Goal: Information Seeking & Learning: Learn about a topic

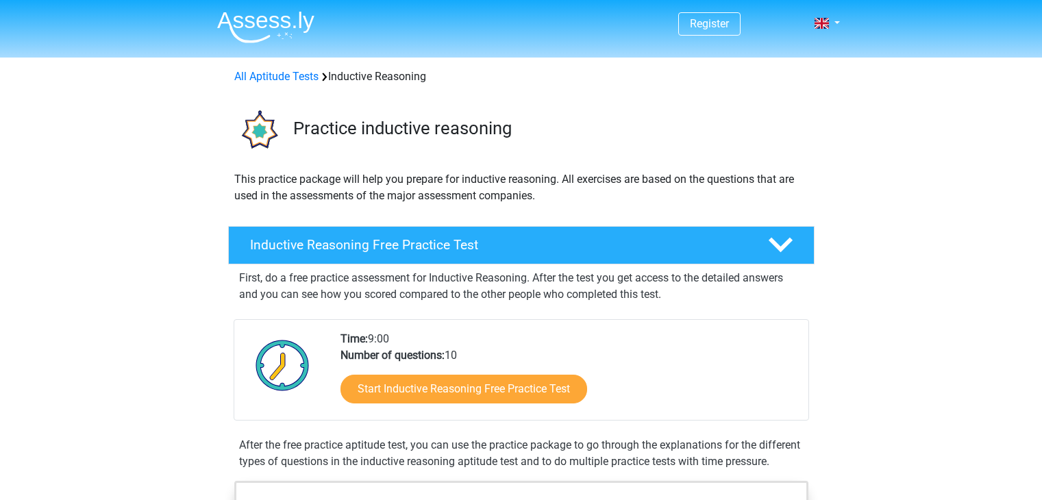
scroll to position [137, 0]
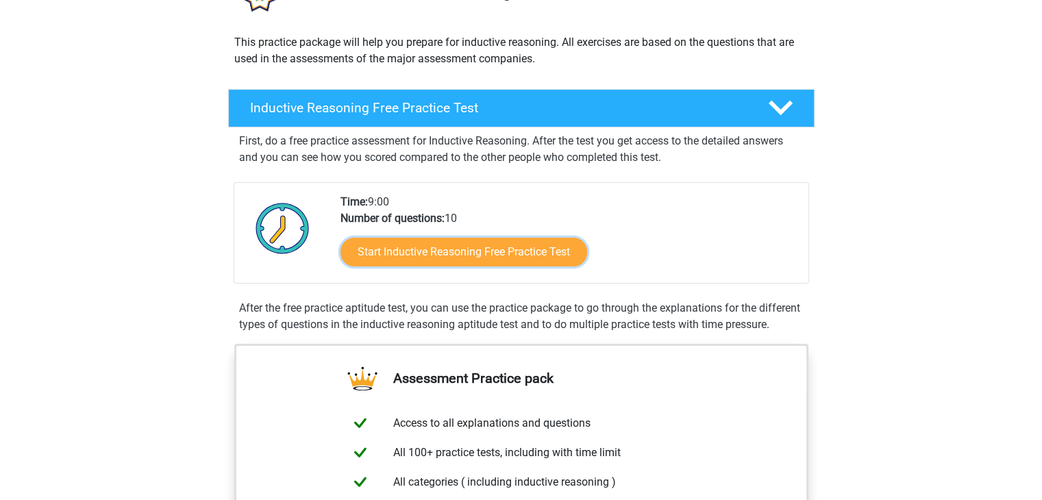
click at [441, 256] on link "Start Inductive Reasoning Free Practice Test" at bounding box center [463, 252] width 247 height 29
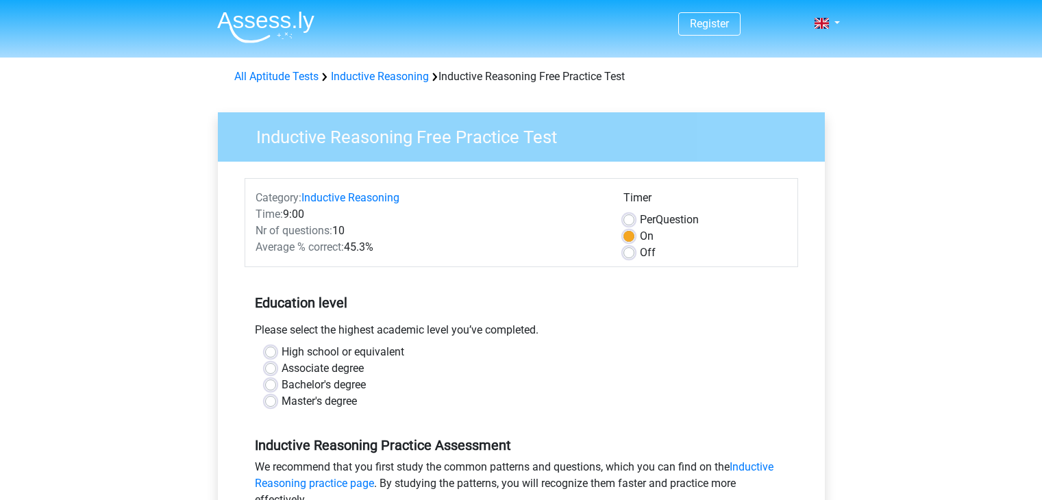
scroll to position [137, 0]
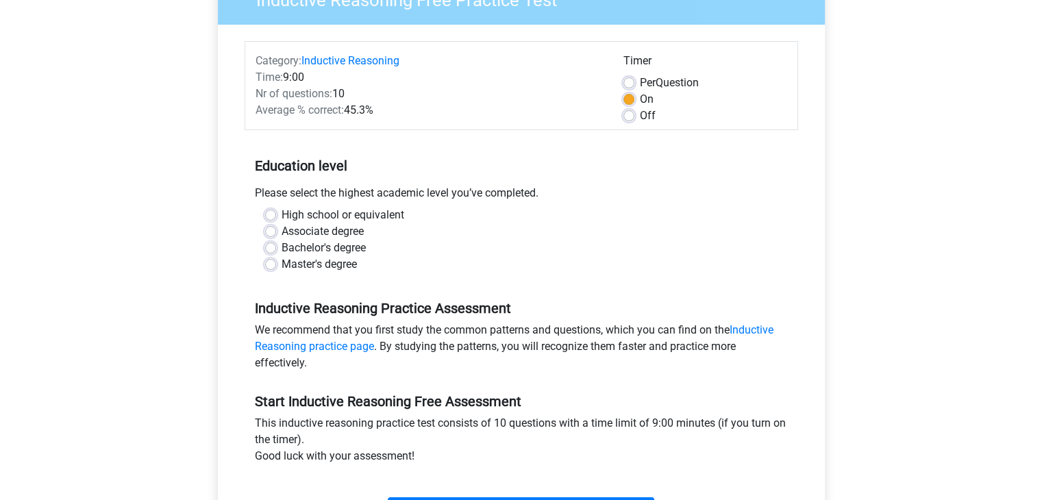
click at [301, 265] on label "Master's degree" at bounding box center [319, 264] width 75 height 16
click at [276, 265] on input "Master's degree" at bounding box center [270, 263] width 11 height 14
radio input "true"
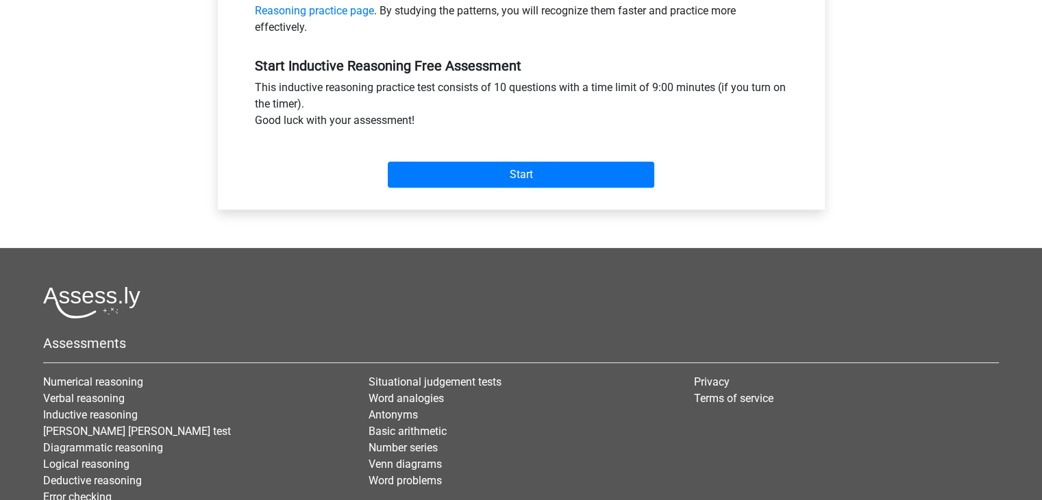
scroll to position [480, 0]
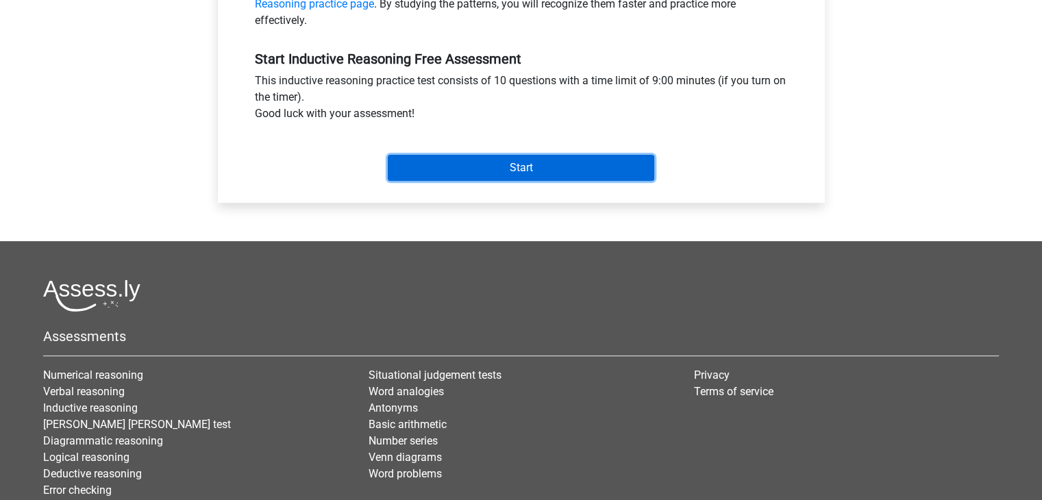
click at [466, 167] on input "Start" at bounding box center [521, 168] width 266 height 26
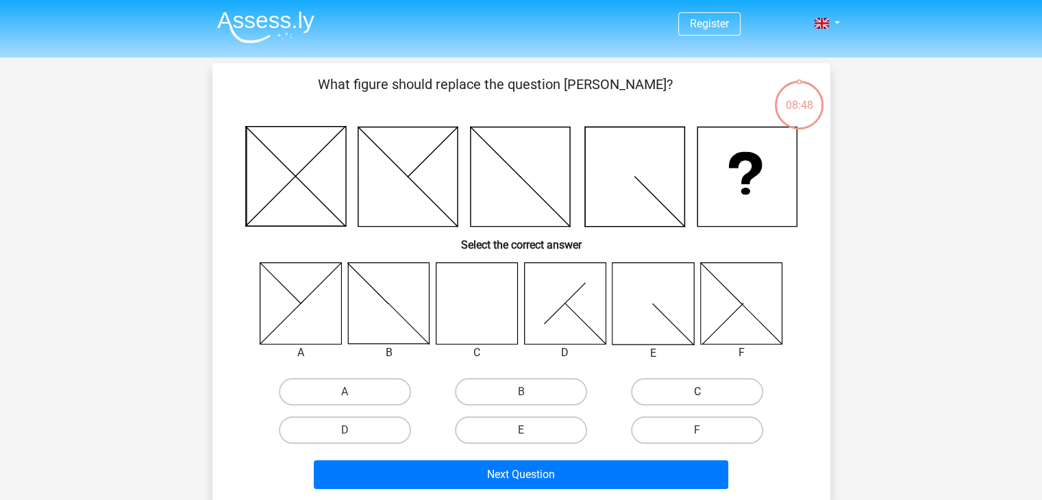
click at [689, 379] on label "C" at bounding box center [697, 391] width 132 height 27
click at [697, 392] on input "C" at bounding box center [701, 396] width 9 height 9
radio input "true"
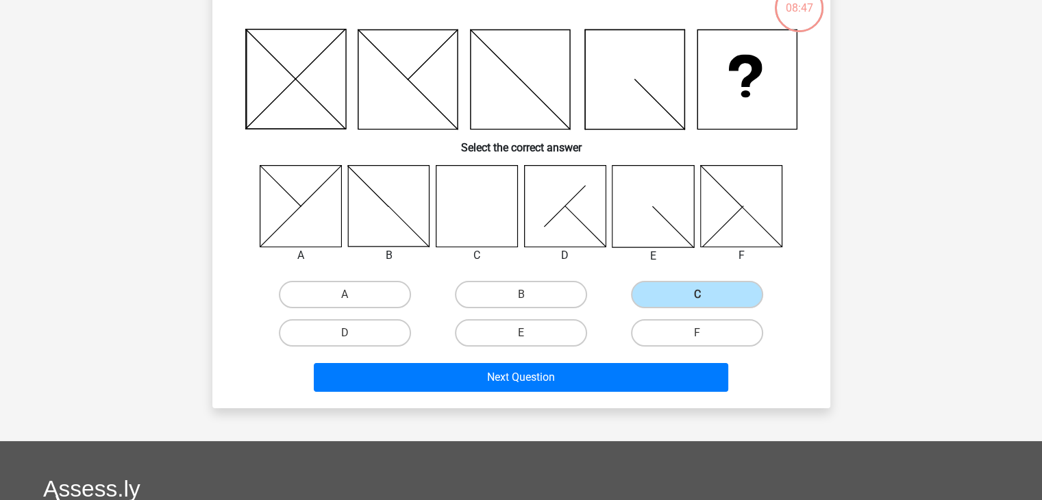
scroll to position [206, 0]
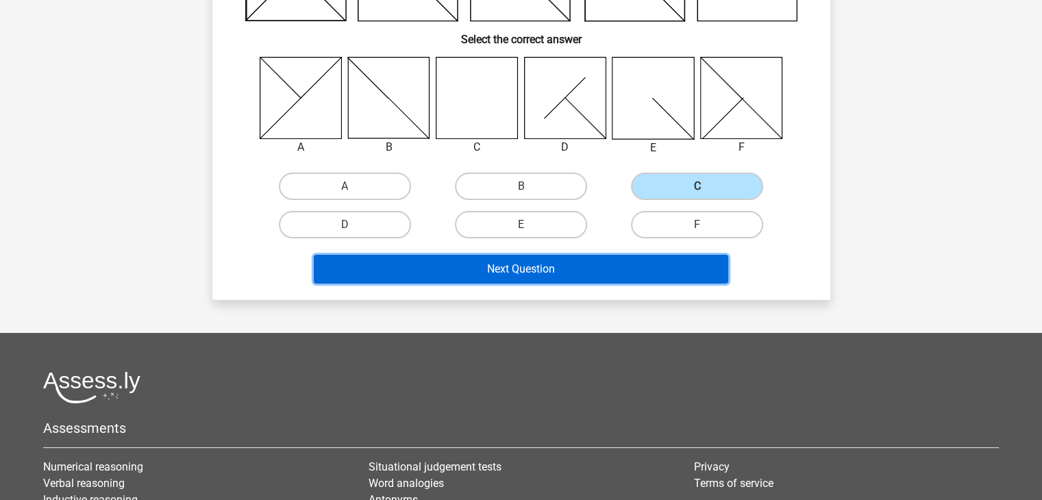
click at [536, 269] on button "Next Question" at bounding box center [521, 269] width 414 height 29
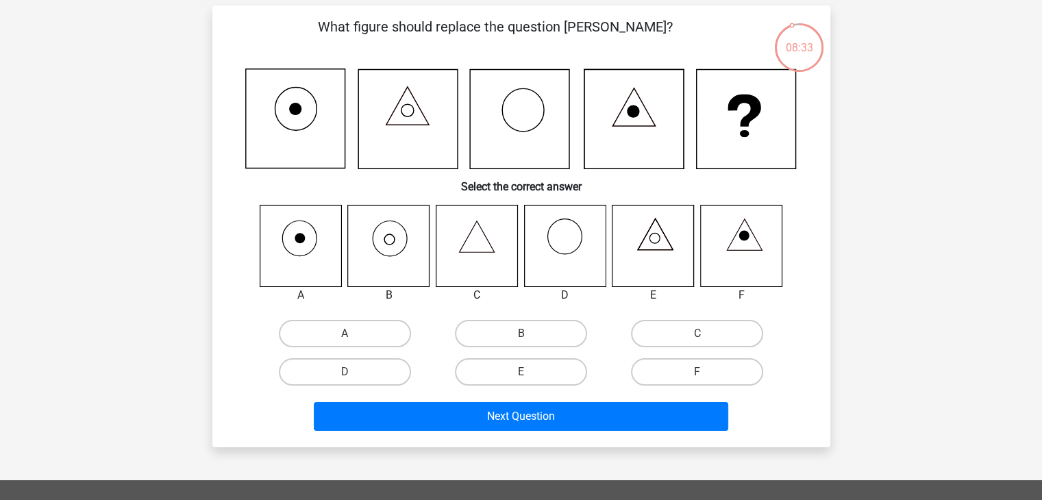
scroll to position [69, 0]
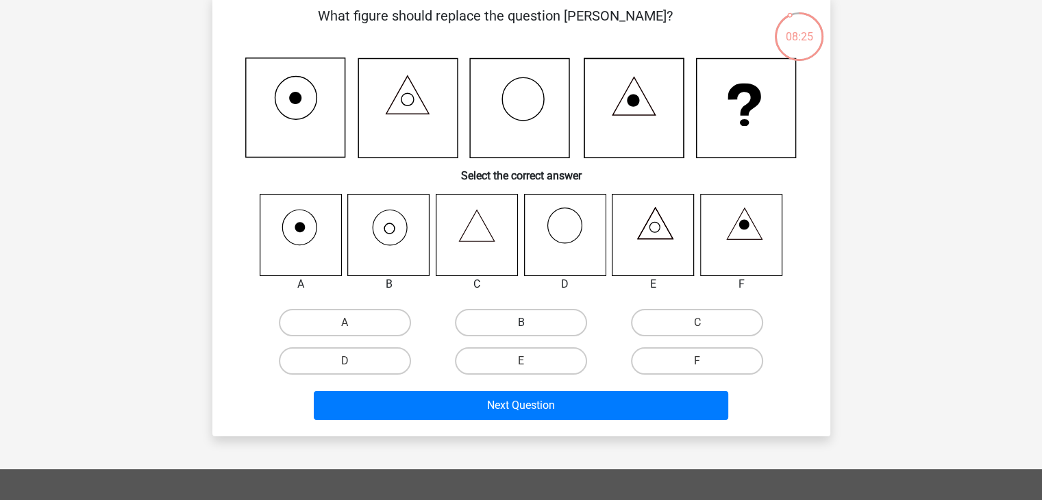
click at [532, 317] on label "B" at bounding box center [521, 322] width 132 height 27
click at [530, 323] on input "B" at bounding box center [525, 327] width 9 height 9
radio input "true"
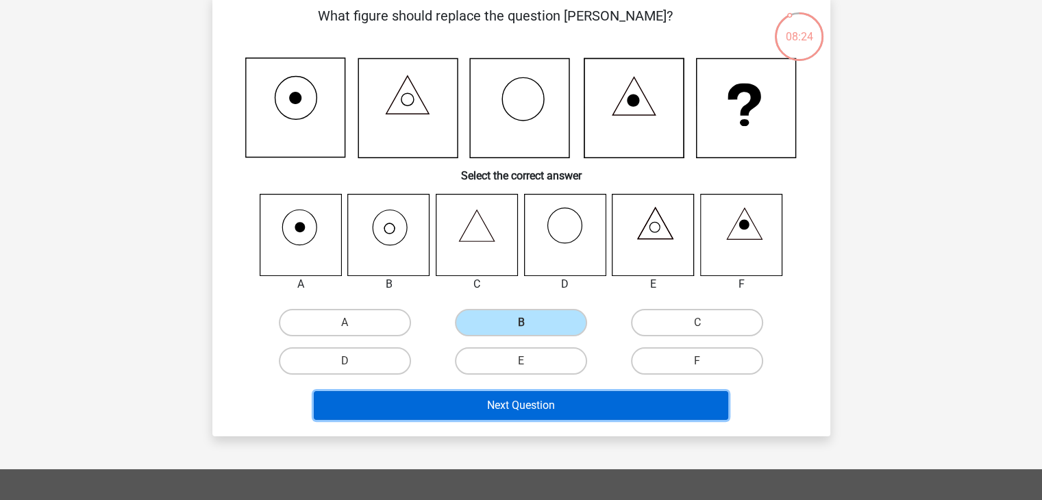
click at [512, 406] on button "Next Question" at bounding box center [521, 405] width 414 height 29
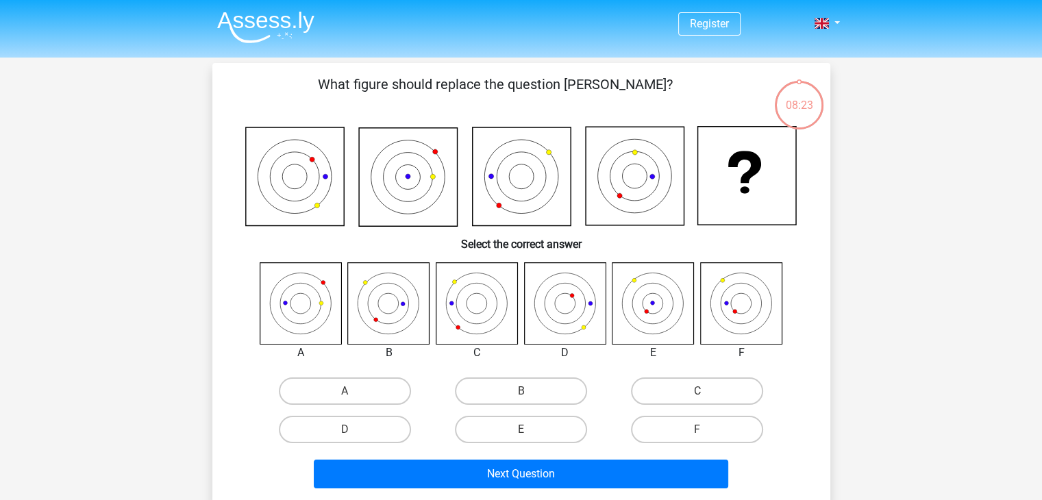
scroll to position [0, 0]
click at [686, 430] on label "F" at bounding box center [697, 429] width 132 height 27
click at [697, 430] on input "F" at bounding box center [701, 434] width 9 height 9
radio input "true"
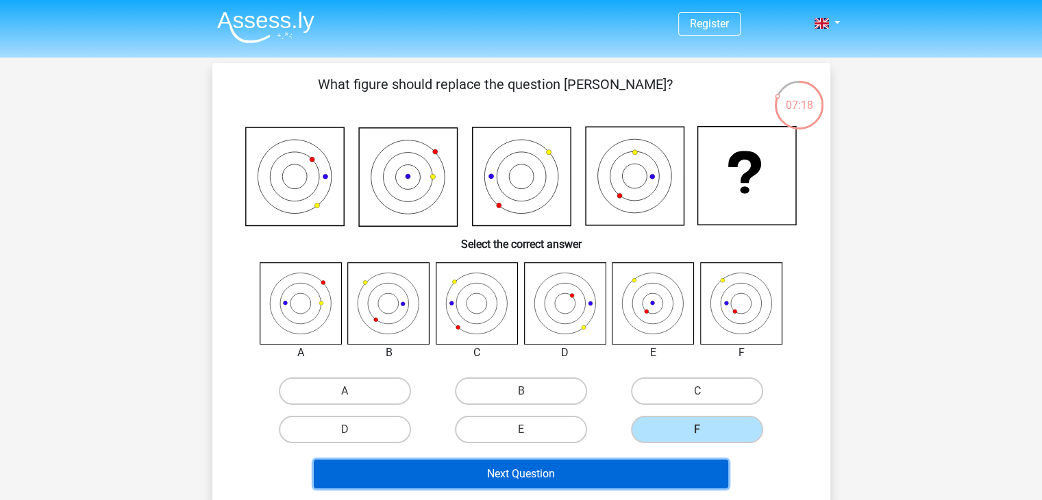
click at [534, 473] on button "Next Question" at bounding box center [521, 474] width 414 height 29
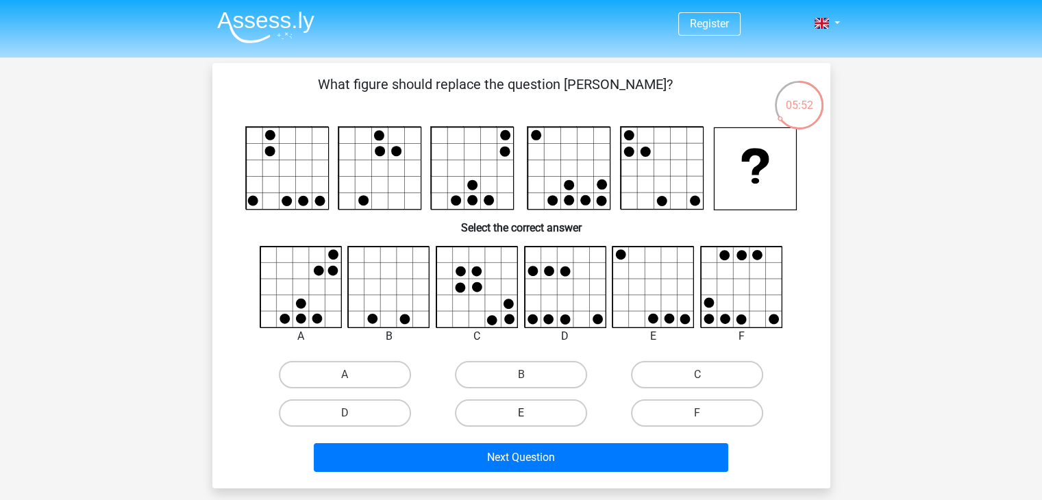
click at [490, 408] on label "E" at bounding box center [521, 412] width 132 height 27
click at [521, 413] on input "E" at bounding box center [525, 417] width 9 height 9
radio input "true"
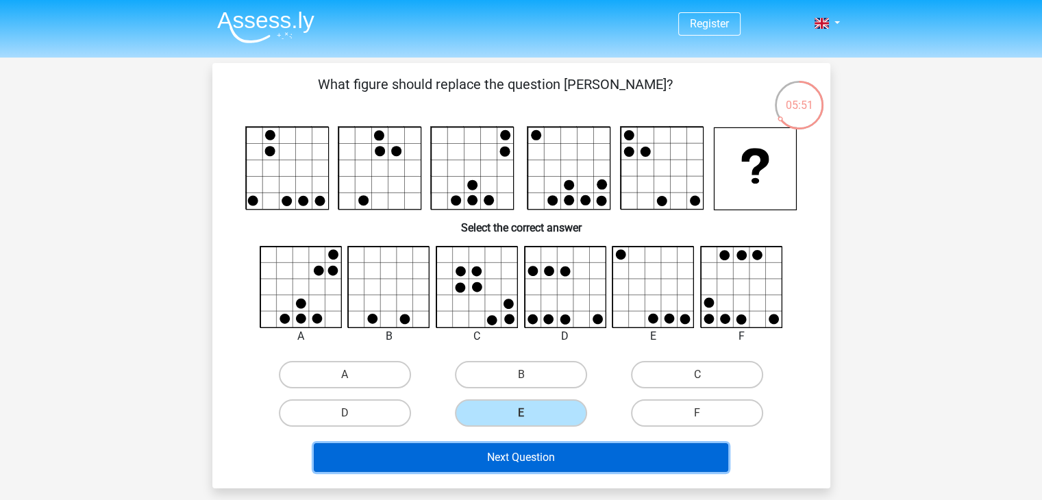
click at [473, 456] on button "Next Question" at bounding box center [521, 457] width 414 height 29
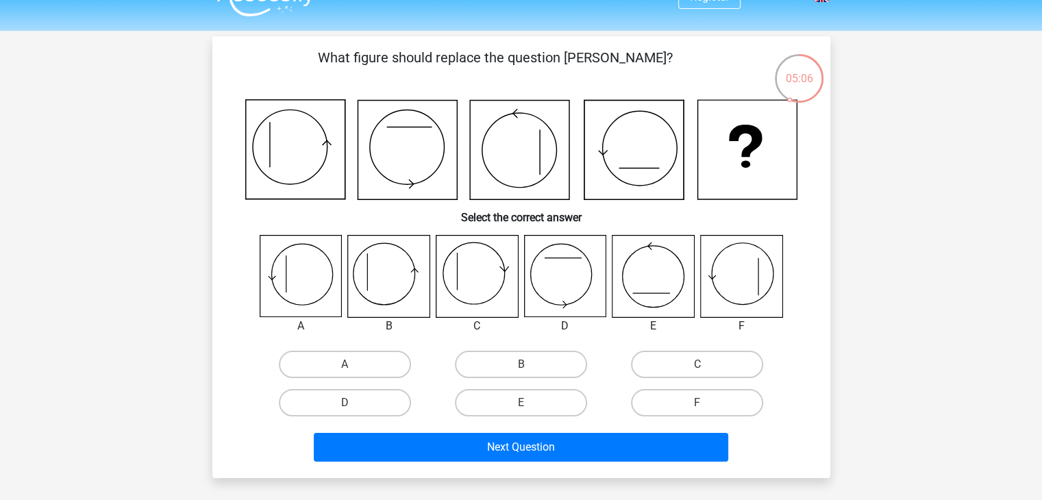
scroll to position [69, 0]
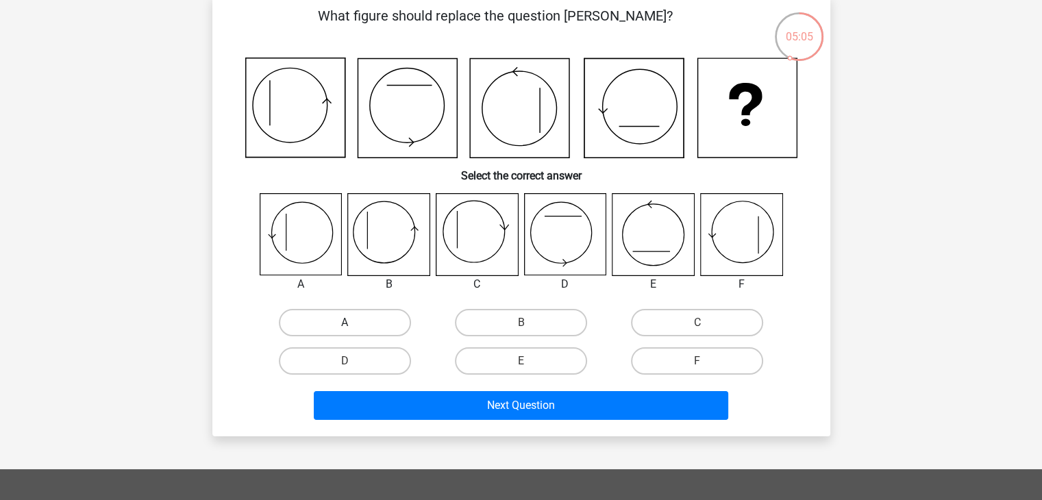
click at [338, 316] on label "A" at bounding box center [345, 322] width 132 height 27
click at [345, 323] on input "A" at bounding box center [349, 327] width 9 height 9
radio input "true"
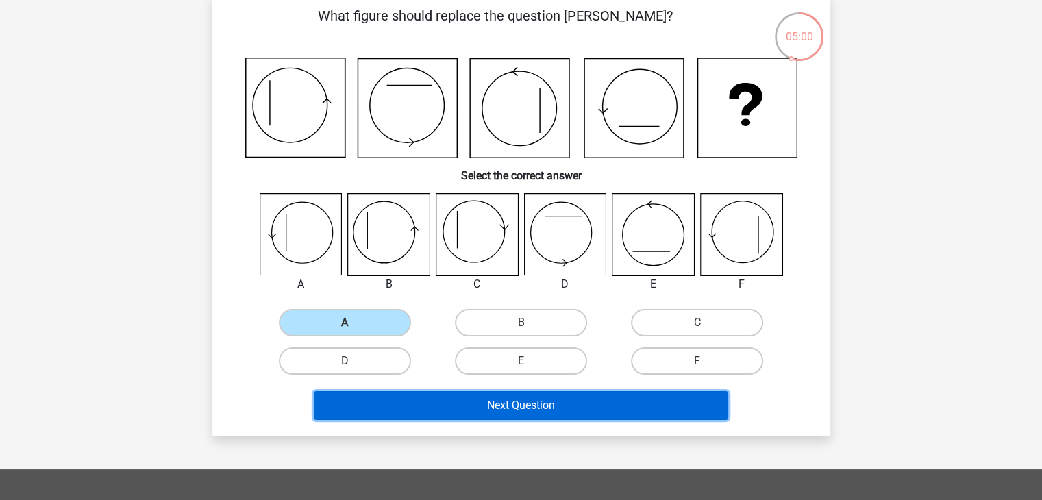
click at [379, 397] on button "Next Question" at bounding box center [521, 405] width 414 height 29
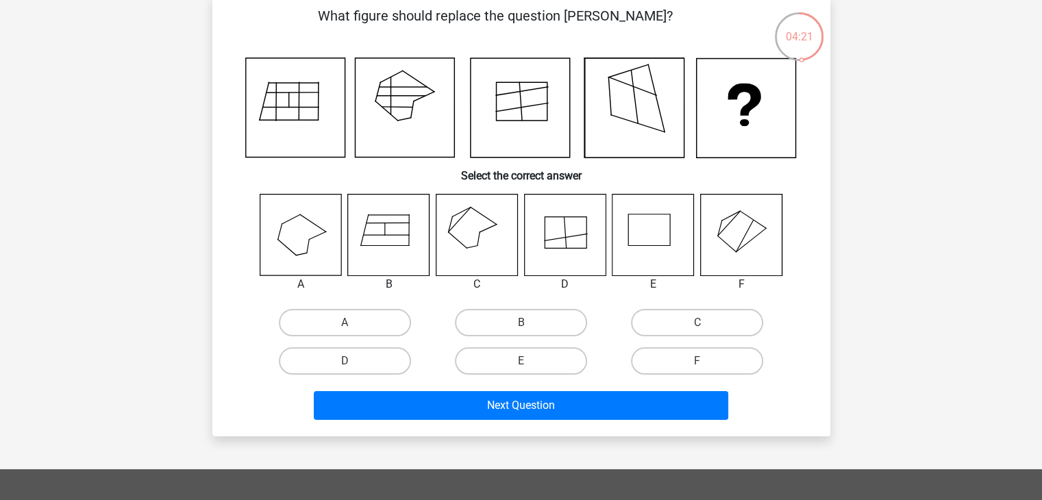
scroll to position [0, 0]
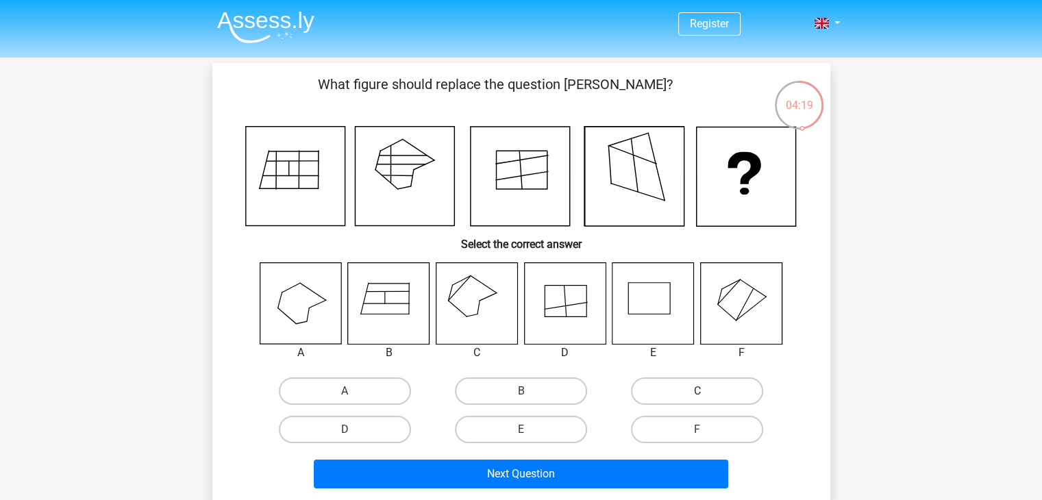
click at [680, 392] on label "C" at bounding box center [697, 390] width 132 height 27
click at [697, 392] on input "C" at bounding box center [701, 395] width 9 height 9
radio input "true"
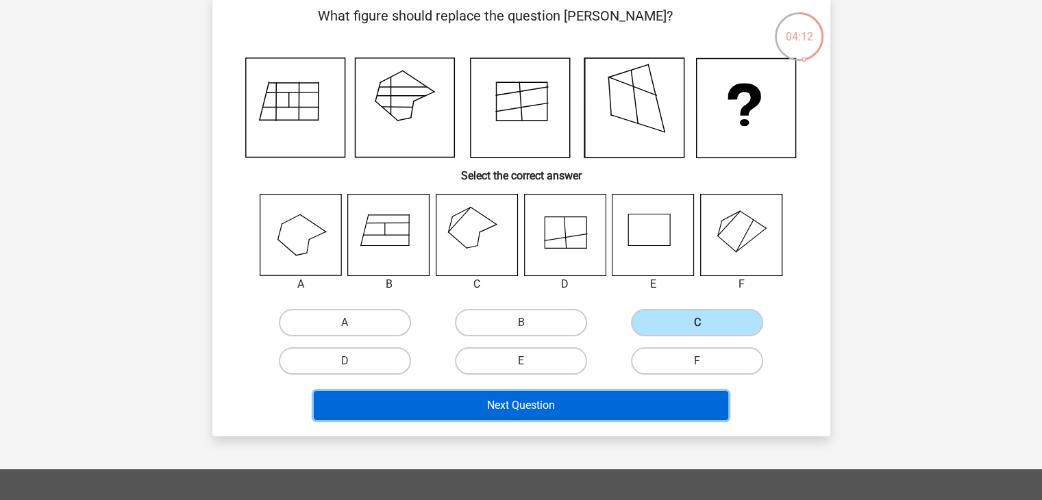
click at [526, 403] on button "Next Question" at bounding box center [521, 405] width 414 height 29
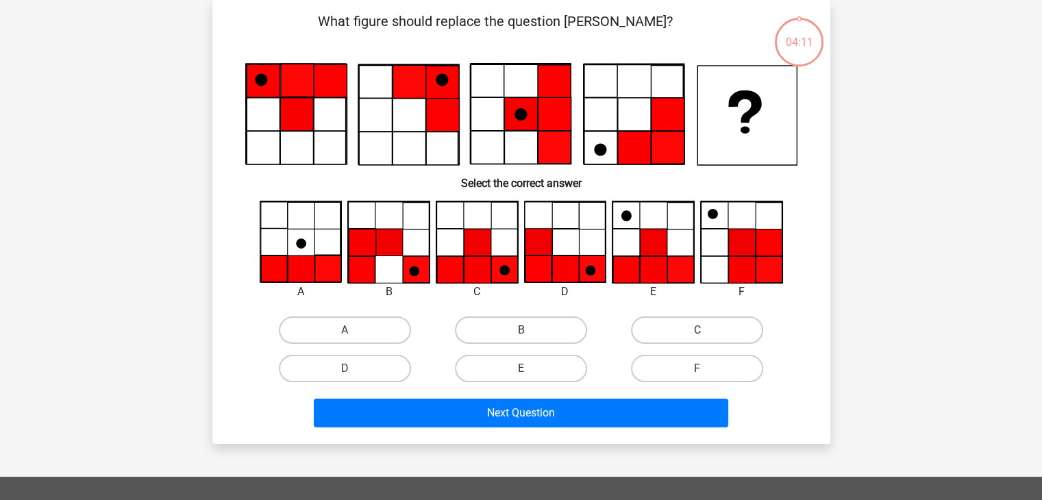
scroll to position [0, 0]
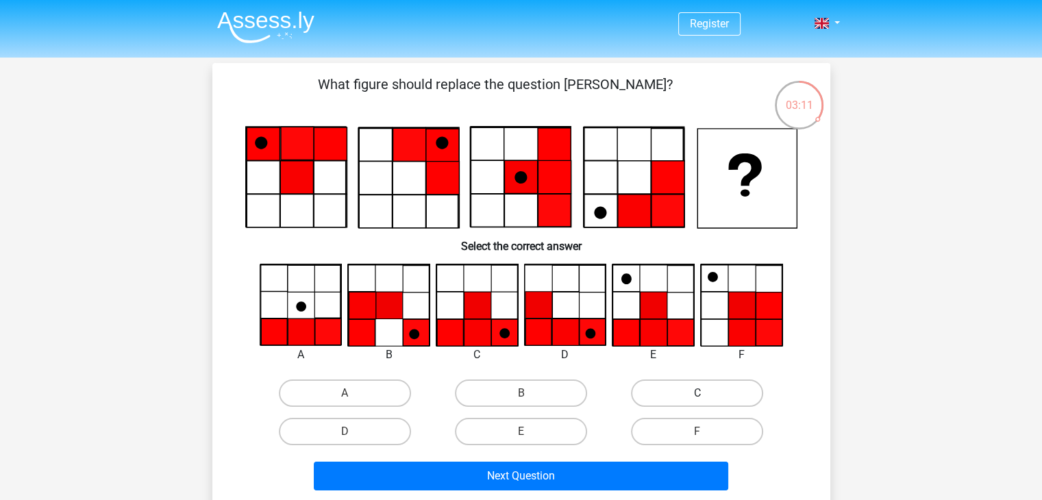
click at [723, 390] on label "C" at bounding box center [697, 393] width 132 height 27
click at [706, 393] on input "C" at bounding box center [701, 397] width 9 height 9
radio input "true"
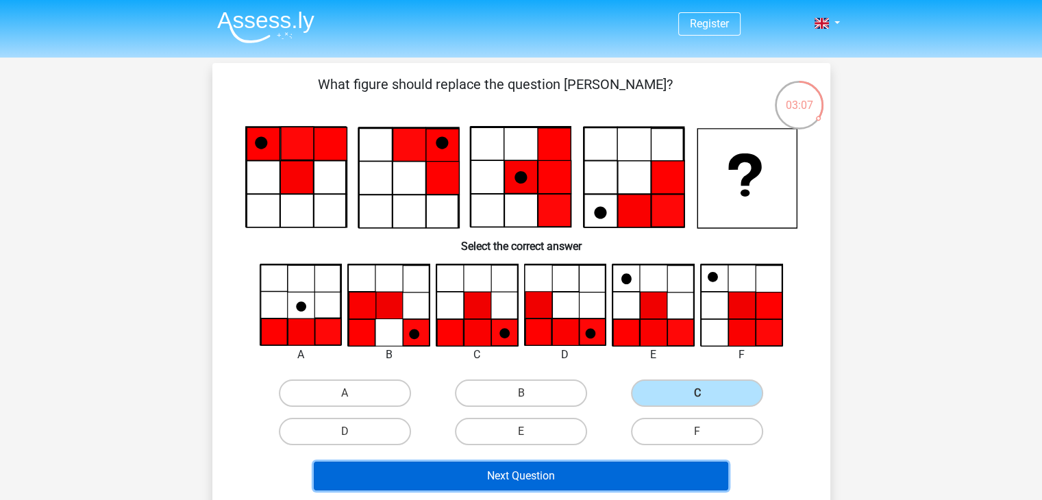
click at [555, 475] on button "Next Question" at bounding box center [521, 476] width 414 height 29
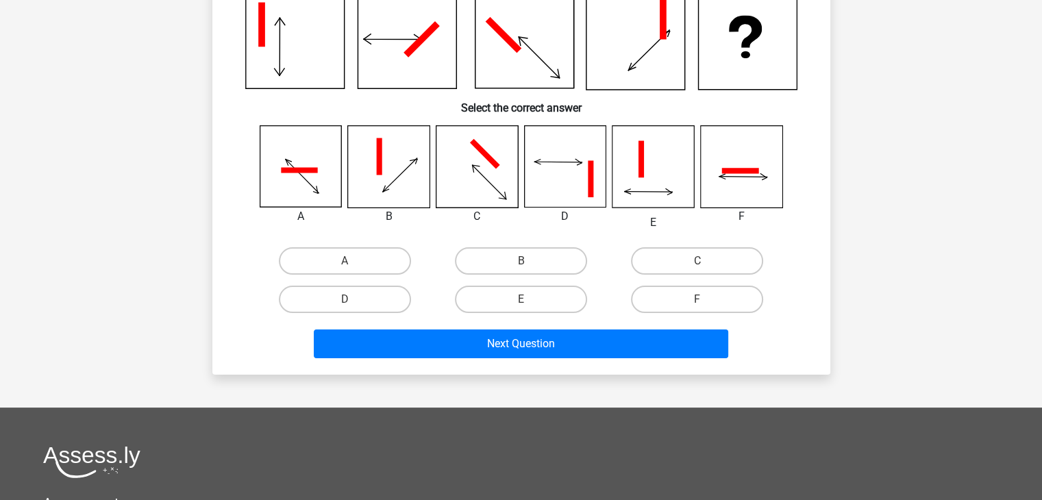
scroll to position [69, 0]
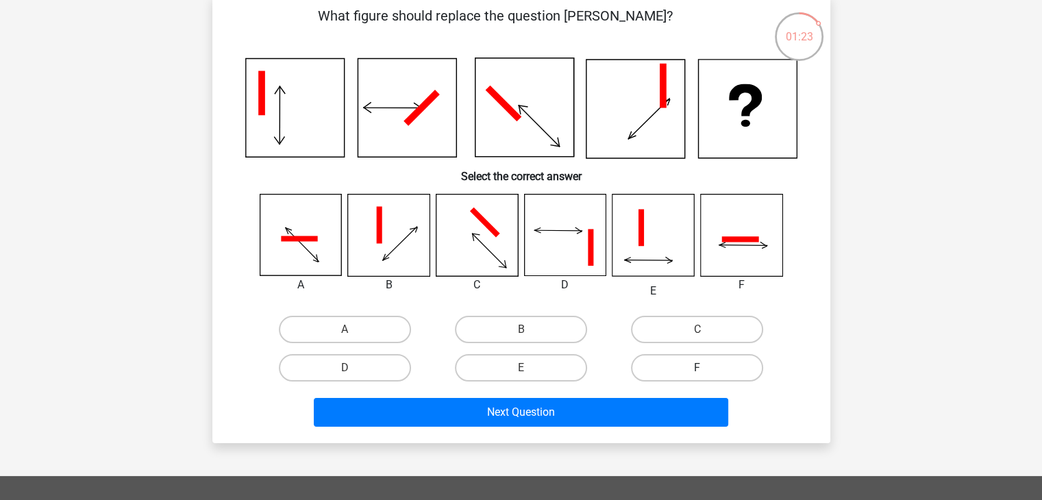
click at [679, 364] on label "F" at bounding box center [697, 367] width 132 height 27
click at [697, 368] on input "F" at bounding box center [701, 372] width 9 height 9
radio input "true"
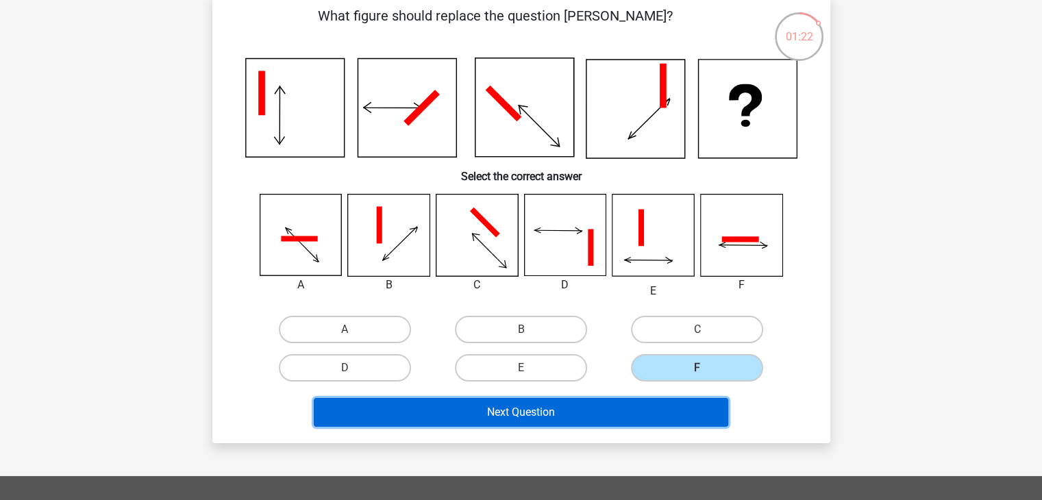
click at [592, 403] on button "Next Question" at bounding box center [521, 412] width 414 height 29
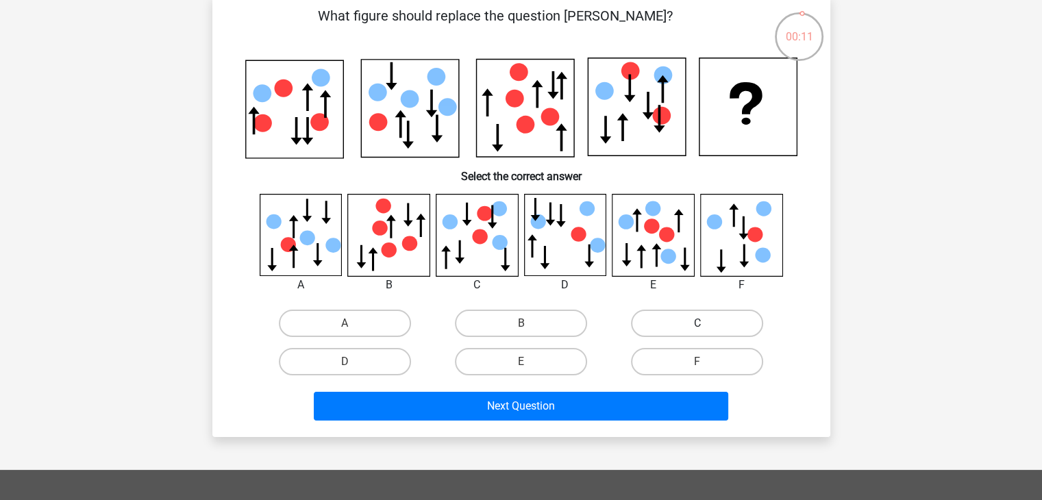
click at [652, 325] on label "C" at bounding box center [697, 323] width 132 height 27
click at [697, 325] on input "C" at bounding box center [701, 327] width 9 height 9
radio input "true"
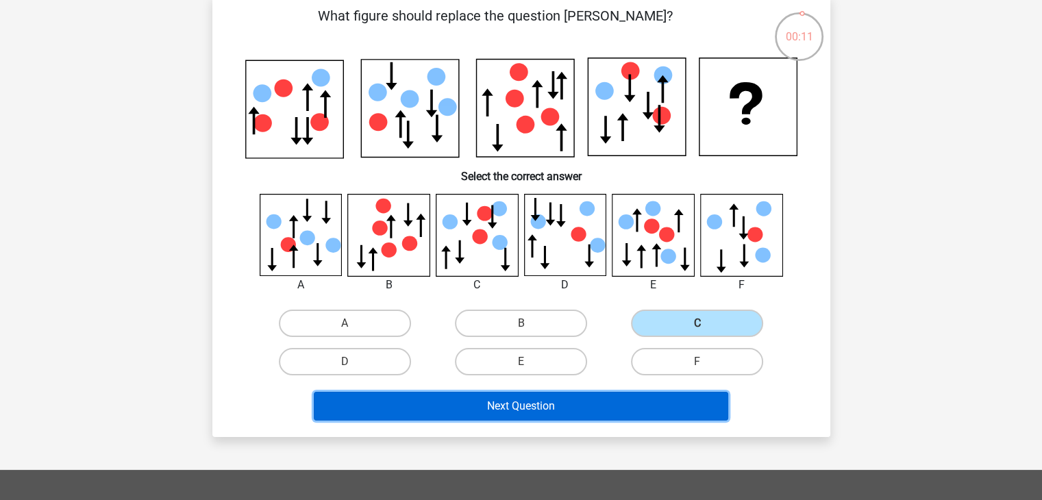
click at [527, 410] on button "Next Question" at bounding box center [521, 406] width 414 height 29
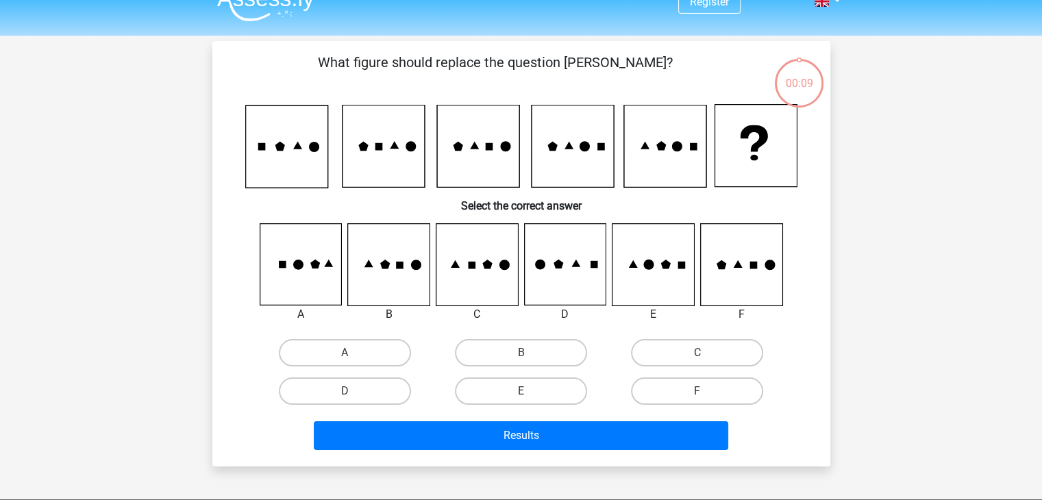
scroll to position [0, 0]
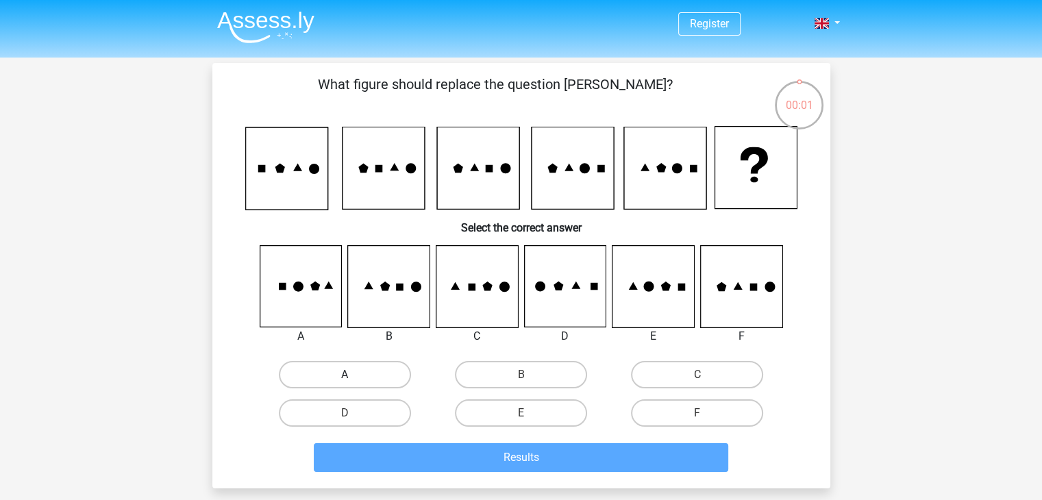
click at [332, 375] on label "A" at bounding box center [345, 374] width 132 height 27
click at [345, 375] on input "A" at bounding box center [349, 379] width 9 height 9
radio input "true"
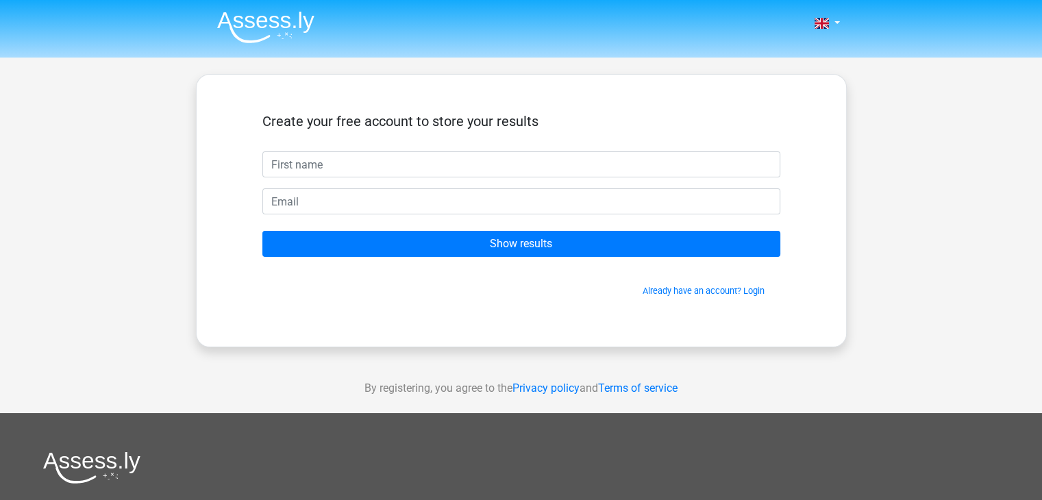
click at [326, 158] on input "text" at bounding box center [521, 164] width 518 height 26
type input "[PERSON_NAME]"
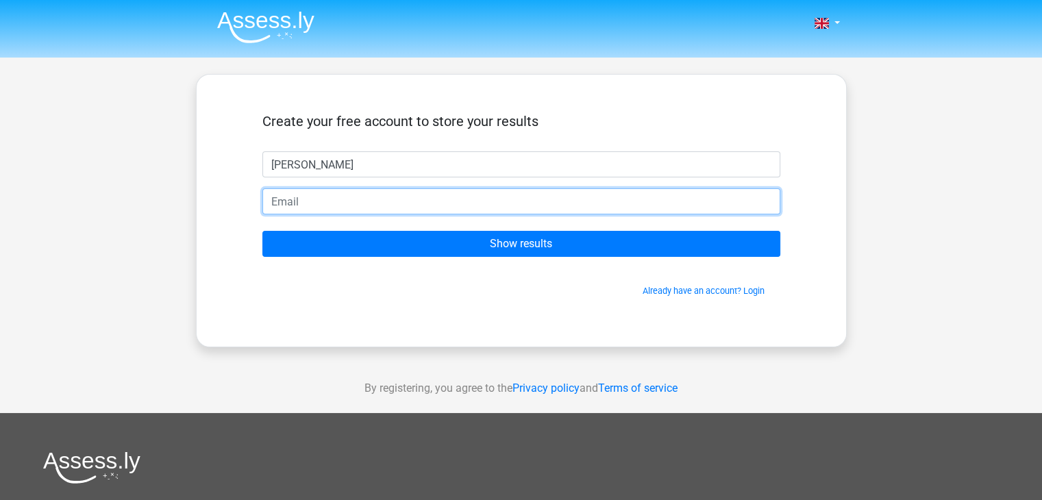
click at [299, 196] on input "email" at bounding box center [521, 201] width 518 height 26
type input "[EMAIL_ADDRESS][DOMAIN_NAME]"
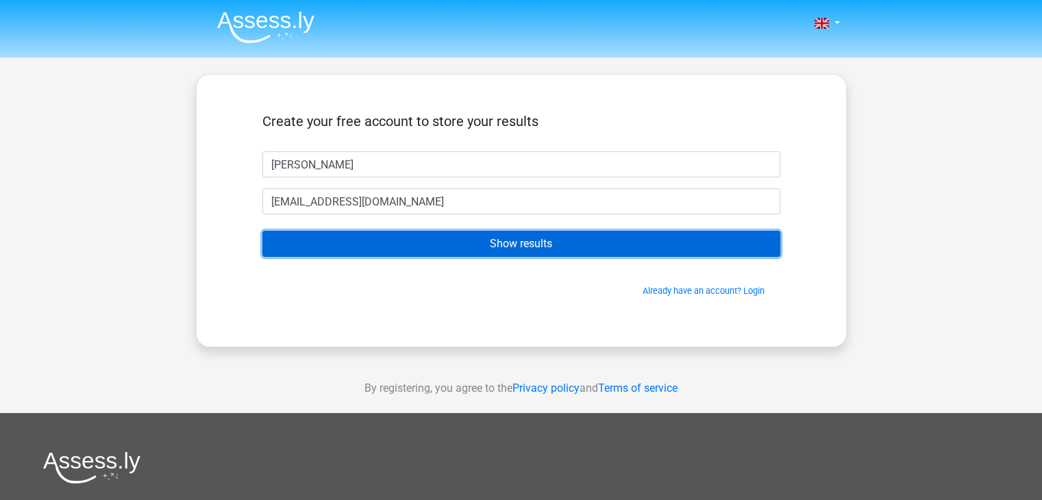
click at [349, 243] on input "Show results" at bounding box center [521, 244] width 518 height 26
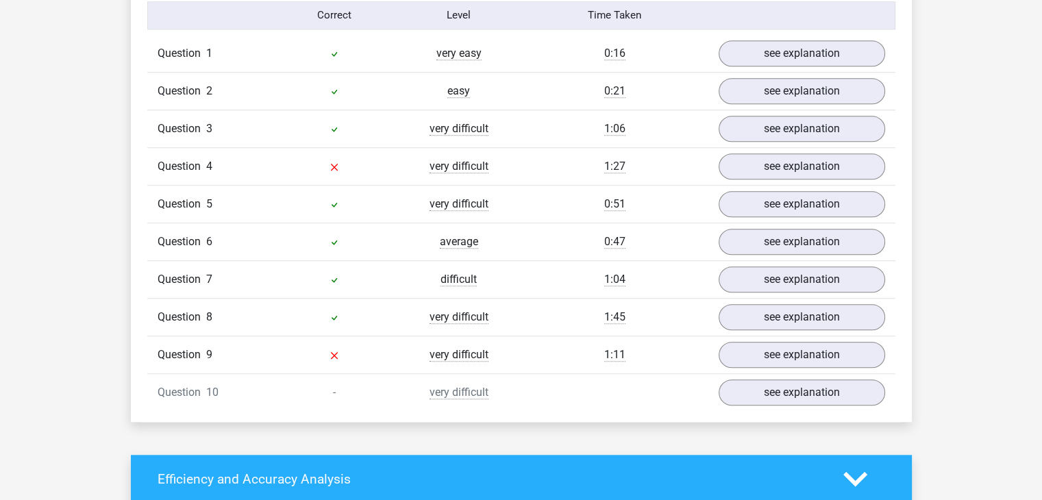
scroll to position [1096, 0]
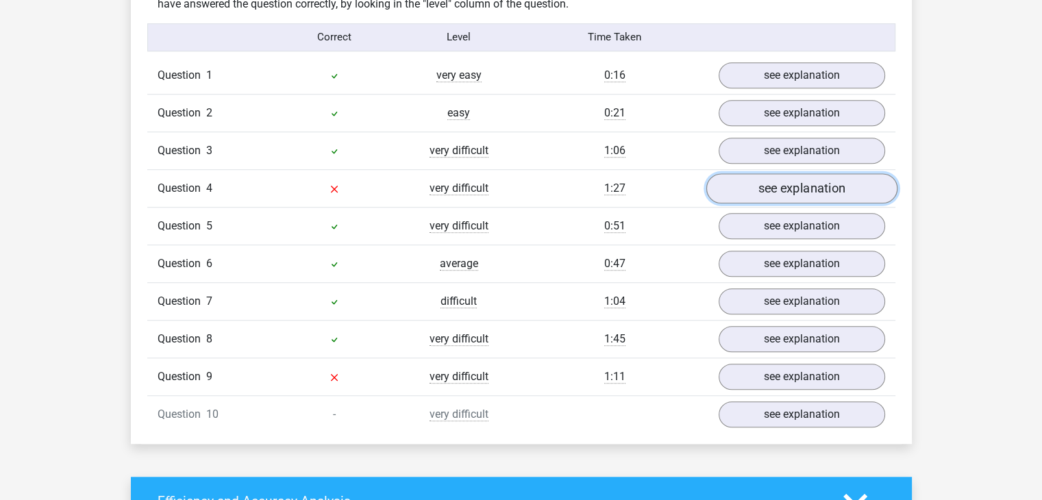
click at [780, 190] on link "see explanation" at bounding box center [801, 188] width 191 height 30
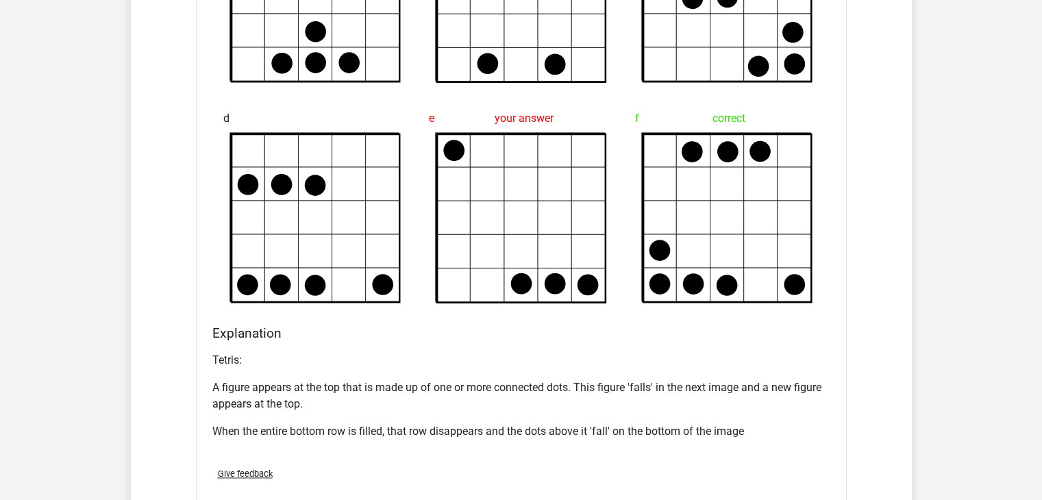
scroll to position [1781, 0]
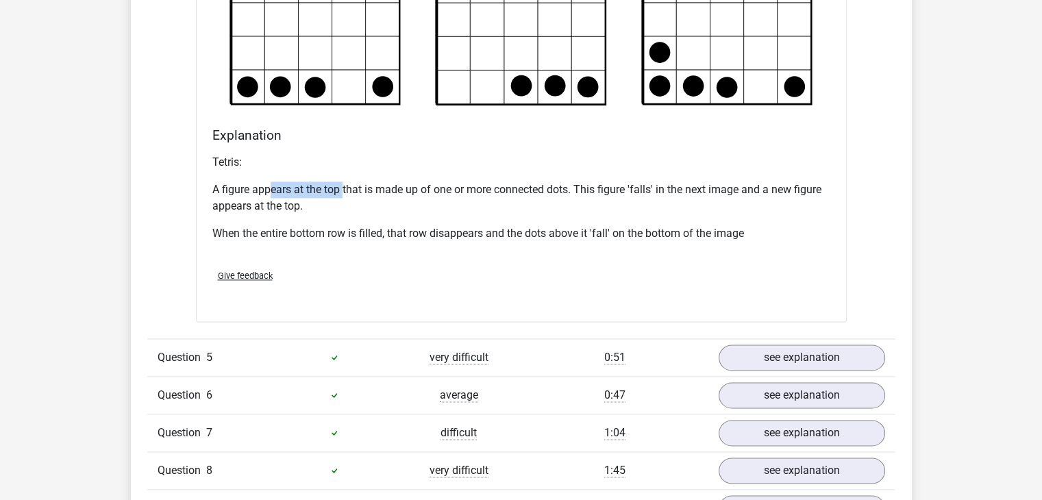
drag, startPoint x: 269, startPoint y: 182, endPoint x: 345, endPoint y: 188, distance: 77.0
click at [345, 188] on p "A figure appears at the top that is made up of one or more connected dots. This…" at bounding box center [521, 198] width 618 height 33
drag, startPoint x: 430, startPoint y: 182, endPoint x: 587, endPoint y: 192, distance: 157.3
click at [587, 192] on p "A figure appears at the top that is made up of one or more connected dots. This…" at bounding box center [521, 198] width 618 height 33
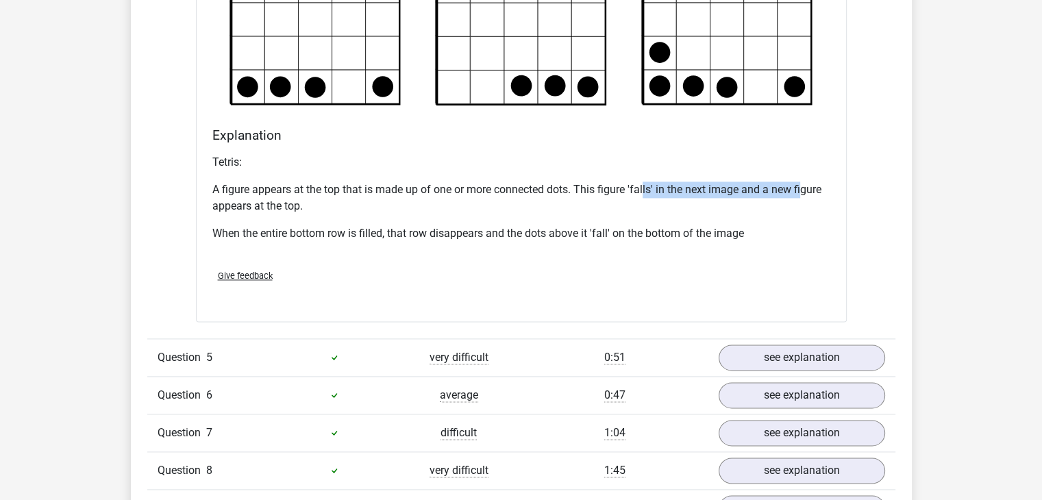
drag, startPoint x: 646, startPoint y: 180, endPoint x: 802, endPoint y: 191, distance: 155.9
click at [801, 191] on p "A figure appears at the top that is made up of one or more connected dots. This…" at bounding box center [521, 198] width 618 height 33
drag, startPoint x: 279, startPoint y: 198, endPoint x: 329, endPoint y: 205, distance: 49.8
click at [327, 204] on p "A figure appears at the top that is made up of one or more connected dots. This…" at bounding box center [521, 198] width 618 height 33
click at [328, 205] on p "A figure appears at the top that is made up of one or more connected dots. This…" at bounding box center [521, 198] width 618 height 33
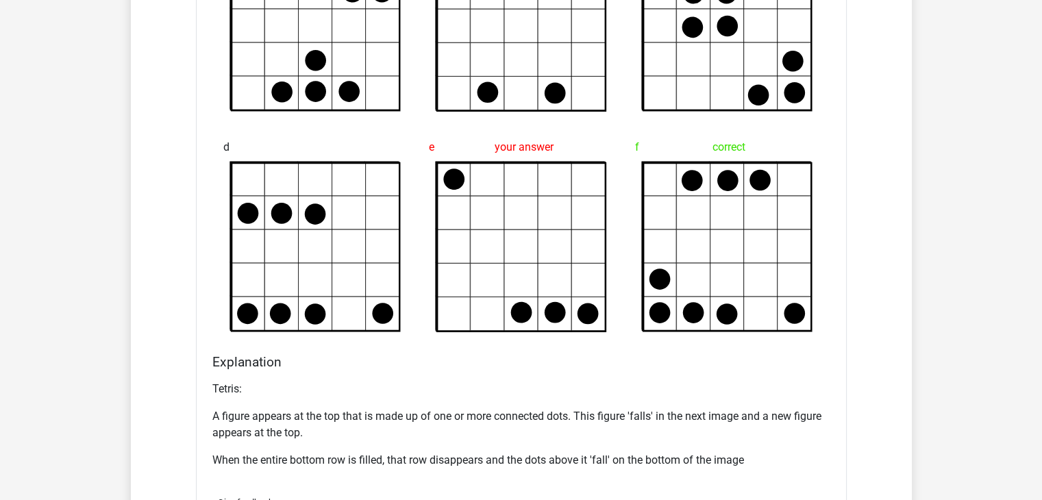
scroll to position [1644, 0]
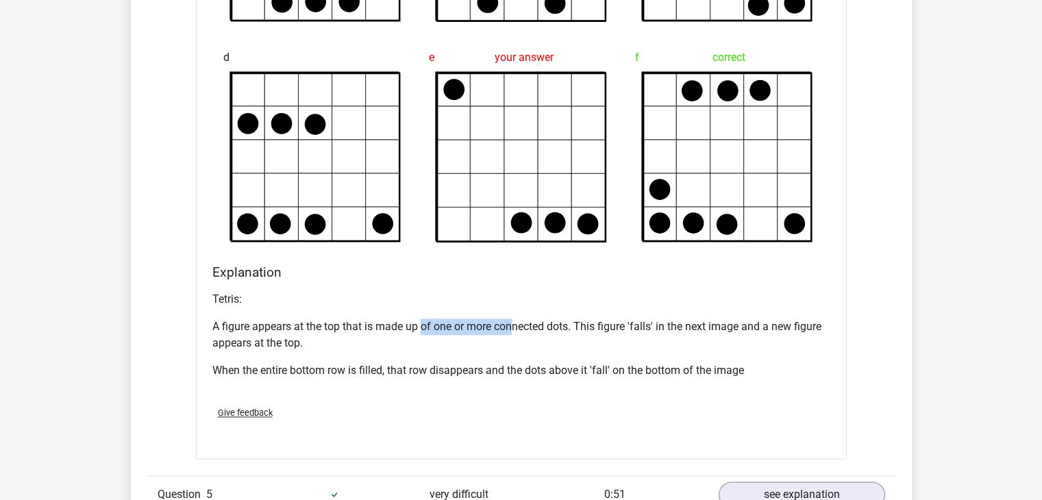
drag, startPoint x: 425, startPoint y: 328, endPoint x: 515, endPoint y: 324, distance: 90.5
click at [515, 324] on p "A figure appears at the top that is made up of one or more connected dots. This…" at bounding box center [521, 335] width 618 height 33
drag, startPoint x: 683, startPoint y: 323, endPoint x: 695, endPoint y: 323, distance: 11.7
click at [695, 323] on p "A figure appears at the top that is made up of one or more connected dots. This…" at bounding box center [521, 335] width 618 height 33
drag, startPoint x: 767, startPoint y: 323, endPoint x: 828, endPoint y: 321, distance: 60.3
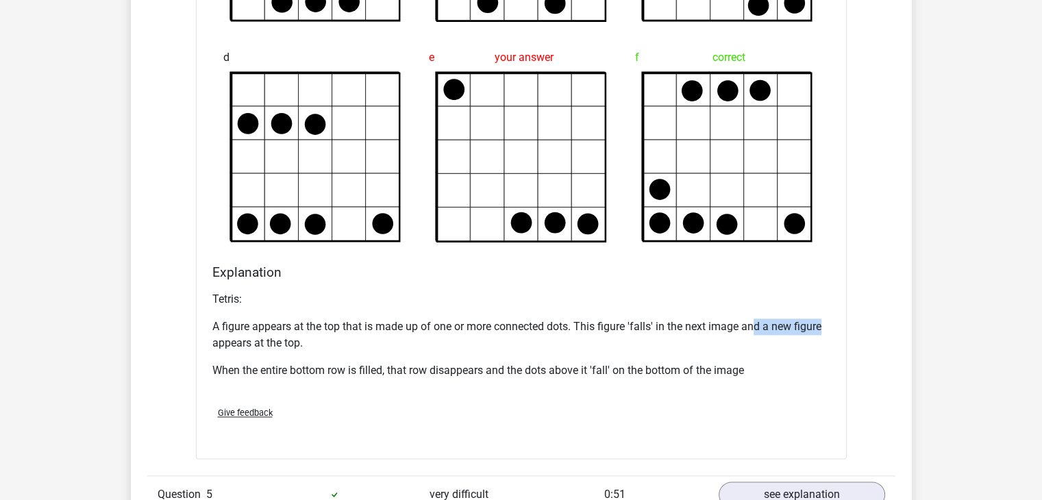
click at [828, 321] on p "A figure appears at the top that is made up of one or more connected dots. This…" at bounding box center [521, 335] width 618 height 33
click at [296, 341] on p "A figure appears at the top that is made up of one or more connected dots. This…" at bounding box center [521, 335] width 618 height 33
drag, startPoint x: 274, startPoint y: 373, endPoint x: 336, endPoint y: 379, distance: 61.9
click at [336, 379] on div "Tetris: A figure appears at the top that is made up of one or more connected do…" at bounding box center [521, 341] width 618 height 110
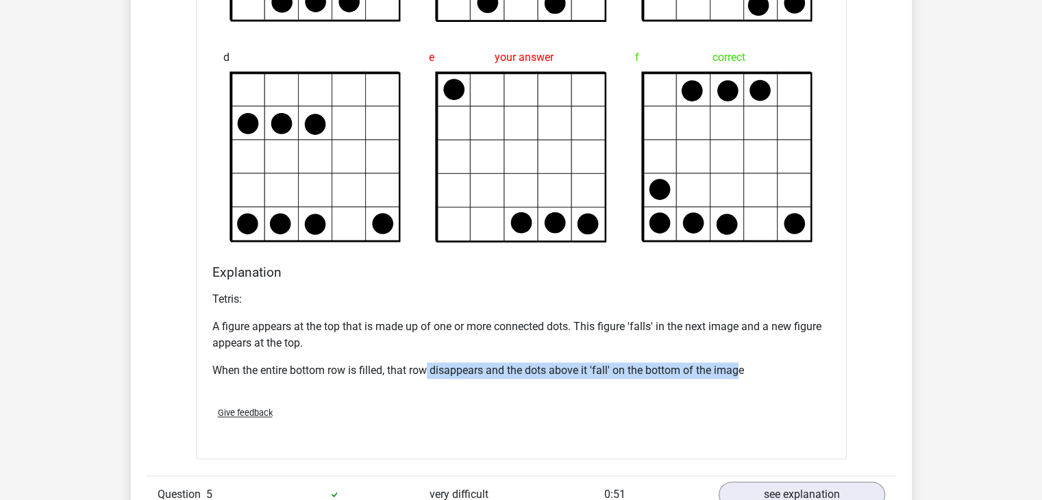
drag, startPoint x: 427, startPoint y: 371, endPoint x: 742, endPoint y: 370, distance: 314.4
click at [742, 370] on p "When the entire bottom row is filled, that row disappears and the dots above it…" at bounding box center [521, 370] width 618 height 16
click at [745, 369] on p "When the entire bottom row is filled, that row disappears and the dots above it…" at bounding box center [521, 370] width 618 height 16
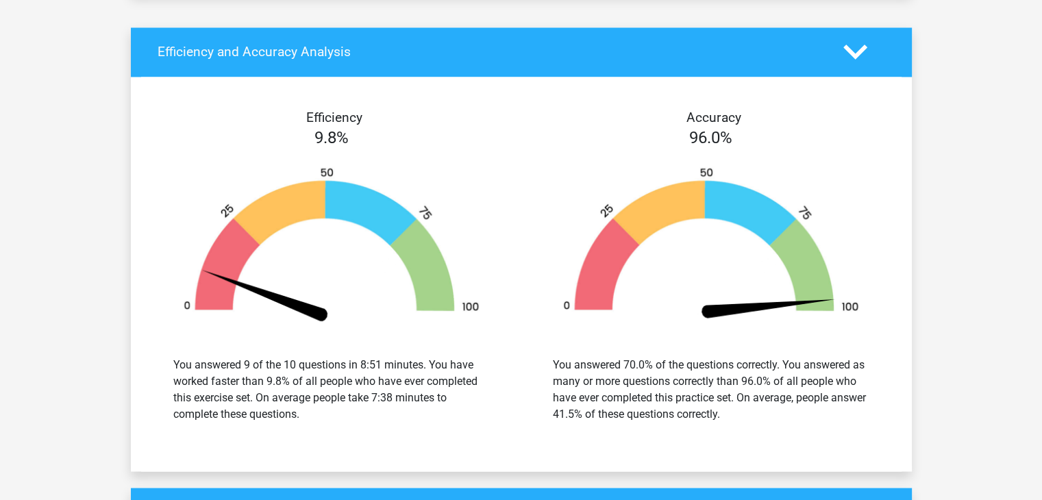
scroll to position [2398, 0]
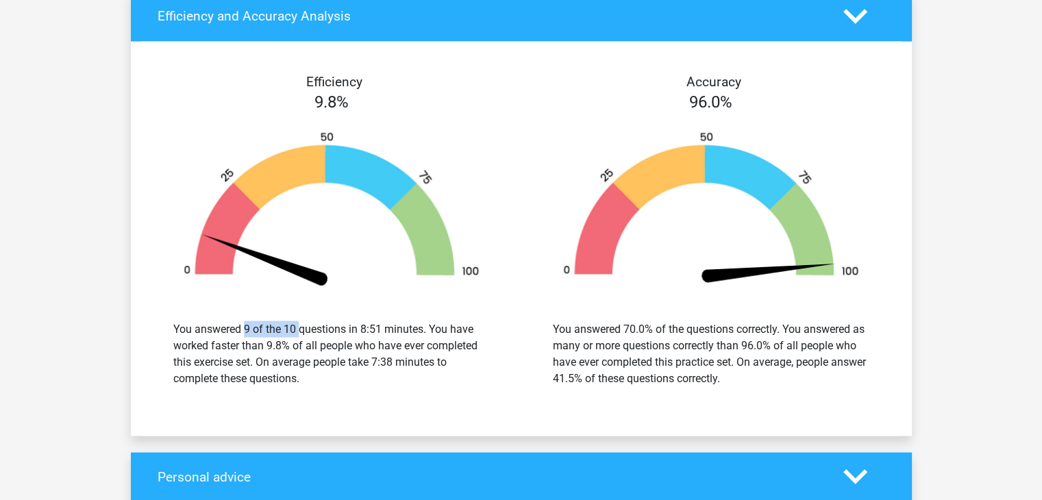
drag, startPoint x: 244, startPoint y: 321, endPoint x: 303, endPoint y: 324, distance: 59.0
click at [299, 324] on div "You answered 9 of the 10 questions in 8:51 minutes. You have worked faster than…" at bounding box center [331, 354] width 316 height 66
click at [425, 321] on div "You answered 9 of the 10 questions in 8:51 minutes. You have worked faster than…" at bounding box center [331, 354] width 316 height 66
click at [427, 324] on div "You answered 9 of the 10 questions in 8:51 minutes. You have worked faster than…" at bounding box center [331, 354] width 316 height 66
drag, startPoint x: 251, startPoint y: 341, endPoint x: 320, endPoint y: 340, distance: 68.5
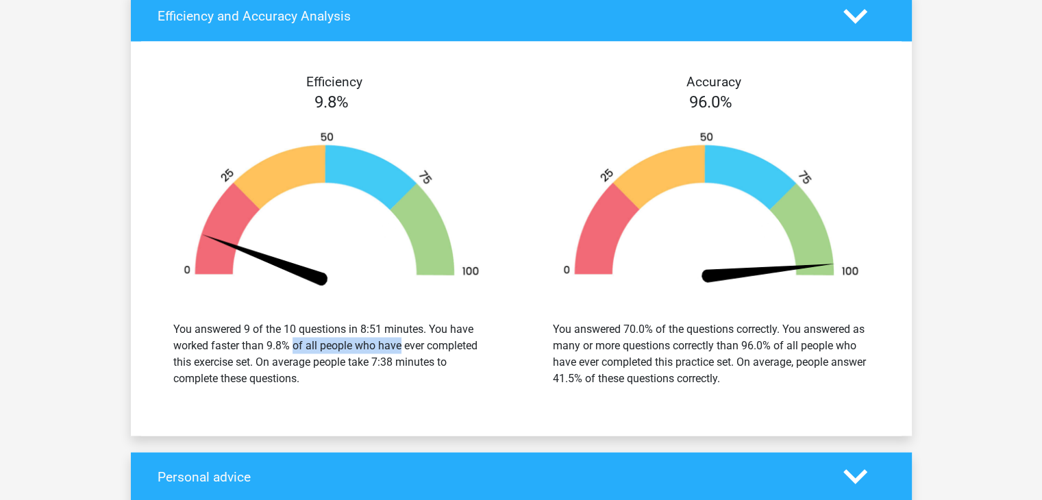
click at [320, 340] on div "You answered 9 of the 10 questions in 8:51 minutes. You have worked faster than…" at bounding box center [331, 354] width 316 height 66
drag, startPoint x: 369, startPoint y: 340, endPoint x: 386, endPoint y: 343, distance: 18.1
click at [386, 343] on div "You answered 9 of the 10 questions in 8:51 minutes. You have worked faster than…" at bounding box center [331, 354] width 316 height 66
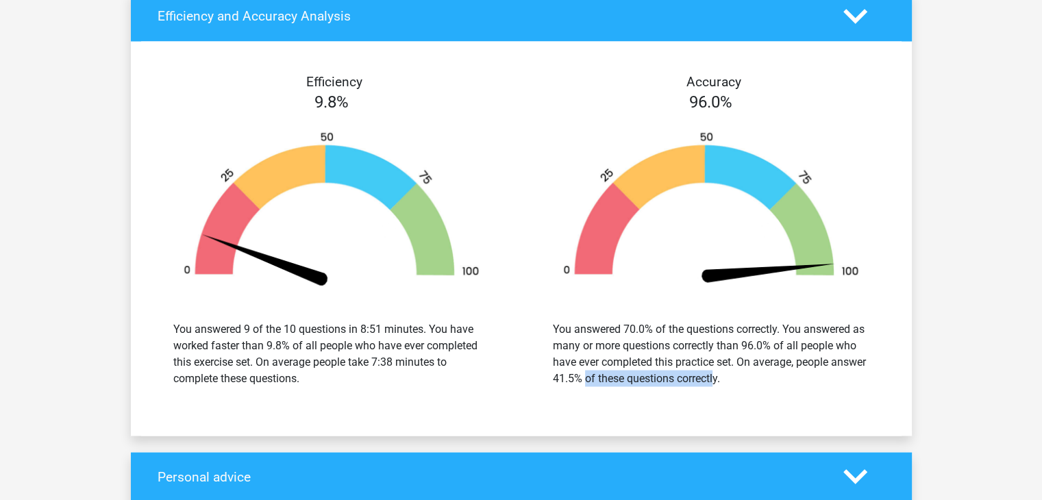
drag, startPoint x: 611, startPoint y: 377, endPoint x: 710, endPoint y: 385, distance: 99.0
click at [708, 385] on div "You answered 70.0% of the questions correctly. You answered as many or more que…" at bounding box center [711, 353] width 359 height 99
click at [710, 386] on div "You answered 70.0% of the questions correctly. You answered as many or more que…" at bounding box center [711, 353] width 359 height 99
drag, startPoint x: 743, startPoint y: 377, endPoint x: 761, endPoint y: 375, distance: 18.7
click at [761, 375] on div "You answered 70.0% of the questions correctly. You answered as many or more que…" at bounding box center [711, 354] width 316 height 66
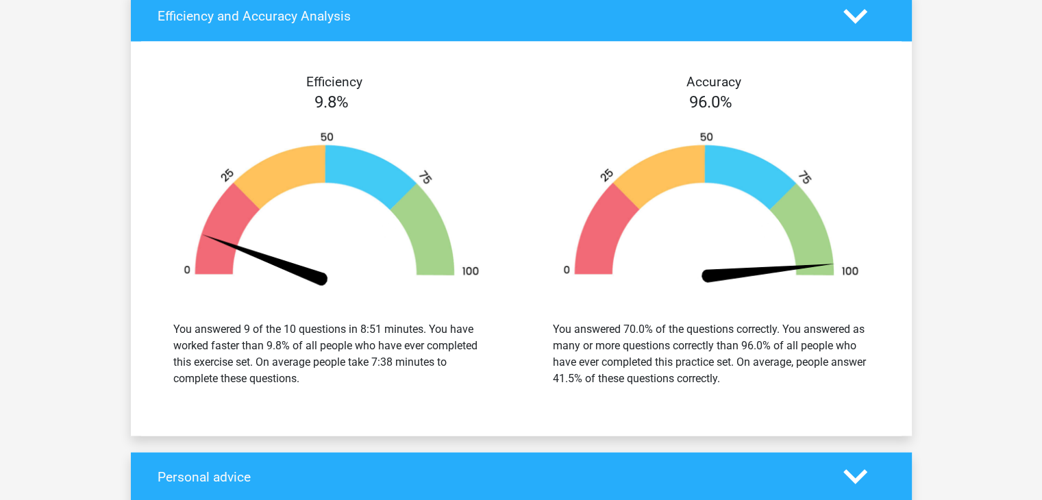
click at [761, 375] on div "You answered 70.0% of the questions correctly. You answered as many or more que…" at bounding box center [711, 354] width 316 height 66
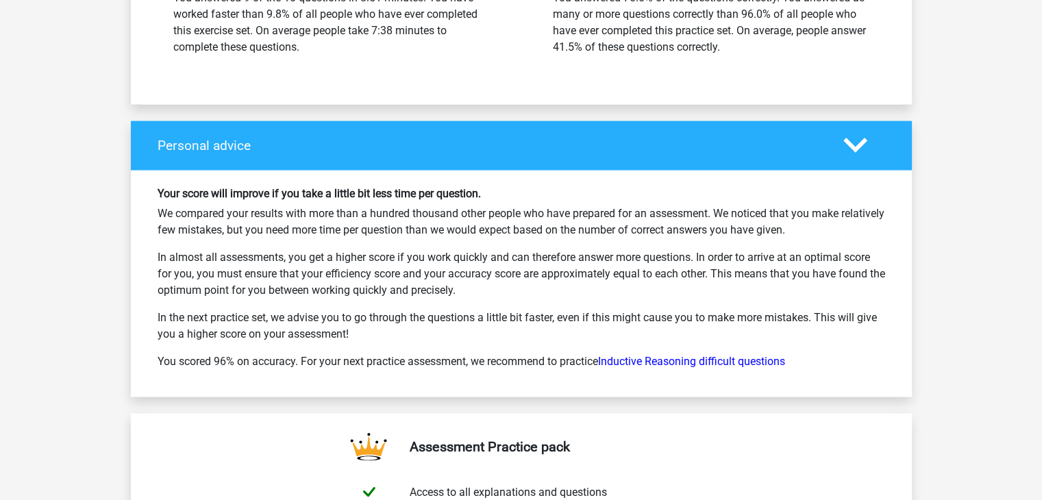
scroll to position [2740, 0]
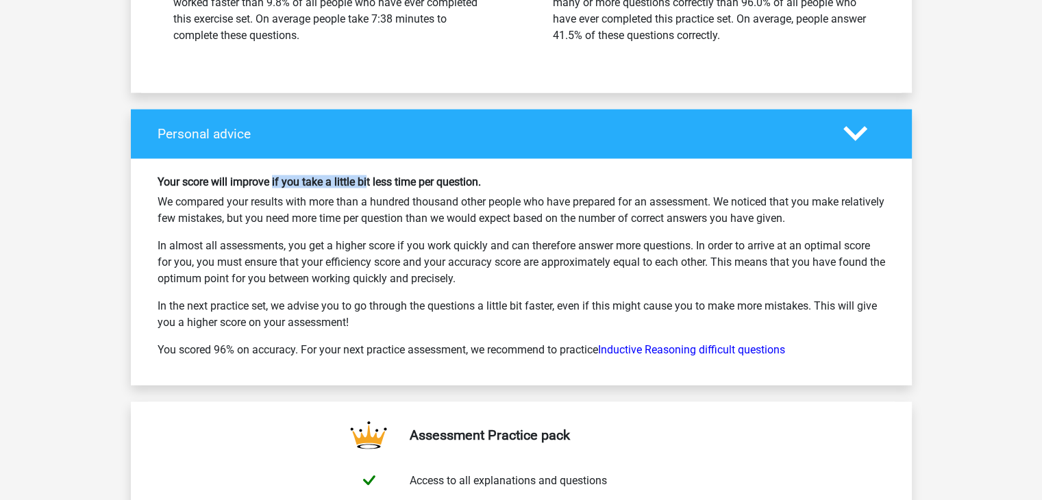
drag, startPoint x: 295, startPoint y: 165, endPoint x: 395, endPoint y: 163, distance: 99.4
click at [395, 163] on div "Your score will improve if you take a little bit less time per question. We com…" at bounding box center [521, 272] width 781 height 227
drag, startPoint x: 430, startPoint y: 173, endPoint x: 489, endPoint y: 174, distance: 59.6
click at [484, 175] on h6 "Your score will improve if you take a little bit less time per question." at bounding box center [522, 181] width 728 height 13
click at [489, 175] on h6 "Your score will improve if you take a little bit less time per question." at bounding box center [522, 181] width 728 height 13
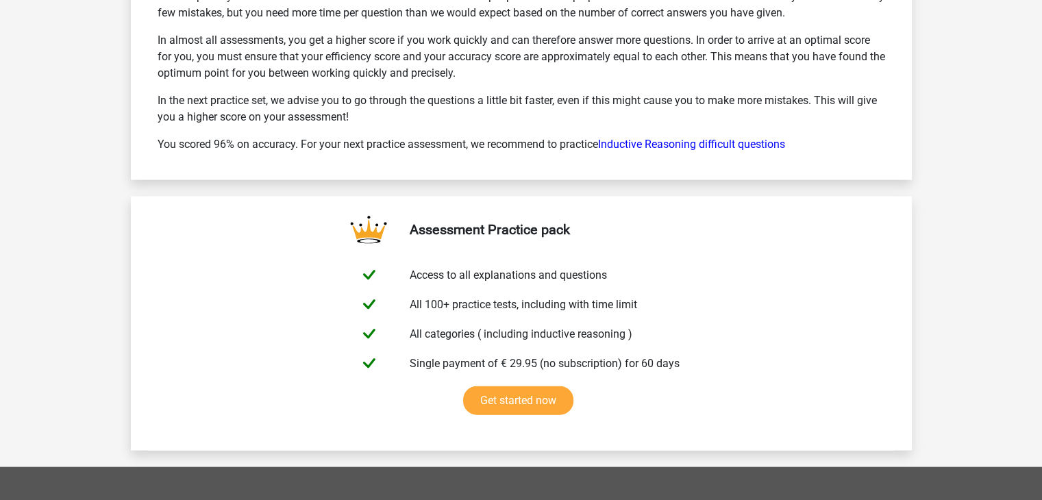
scroll to position [3014, 0]
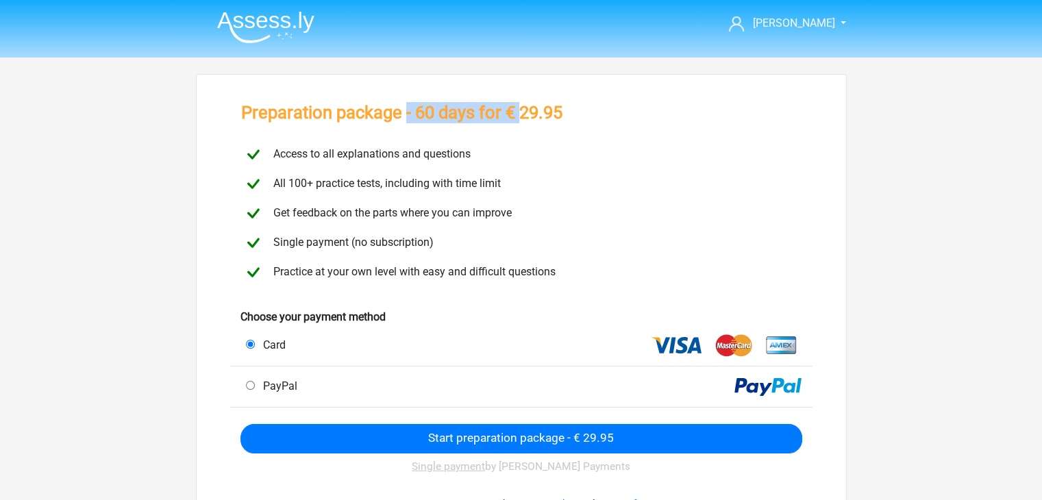
drag, startPoint x: 406, startPoint y: 112, endPoint x: 522, endPoint y: 113, distance: 116.5
click at [522, 113] on h3 "Preparation package - 60 days for € 29.95" at bounding box center [401, 112] width 321 height 21
click at [412, 186] on span "All 100+ practice tests, including with time limit" at bounding box center [384, 183] width 233 height 13
click at [414, 186] on span "All 100+ practice tests, including with time limit" at bounding box center [384, 183] width 233 height 13
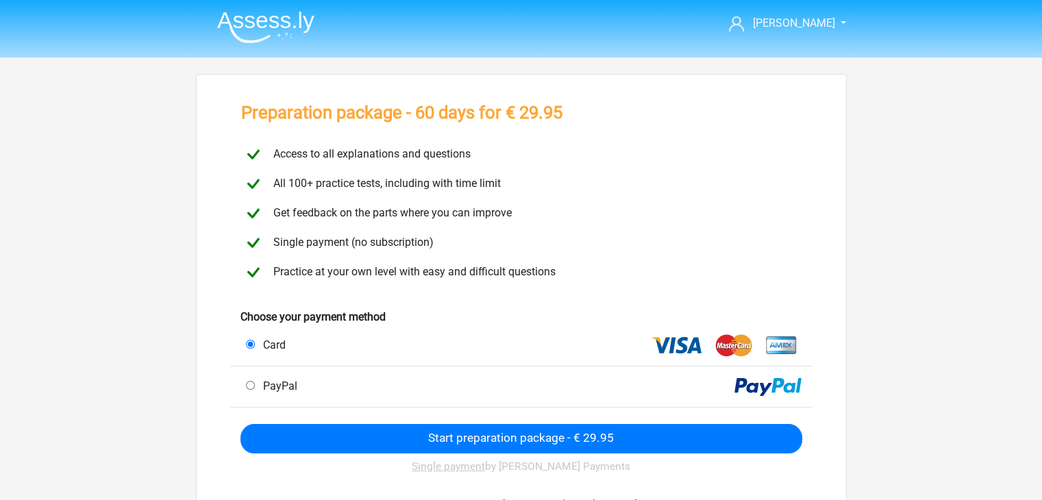
drag, startPoint x: 386, startPoint y: 211, endPoint x: 422, endPoint y: 208, distance: 35.8
click at [422, 208] on span "Get feedback on the parts where you can improve" at bounding box center [390, 212] width 244 height 13
click at [274, 23] on img at bounding box center [265, 27] width 97 height 32
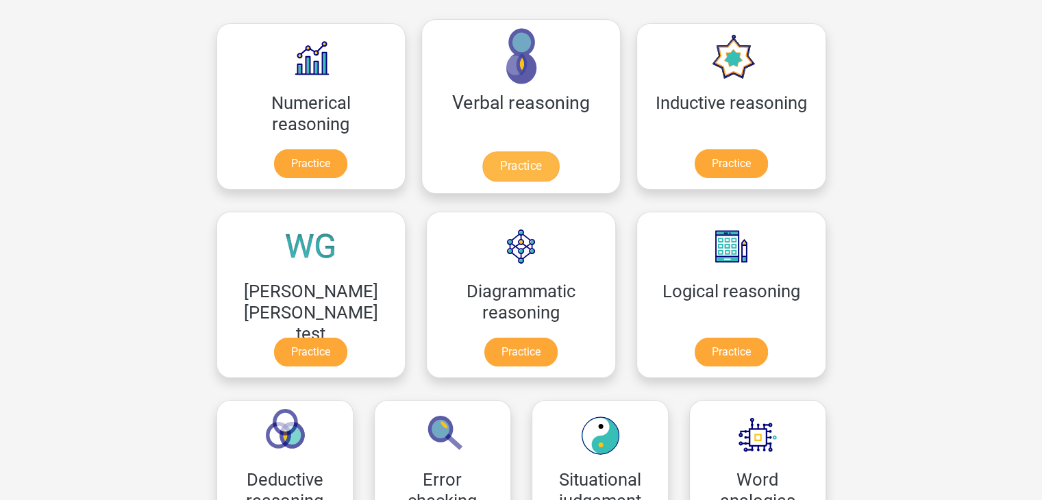
scroll to position [206, 0]
click at [482, 151] on link "Practice" at bounding box center [520, 166] width 77 height 30
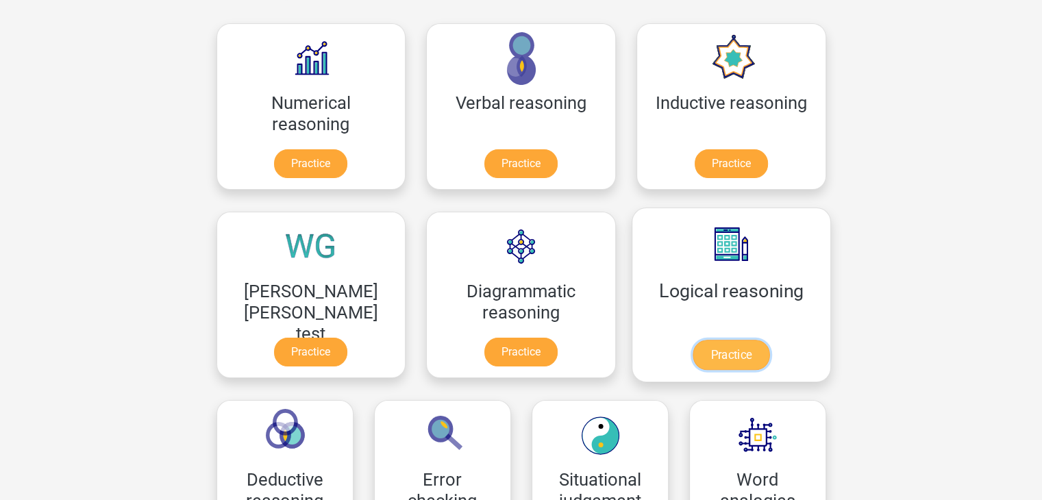
click at [693, 340] on link "Practice" at bounding box center [731, 355] width 77 height 30
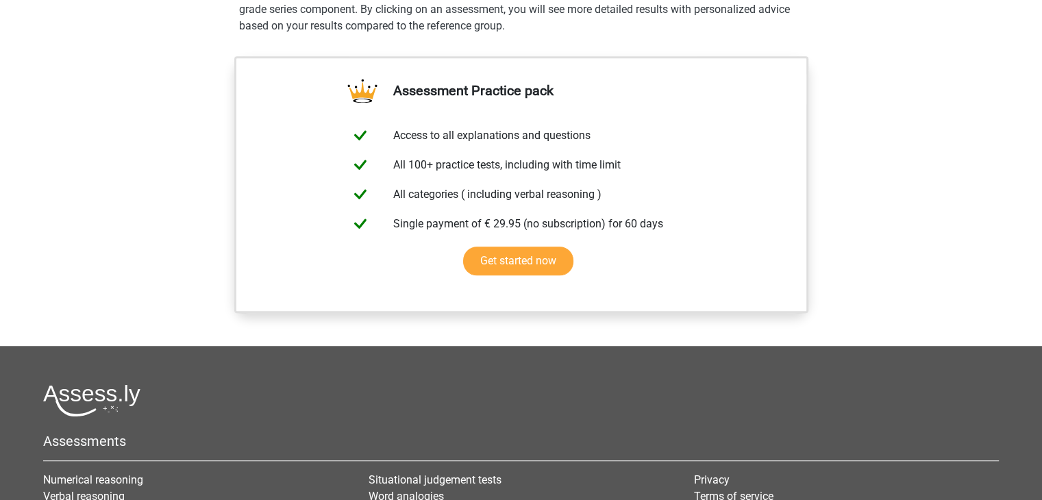
scroll to position [959, 0]
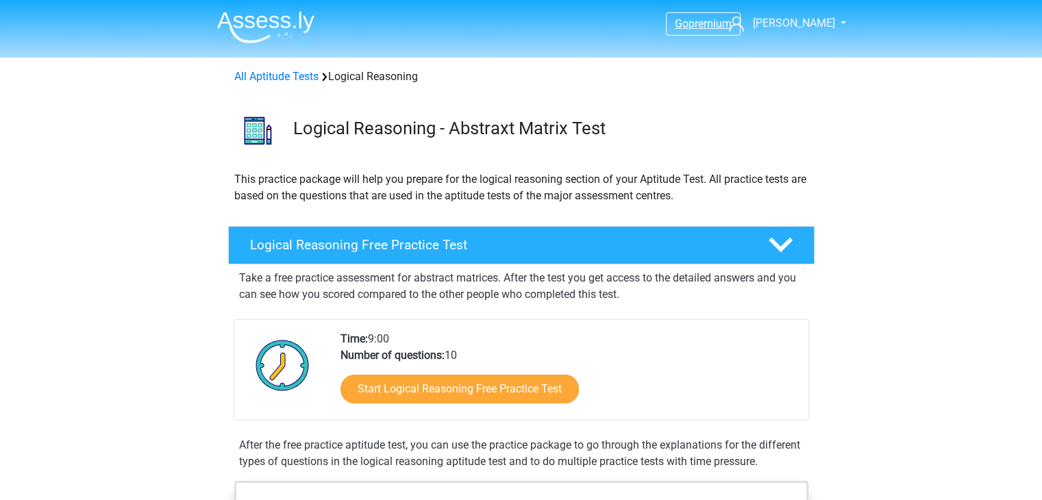
click at [695, 21] on span "premium" at bounding box center [709, 23] width 43 height 13
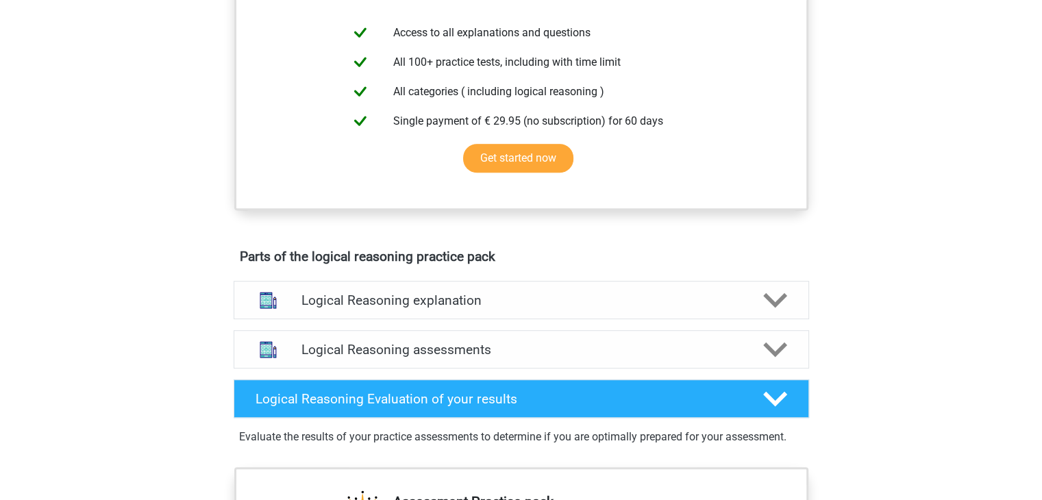
scroll to position [617, 0]
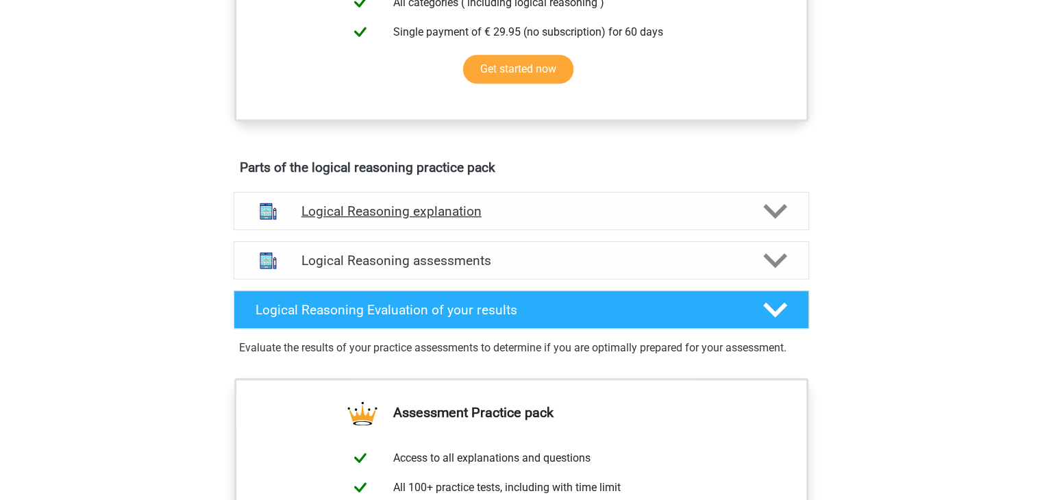
click at [420, 219] on h4 "Logical Reasoning explanation" at bounding box center [521, 211] width 440 height 16
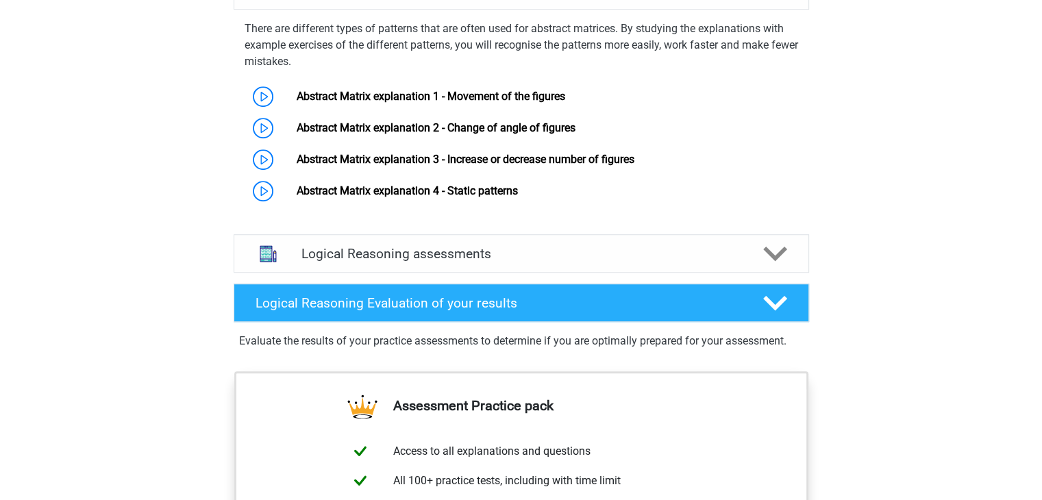
scroll to position [754, 0]
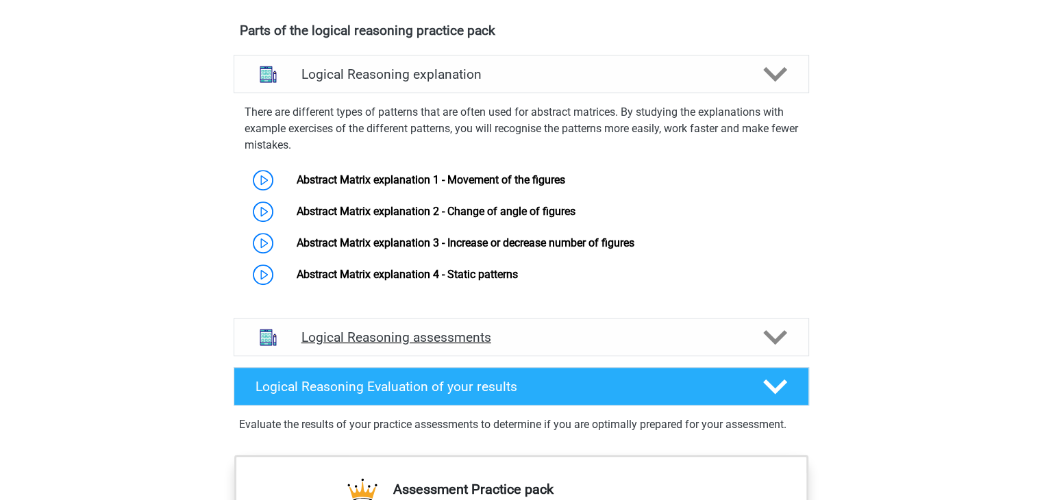
click at [449, 345] on h4 "Logical Reasoning assessments" at bounding box center [521, 338] width 440 height 16
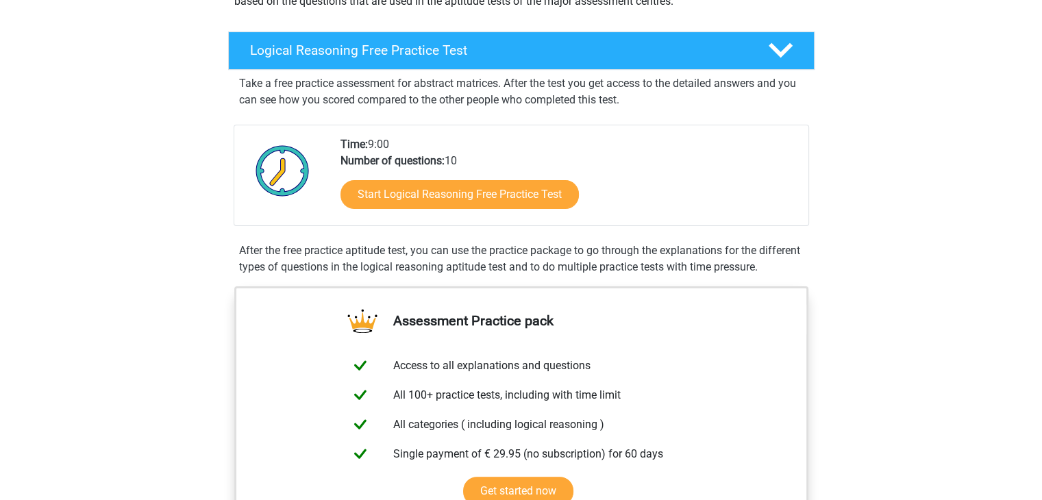
scroll to position [69, 0]
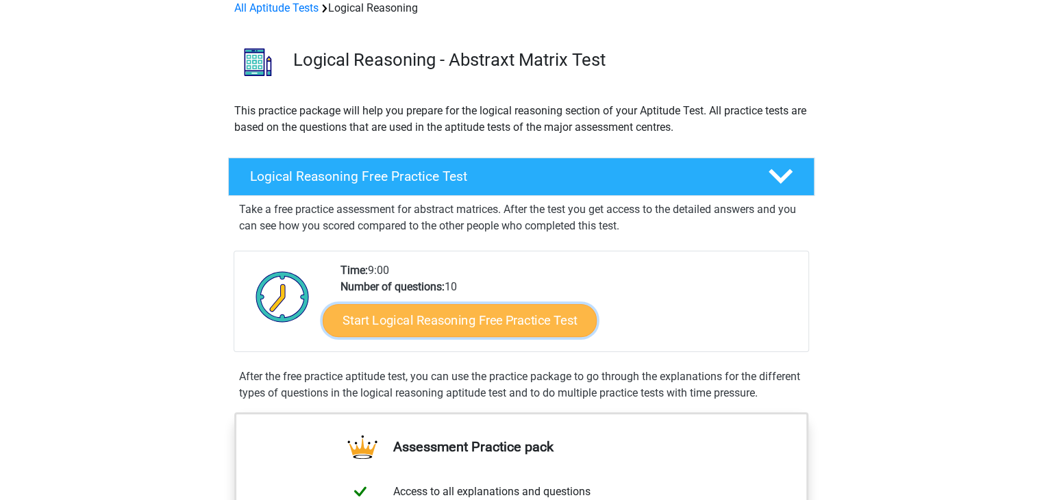
click at [439, 324] on link "Start Logical Reasoning Free Practice Test" at bounding box center [460, 319] width 274 height 33
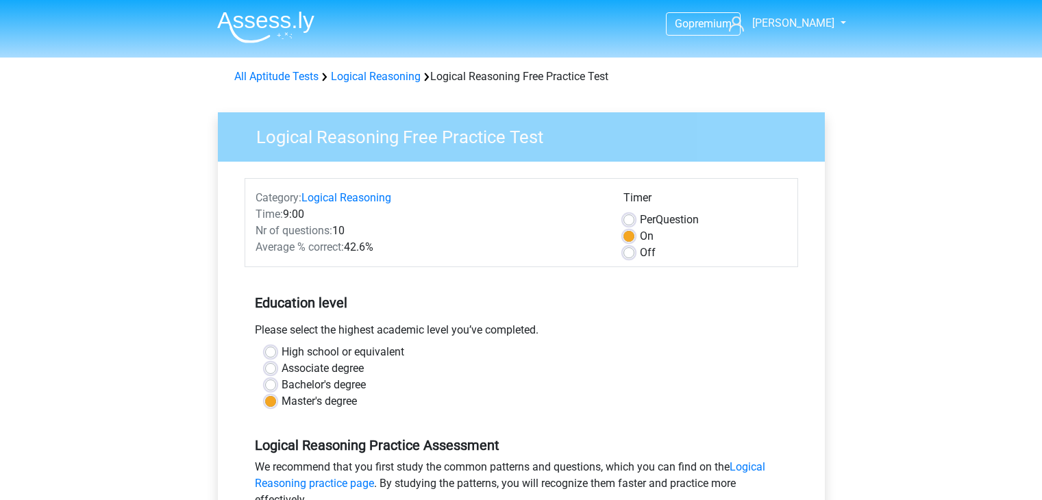
scroll to position [274, 0]
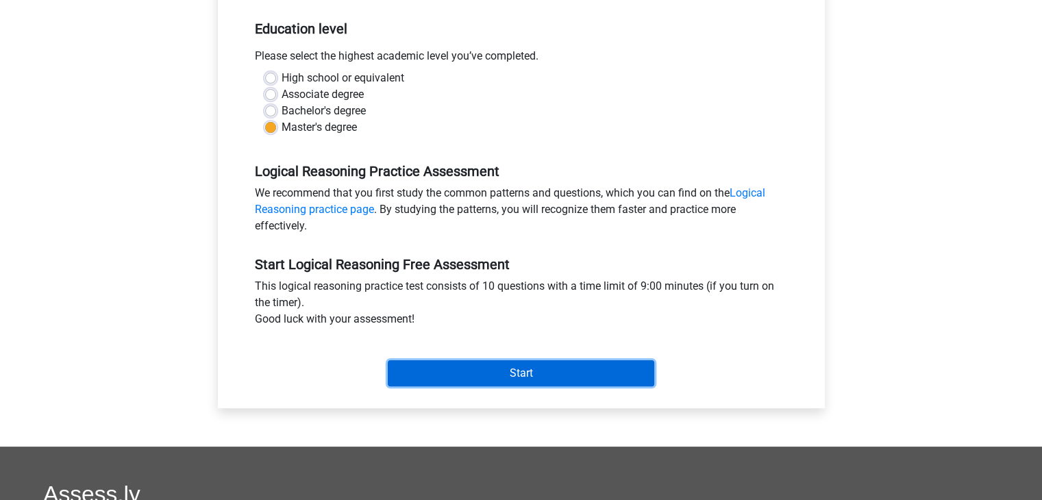
click at [477, 380] on input "Start" at bounding box center [521, 373] width 266 height 26
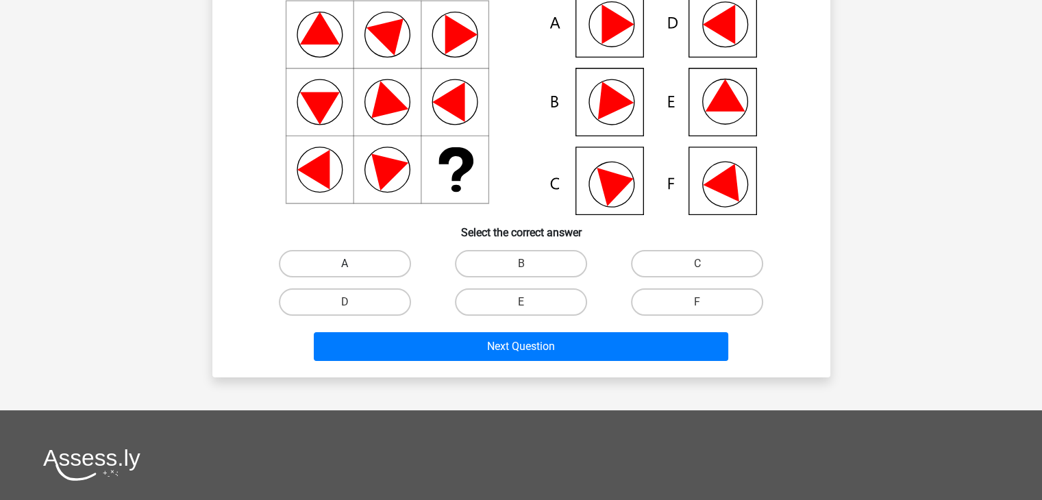
scroll to position [69, 0]
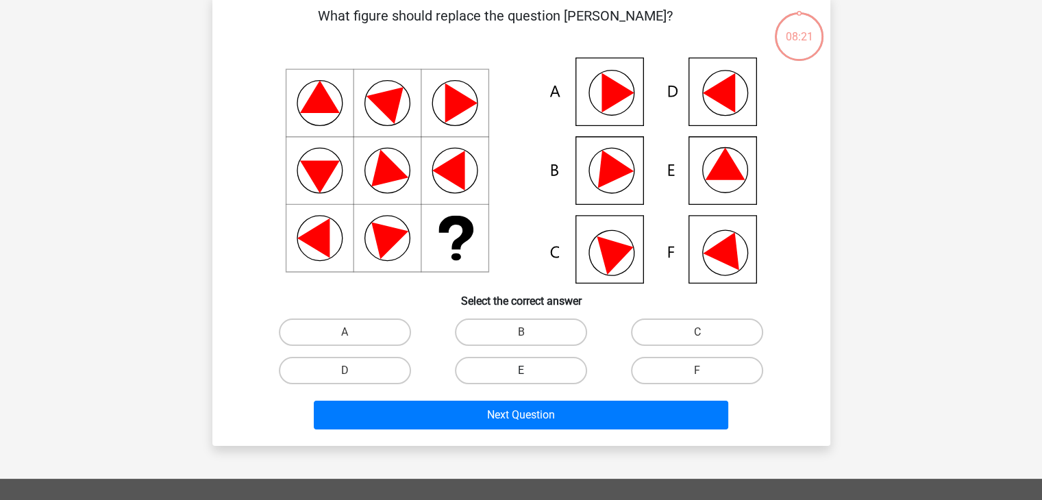
click at [518, 362] on label "E" at bounding box center [521, 370] width 132 height 27
click at [521, 371] on input "E" at bounding box center [525, 375] width 9 height 9
radio input "true"
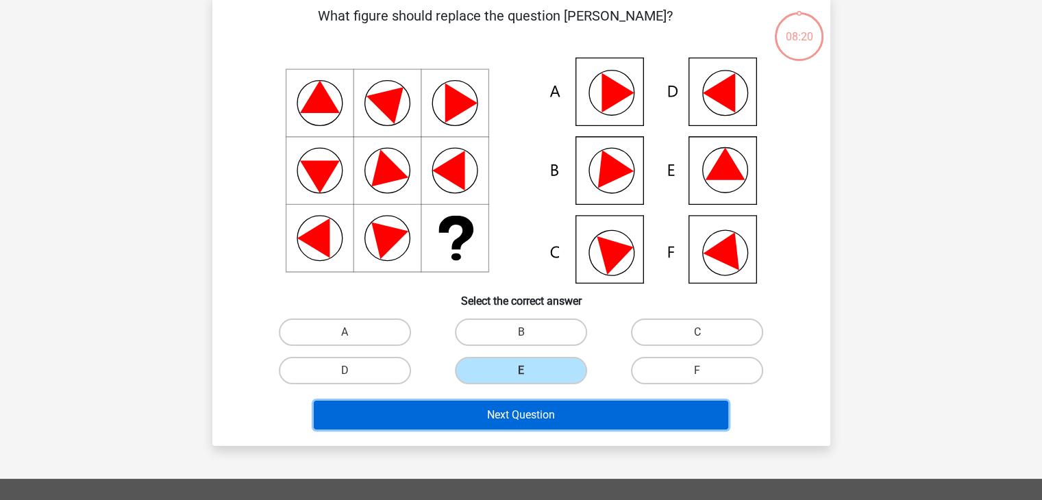
click at [530, 410] on button "Next Question" at bounding box center [521, 415] width 414 height 29
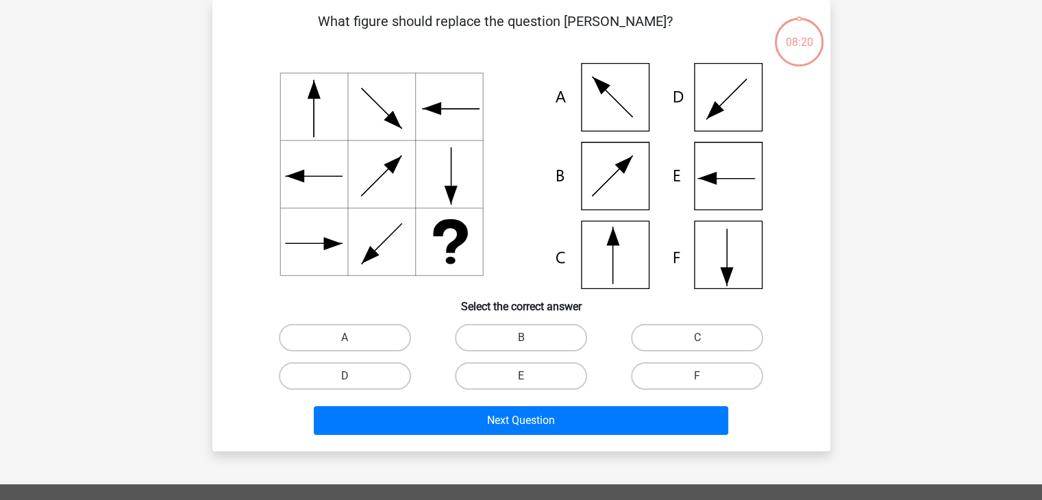
scroll to position [0, 0]
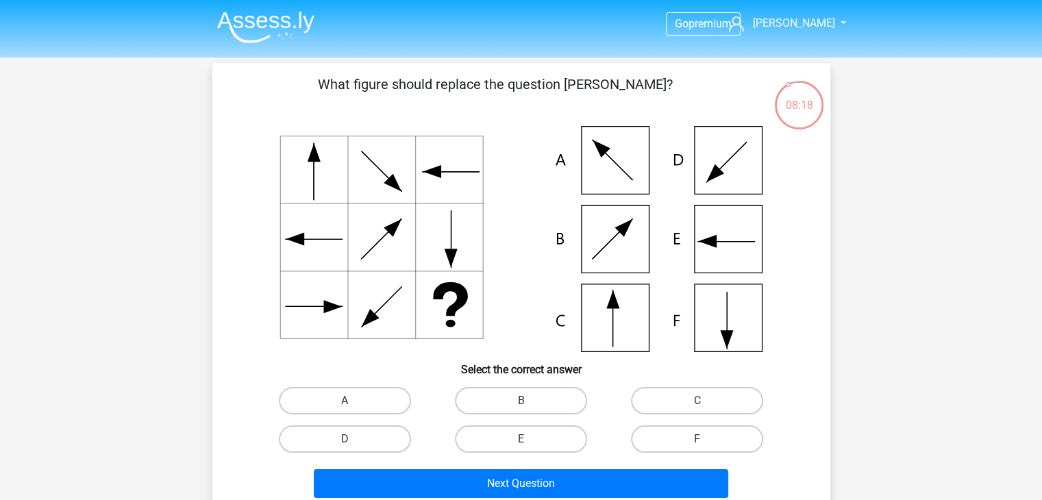
drag, startPoint x: 586, startPoint y: 85, endPoint x: 617, endPoint y: 86, distance: 30.8
click at [606, 86] on p "What figure should replace the question [PERSON_NAME]?" at bounding box center [495, 94] width 523 height 41
click at [619, 86] on p "What figure should replace the question [PERSON_NAME]?" at bounding box center [495, 94] width 523 height 41
click at [356, 396] on label "A" at bounding box center [345, 400] width 132 height 27
click at [353, 401] on input "A" at bounding box center [349, 405] width 9 height 9
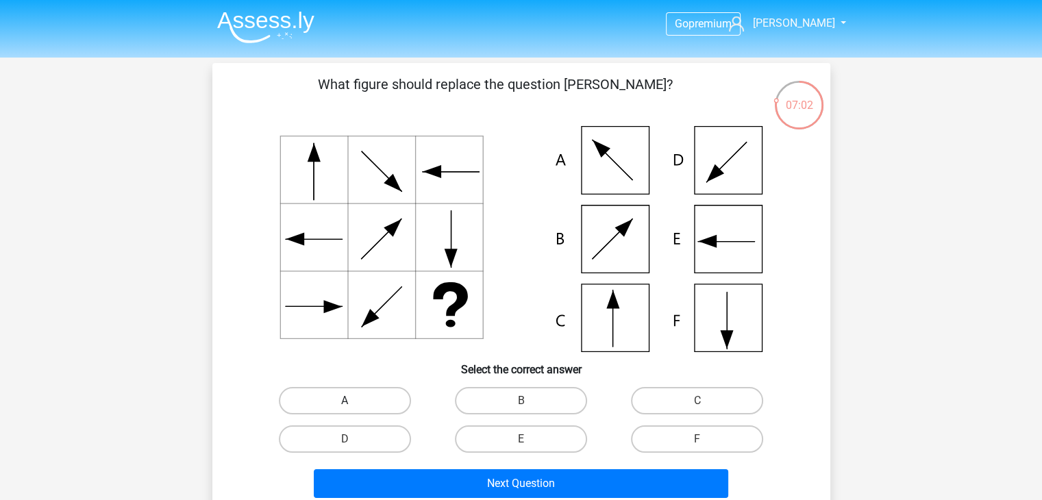
radio input "true"
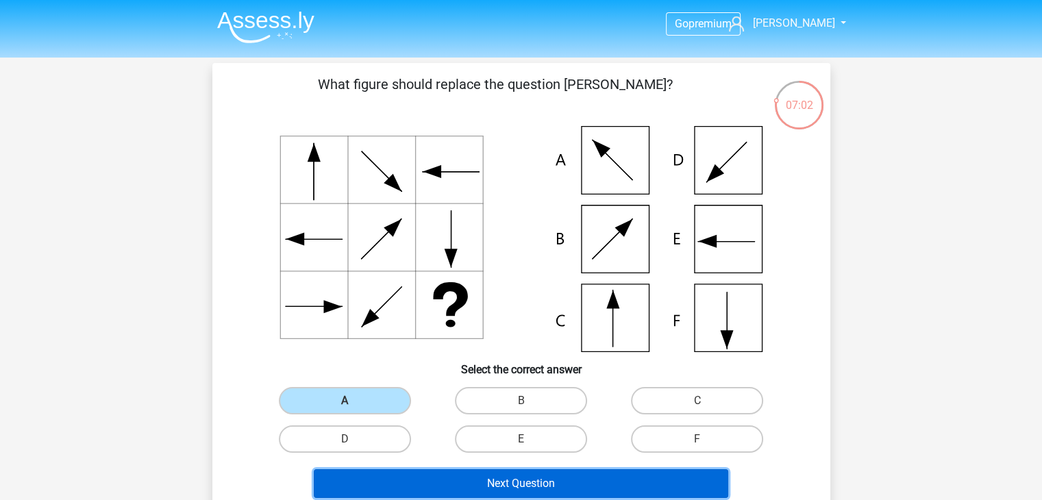
click at [451, 480] on button "Next Question" at bounding box center [521, 483] width 414 height 29
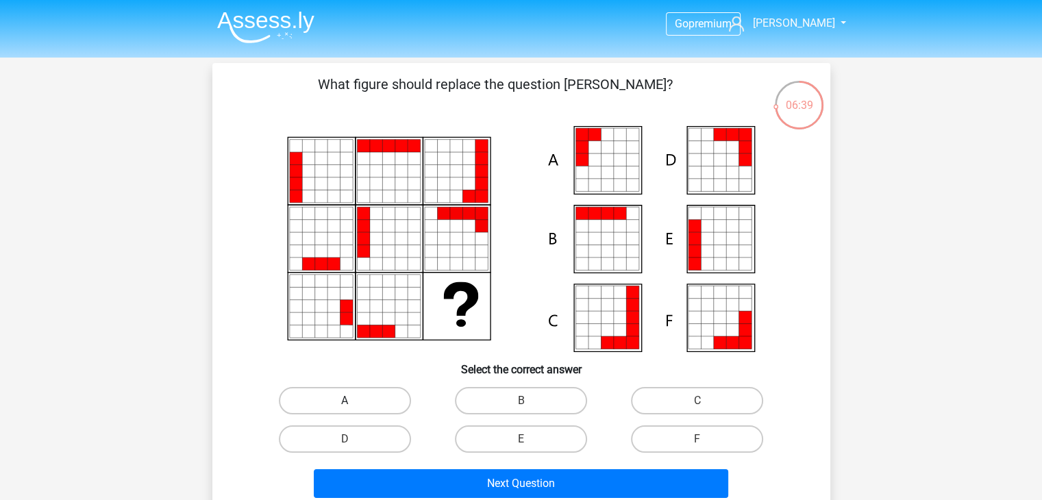
click at [337, 399] on label "A" at bounding box center [345, 400] width 132 height 27
click at [345, 401] on input "A" at bounding box center [349, 405] width 9 height 9
radio input "true"
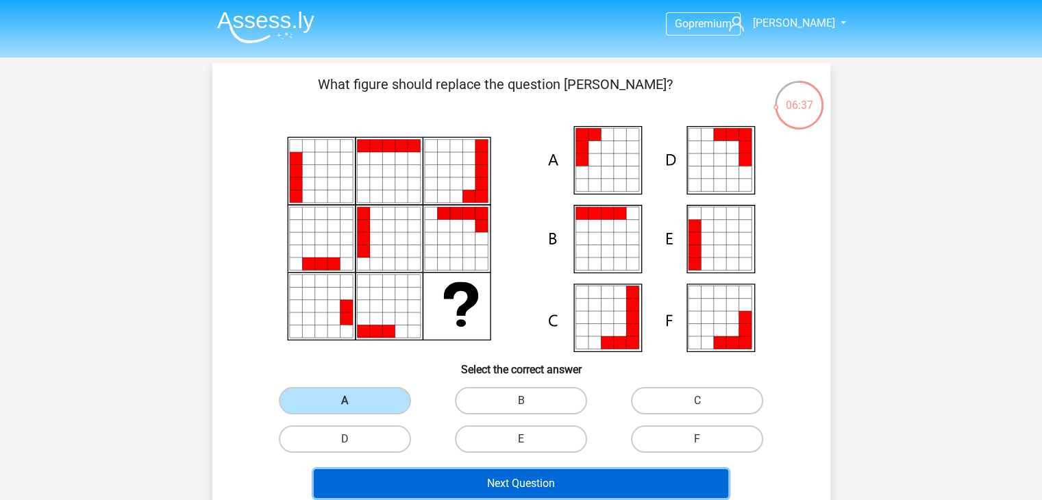
click at [454, 482] on button "Next Question" at bounding box center [521, 483] width 414 height 29
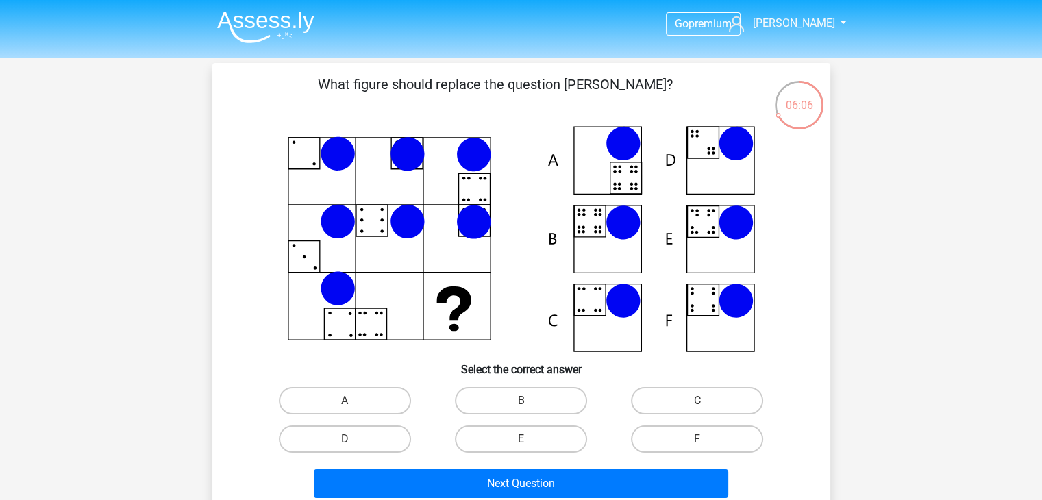
drag, startPoint x: 404, startPoint y: 289, endPoint x: 400, endPoint y: 280, distance: 9.8
click at [400, 283] on icon at bounding box center [521, 239] width 552 height 226
click at [488, 396] on label "B" at bounding box center [521, 400] width 132 height 27
click at [521, 401] on input "B" at bounding box center [525, 405] width 9 height 9
radio input "true"
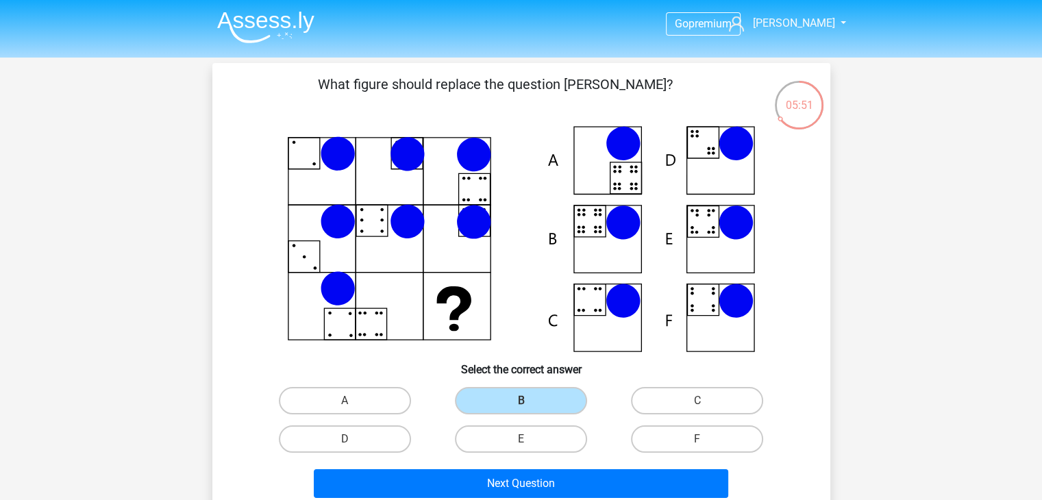
scroll to position [69, 0]
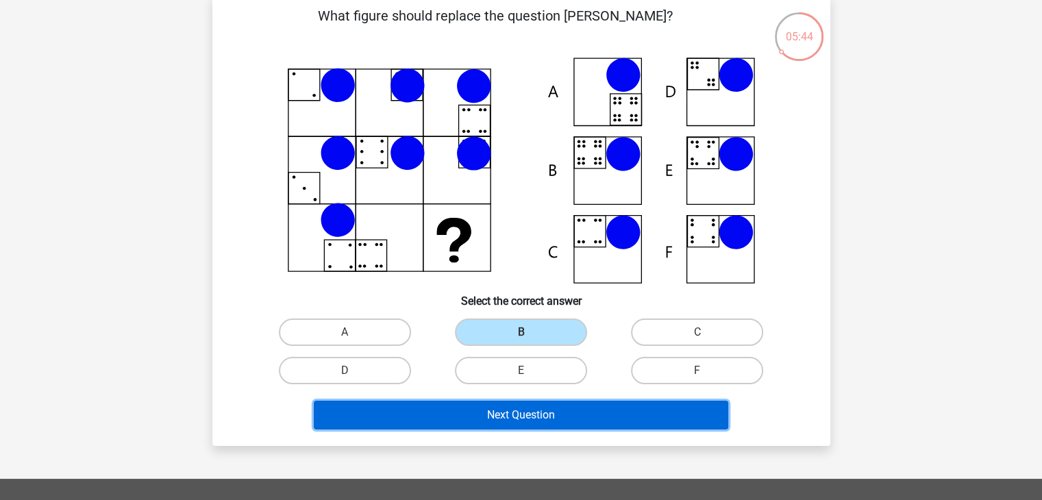
click at [480, 412] on button "Next Question" at bounding box center [521, 415] width 414 height 29
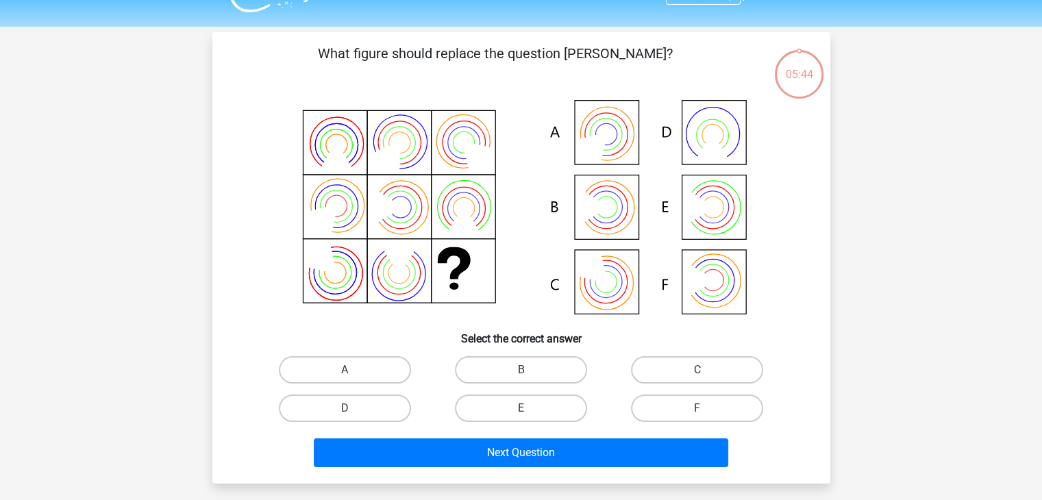
scroll to position [0, 0]
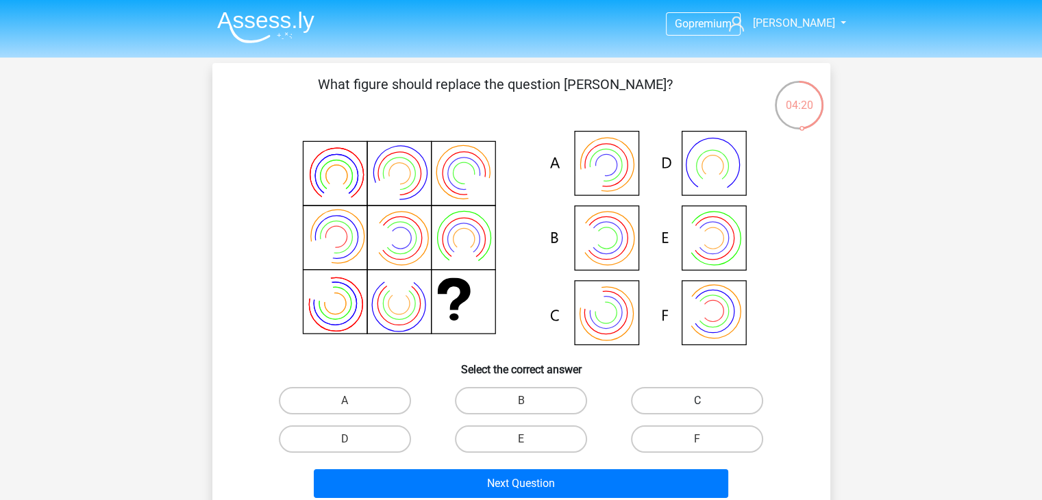
click at [663, 395] on label "C" at bounding box center [697, 400] width 132 height 27
click at [697, 401] on input "C" at bounding box center [701, 405] width 9 height 9
radio input "true"
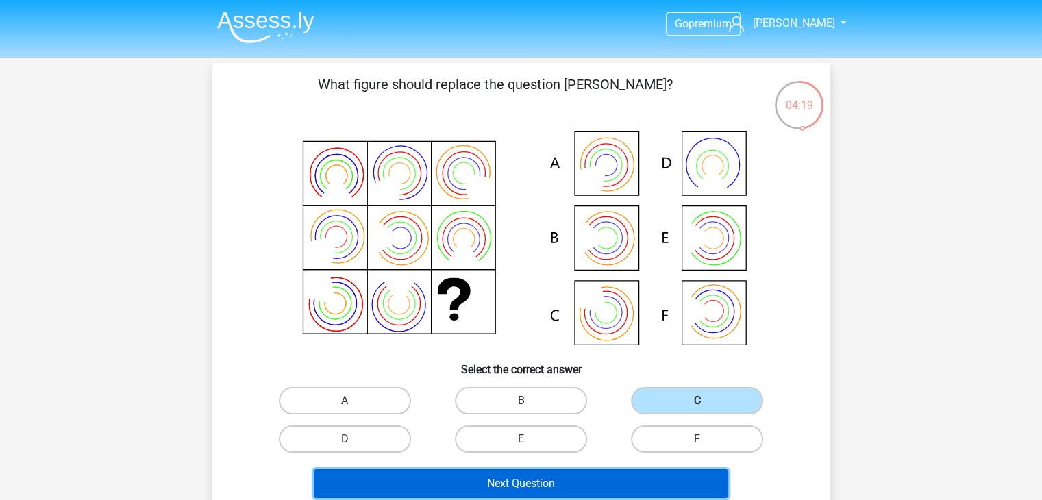
click at [577, 480] on button "Next Question" at bounding box center [521, 483] width 414 height 29
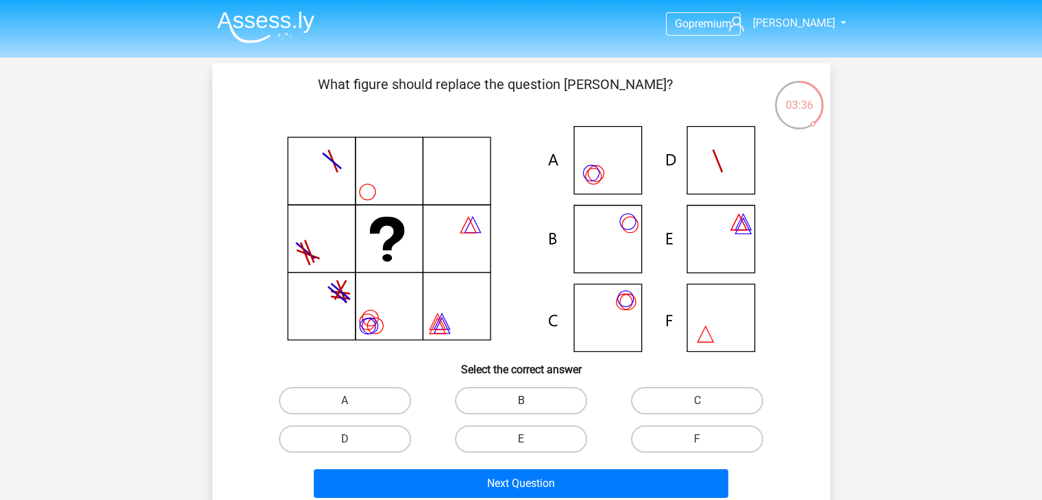
click at [506, 396] on label "B" at bounding box center [521, 400] width 132 height 27
click at [521, 401] on input "B" at bounding box center [525, 405] width 9 height 9
radio input "true"
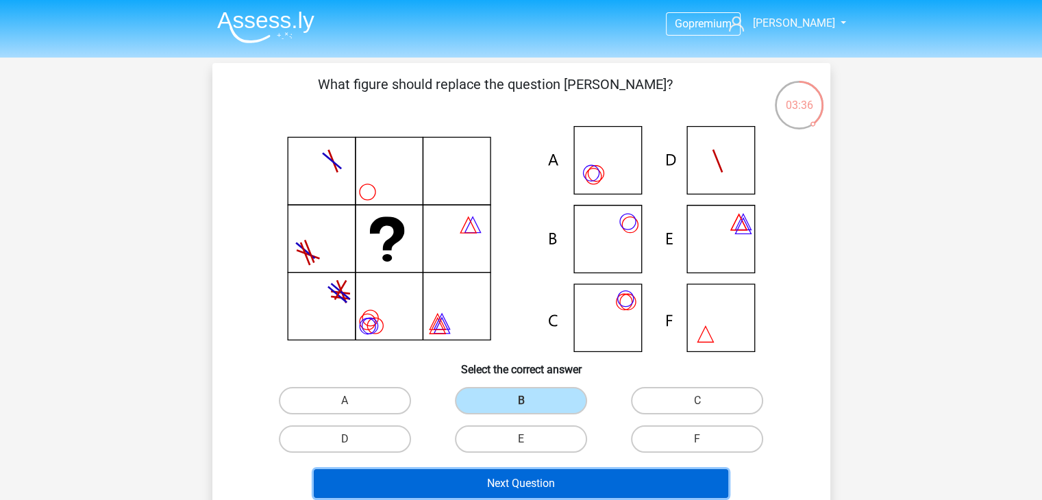
click at [490, 478] on button "Next Question" at bounding box center [521, 483] width 414 height 29
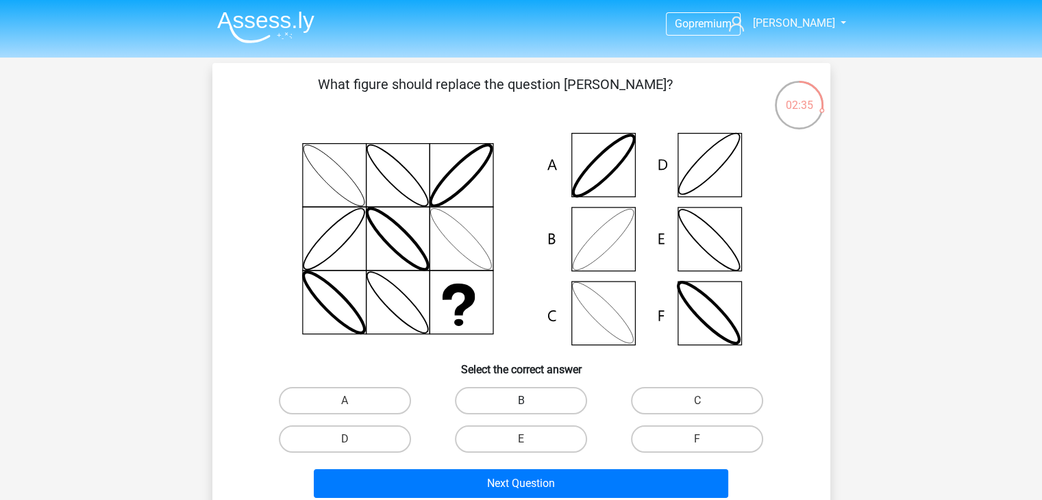
click at [518, 401] on label "B" at bounding box center [521, 400] width 132 height 27
click at [521, 401] on input "B" at bounding box center [525, 405] width 9 height 9
radio input "true"
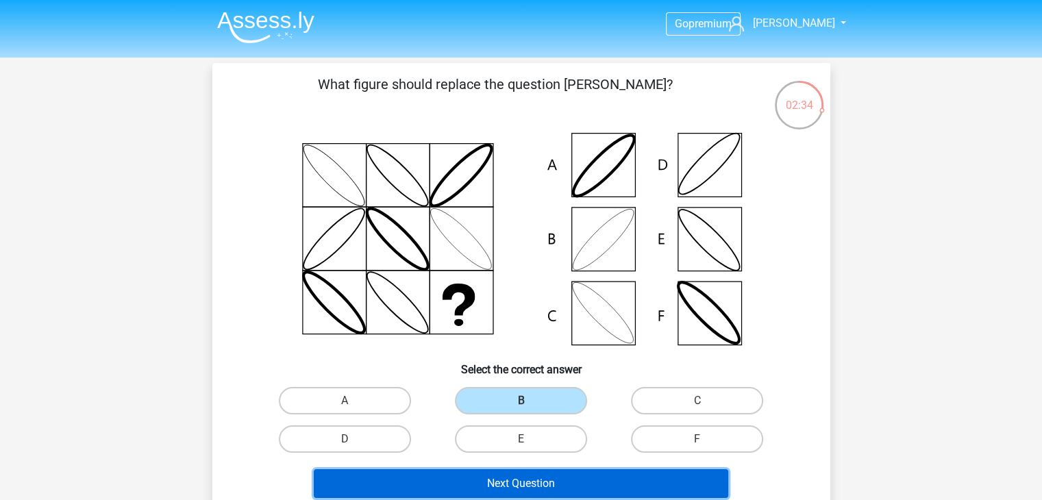
click at [479, 486] on button "Next Question" at bounding box center [521, 483] width 414 height 29
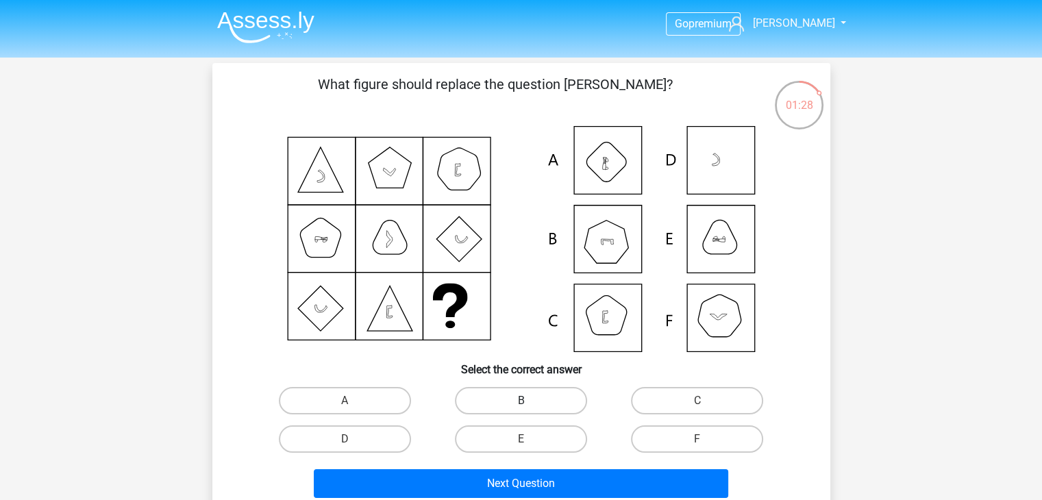
scroll to position [69, 0]
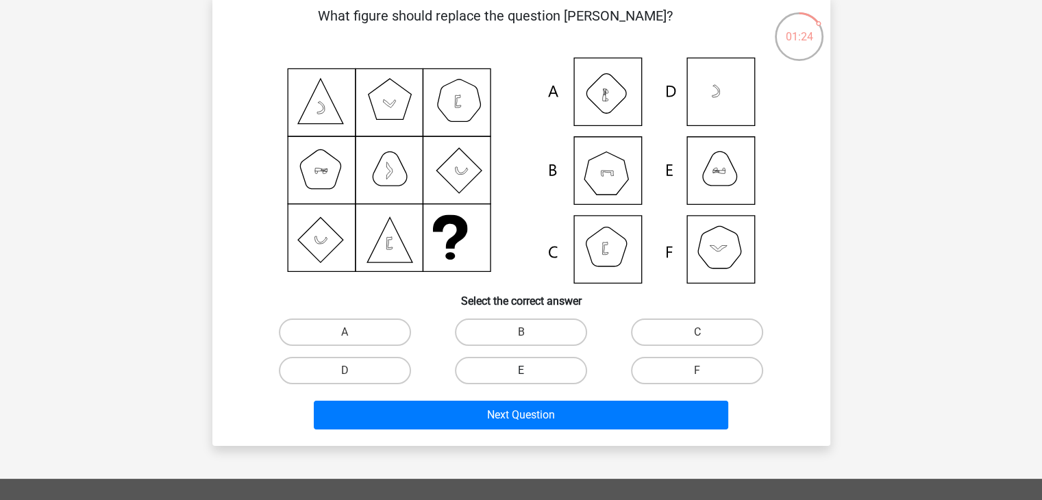
click at [536, 368] on label "E" at bounding box center [521, 370] width 132 height 27
click at [530, 371] on input "E" at bounding box center [525, 375] width 9 height 9
radio input "true"
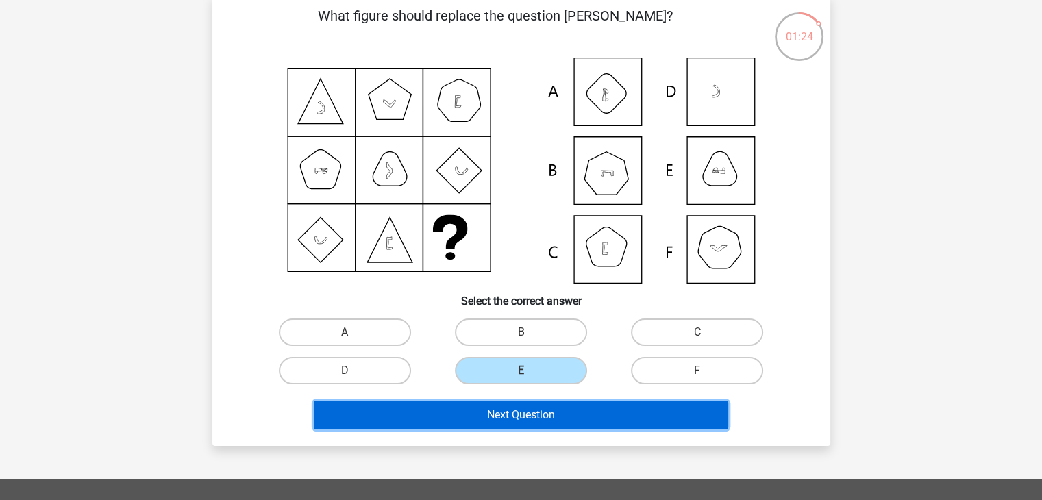
click at [530, 409] on button "Next Question" at bounding box center [521, 415] width 414 height 29
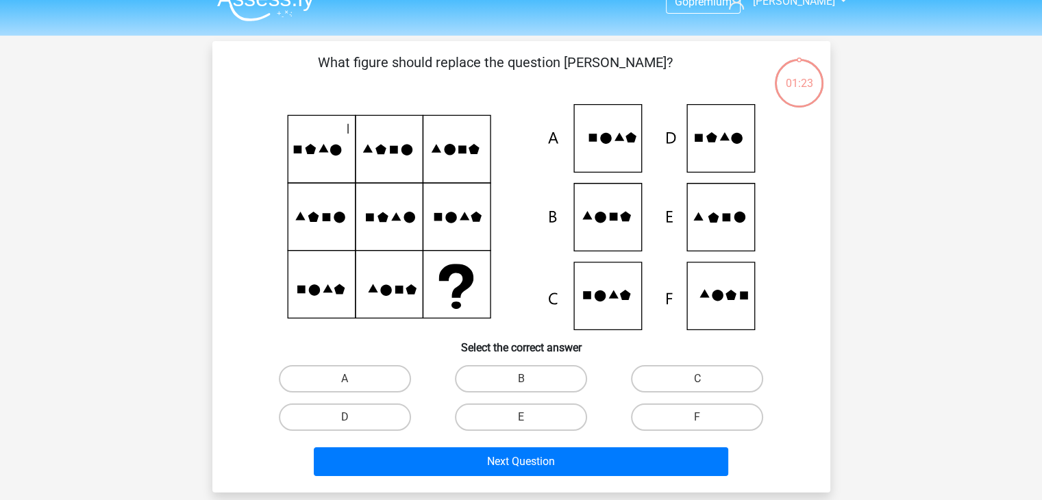
scroll to position [0, 0]
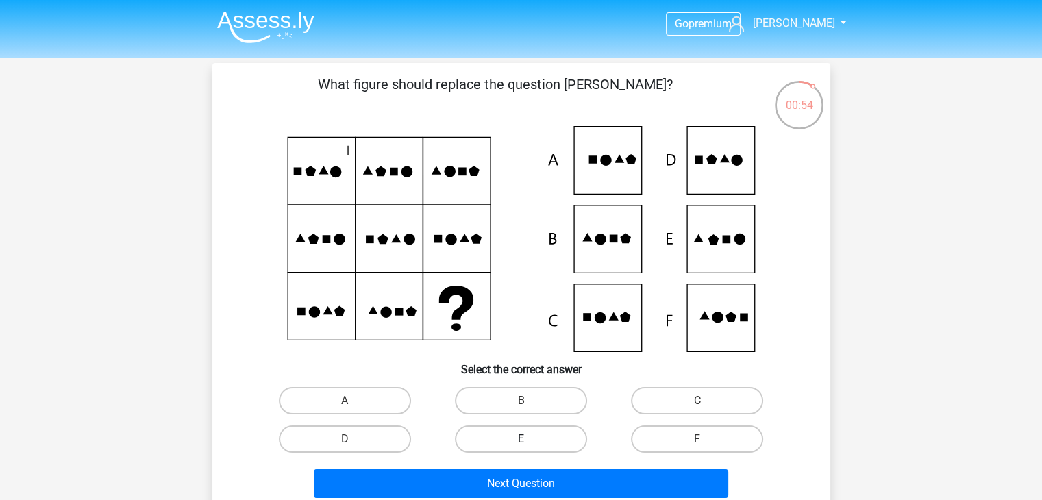
click at [515, 432] on label "E" at bounding box center [521, 438] width 132 height 27
click at [521, 439] on input "E" at bounding box center [525, 443] width 9 height 9
radio input "true"
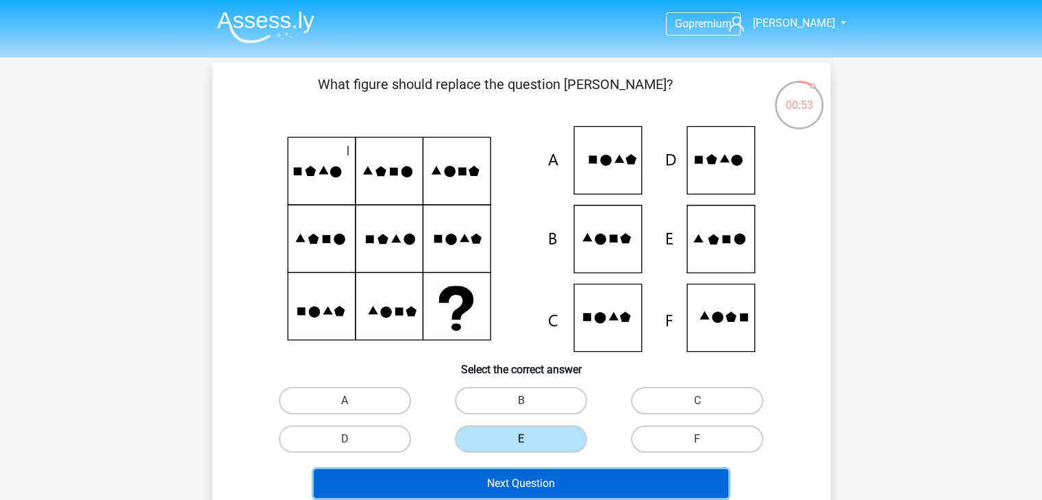
click at [524, 482] on button "Next Question" at bounding box center [521, 483] width 414 height 29
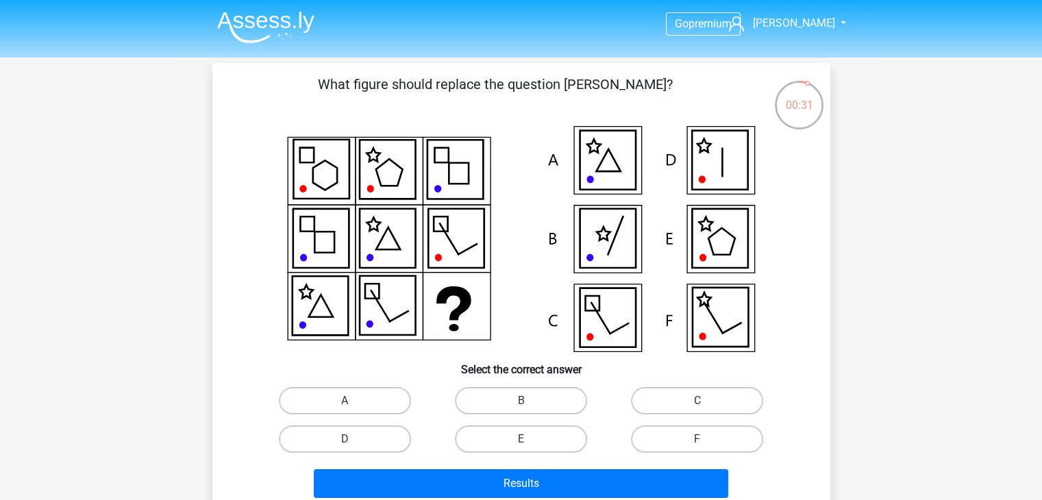
scroll to position [69, 0]
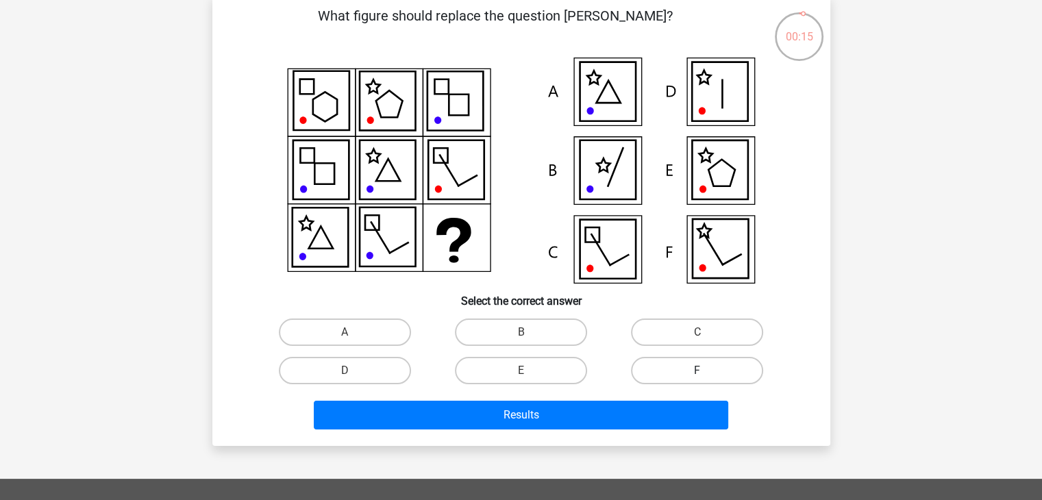
click at [671, 363] on label "F" at bounding box center [697, 370] width 132 height 27
click at [697, 371] on input "F" at bounding box center [701, 375] width 9 height 9
radio input "true"
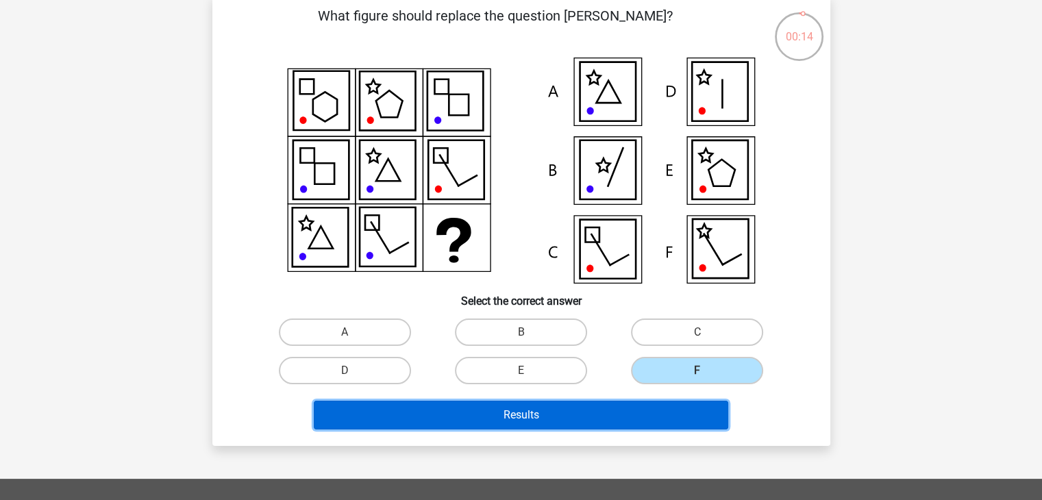
click at [647, 412] on button "Results" at bounding box center [521, 415] width 414 height 29
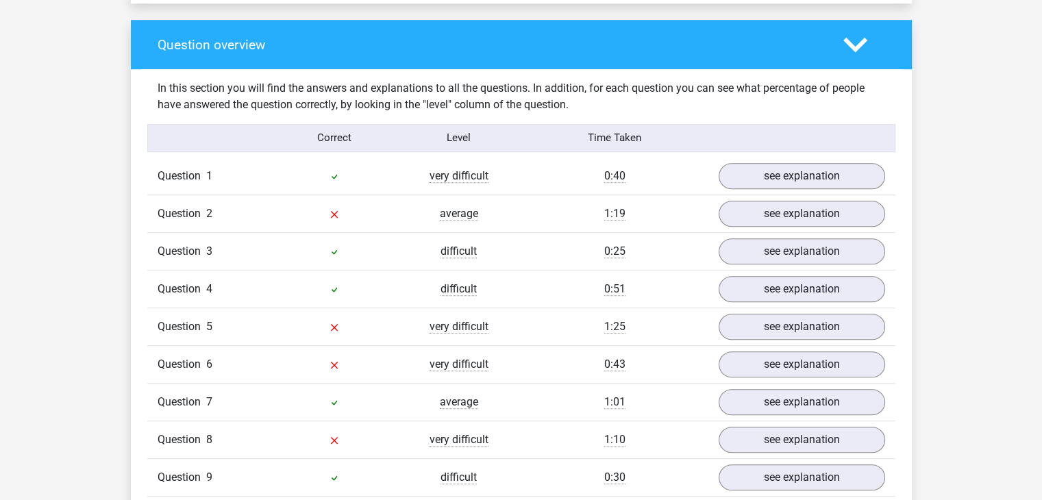
scroll to position [1096, 0]
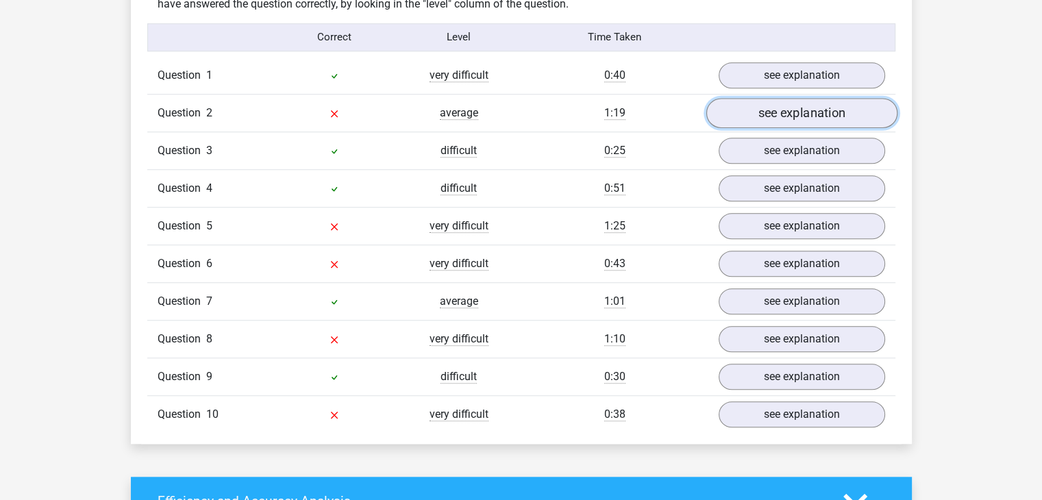
click at [793, 119] on link "see explanation" at bounding box center [801, 113] width 191 height 30
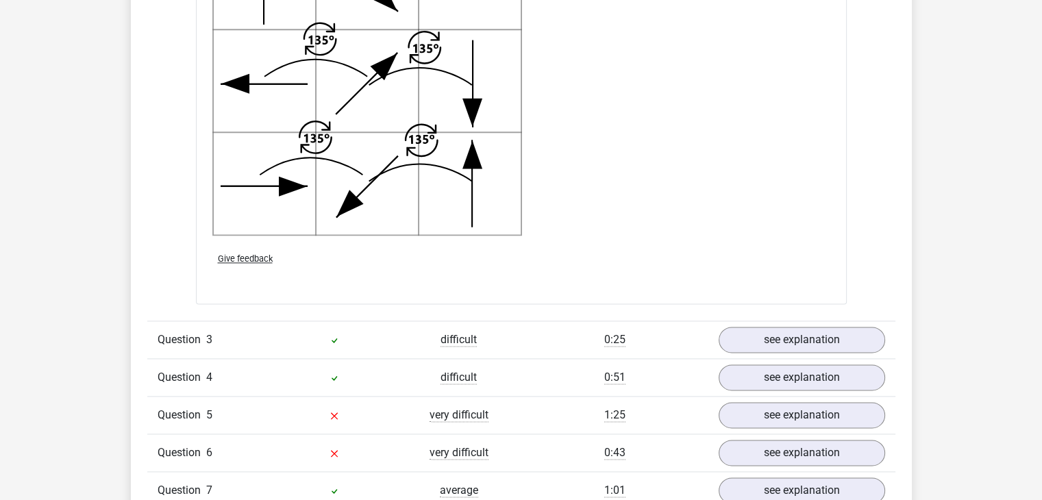
scroll to position [1987, 0]
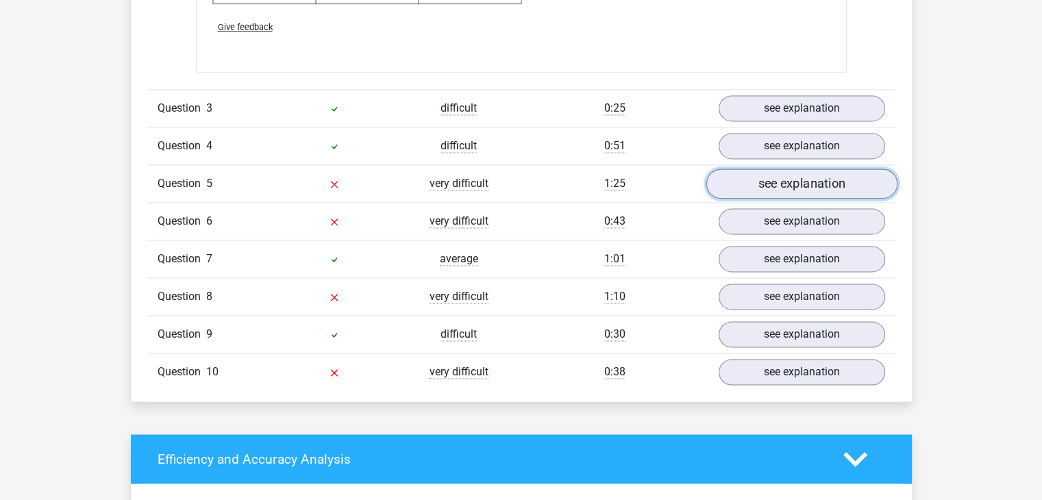
click at [780, 177] on link "see explanation" at bounding box center [801, 184] width 191 height 30
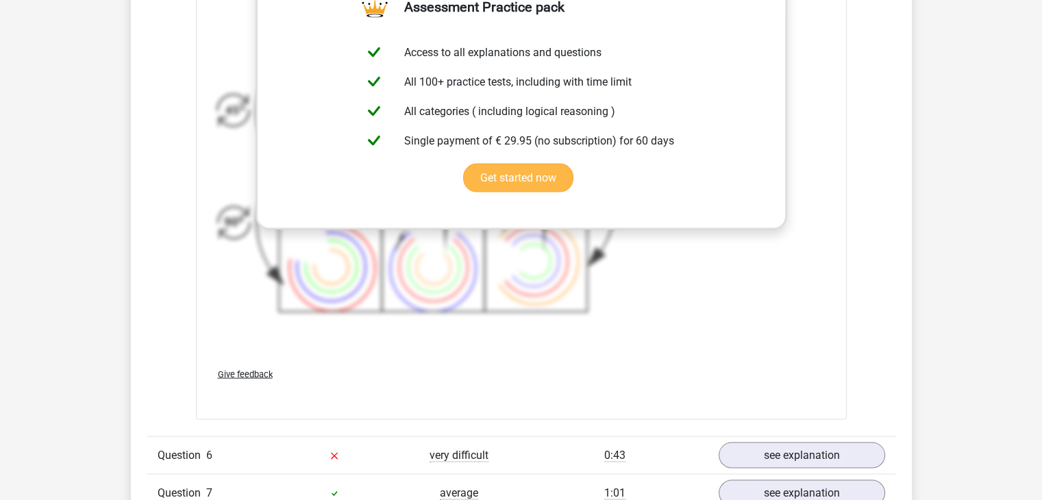
scroll to position [3014, 0]
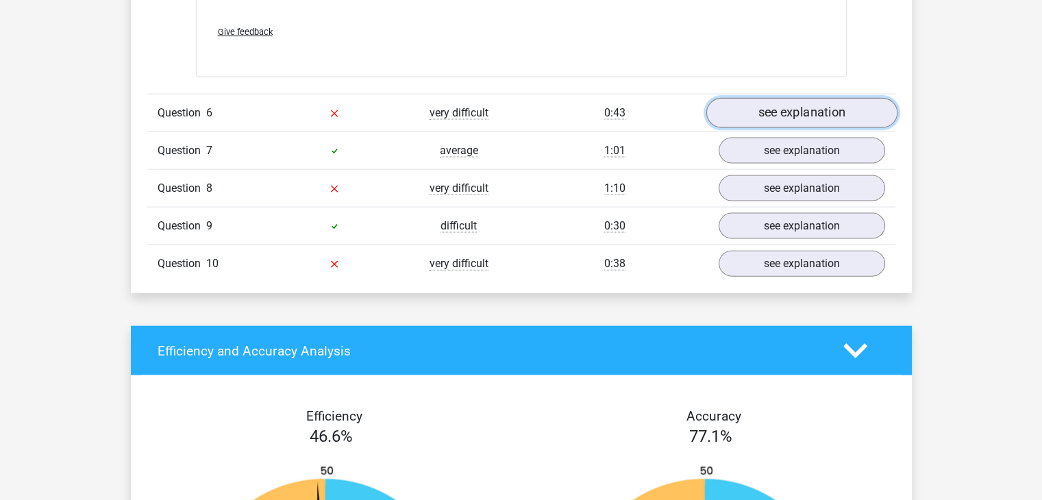
click at [818, 110] on link "see explanation" at bounding box center [801, 114] width 191 height 30
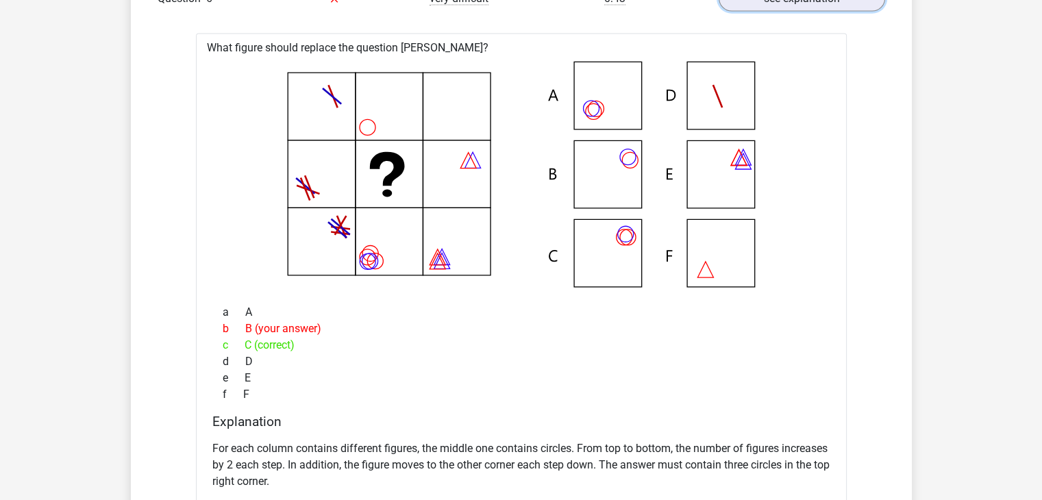
scroll to position [3151, 0]
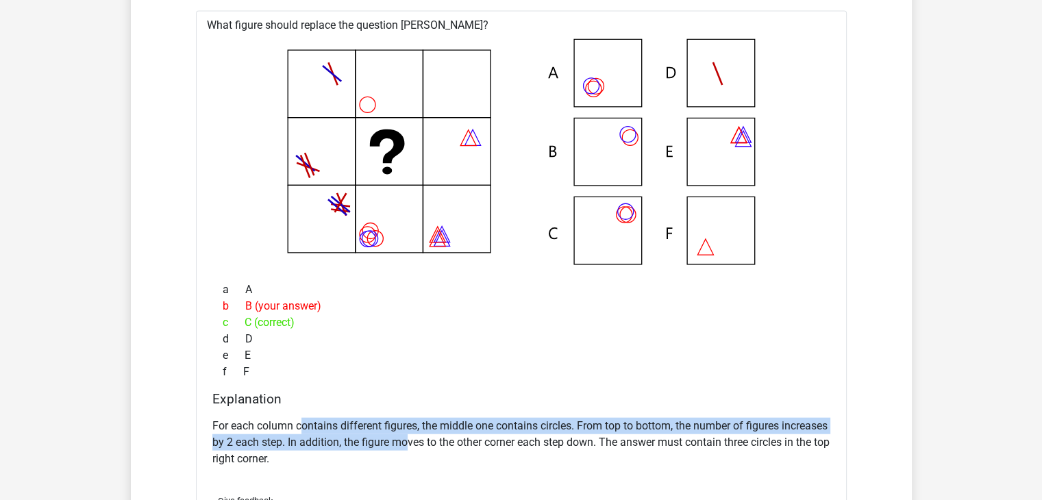
drag, startPoint x: 303, startPoint y: 419, endPoint x: 457, endPoint y: 432, distance: 154.7
click at [457, 432] on p "For each column contains different figures, the middle one contains circles. Fr…" at bounding box center [521, 442] width 618 height 49
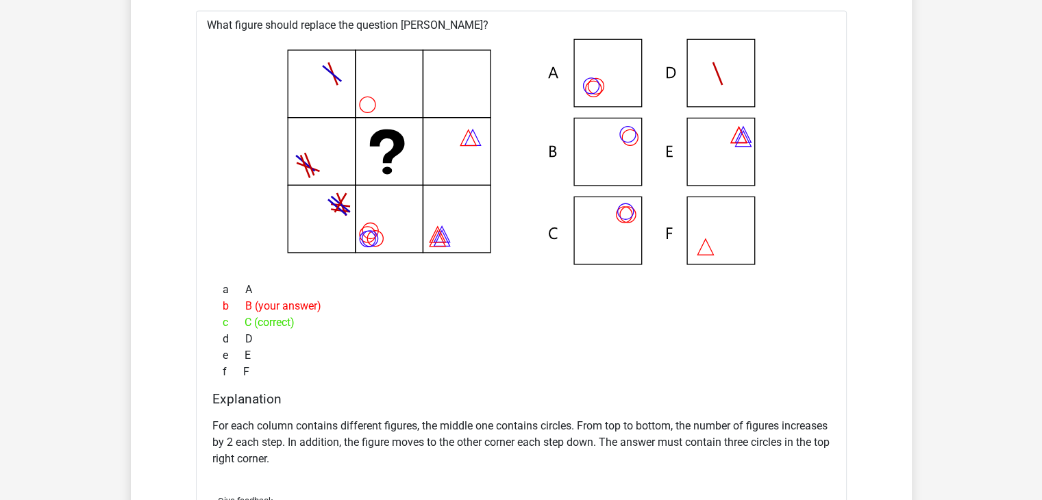
click at [486, 438] on p "For each column contains different figures, the middle one contains circles. Fr…" at bounding box center [521, 442] width 618 height 49
drag, startPoint x: 517, startPoint y: 426, endPoint x: 638, endPoint y: 429, distance: 121.3
click at [635, 429] on p "For each column contains different figures, the middle one contains circles. Fr…" at bounding box center [521, 442] width 618 height 49
click at [248, 309] on div "b B (your answer)" at bounding box center [521, 306] width 618 height 16
click at [596, 225] on icon at bounding box center [521, 152] width 607 height 226
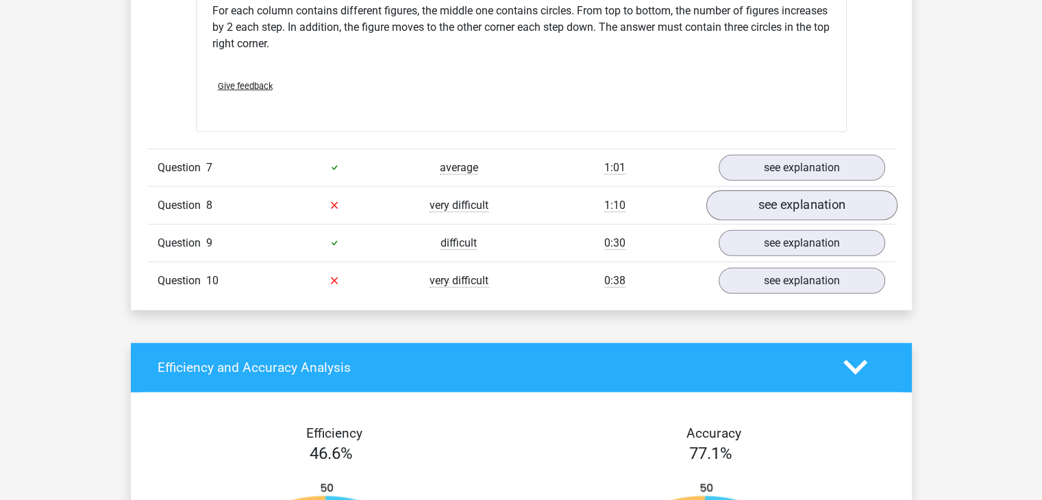
scroll to position [3562, 0]
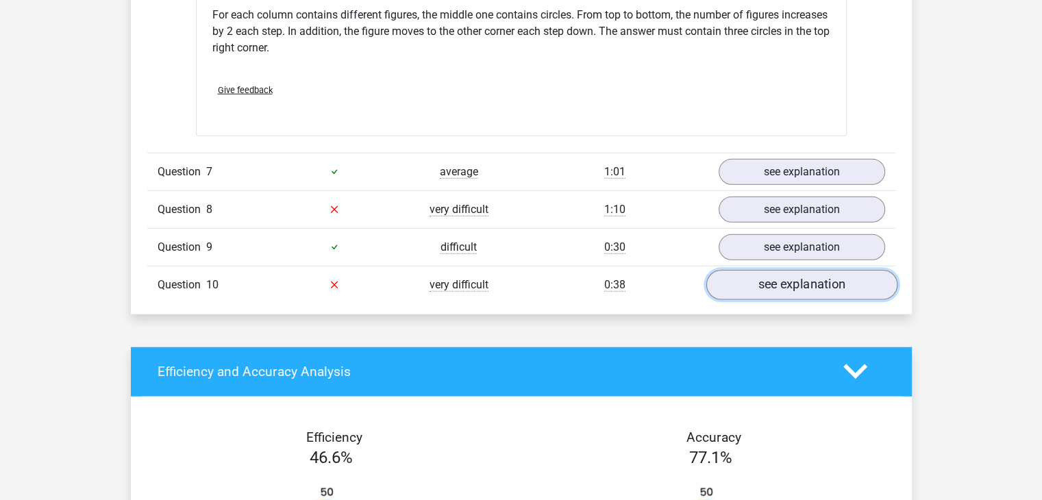
click at [803, 282] on link "see explanation" at bounding box center [801, 285] width 191 height 30
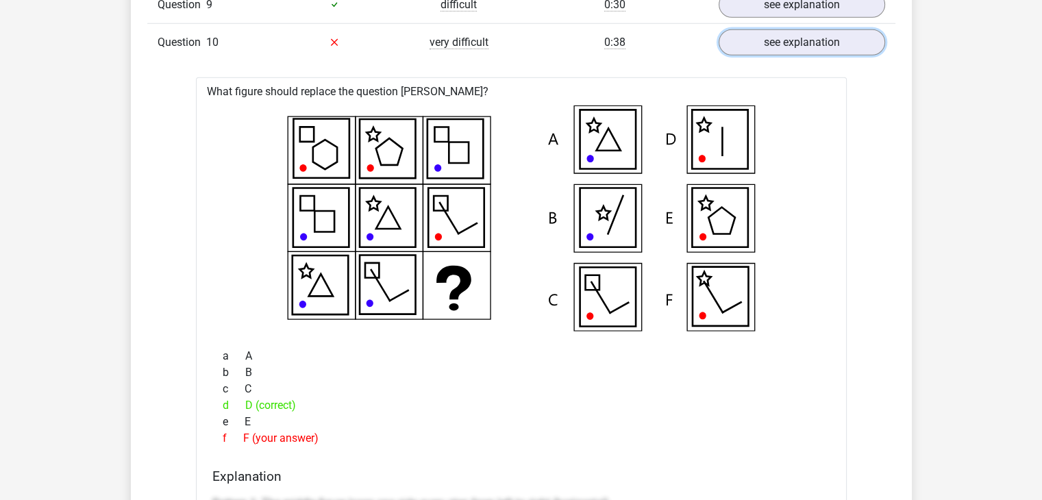
scroll to position [3768, 0]
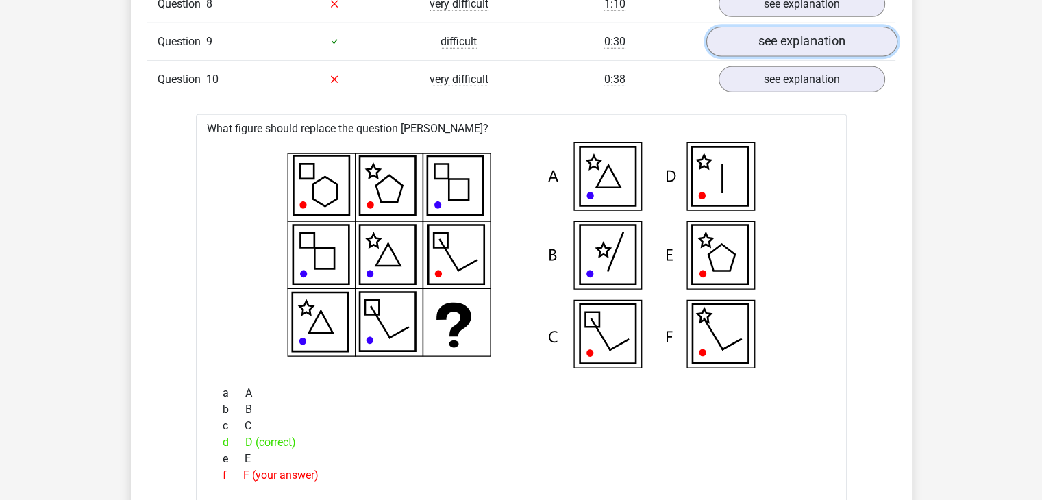
click at [823, 32] on link "see explanation" at bounding box center [801, 42] width 191 height 30
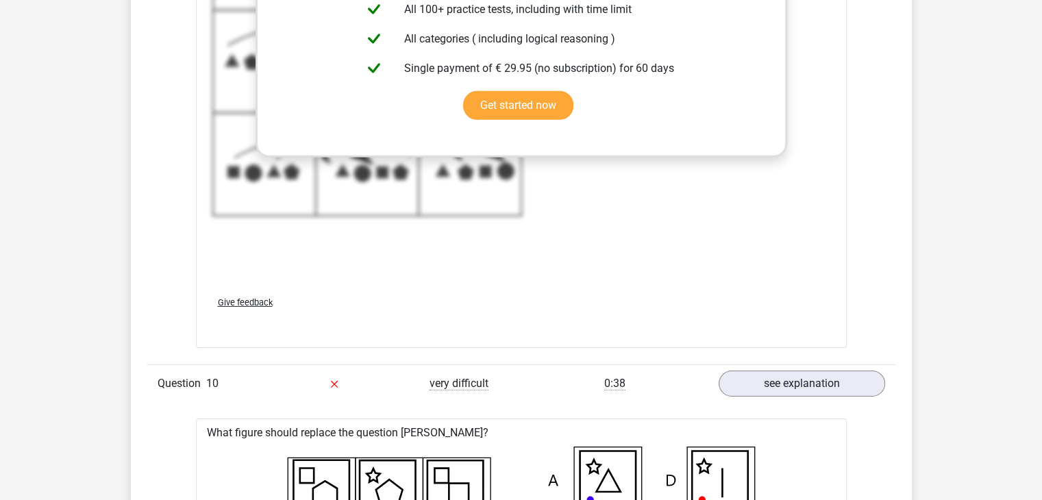
scroll to position [4590, 0]
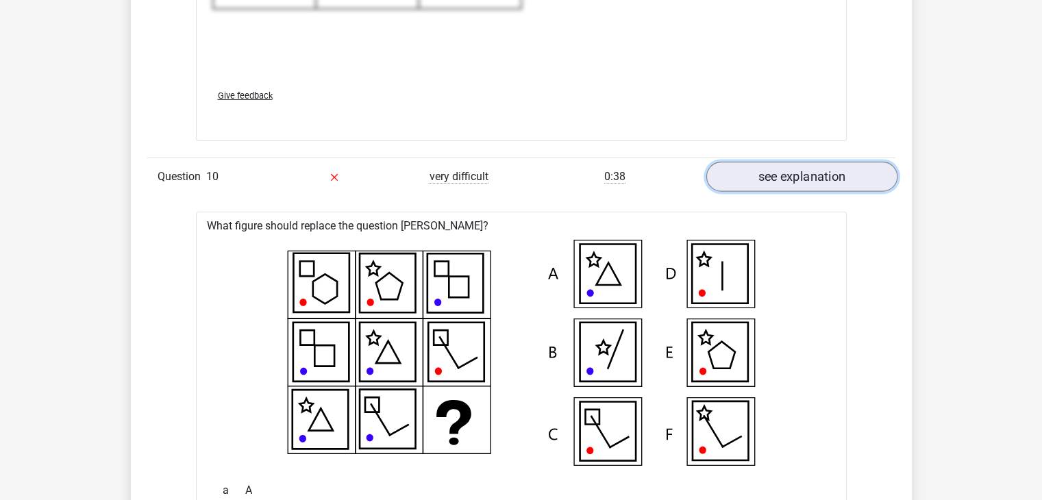
click at [786, 179] on link "see explanation" at bounding box center [801, 177] width 191 height 30
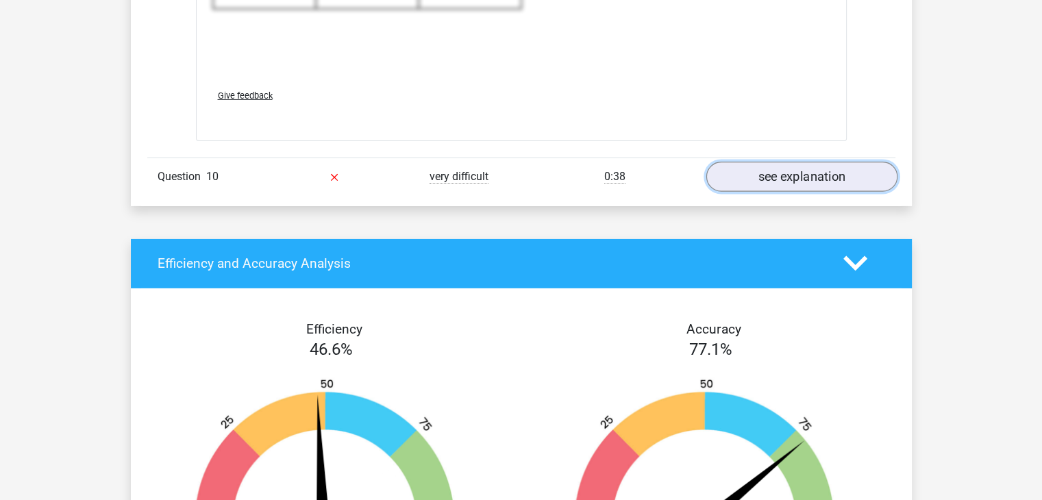
click at [784, 179] on link "see explanation" at bounding box center [801, 177] width 191 height 30
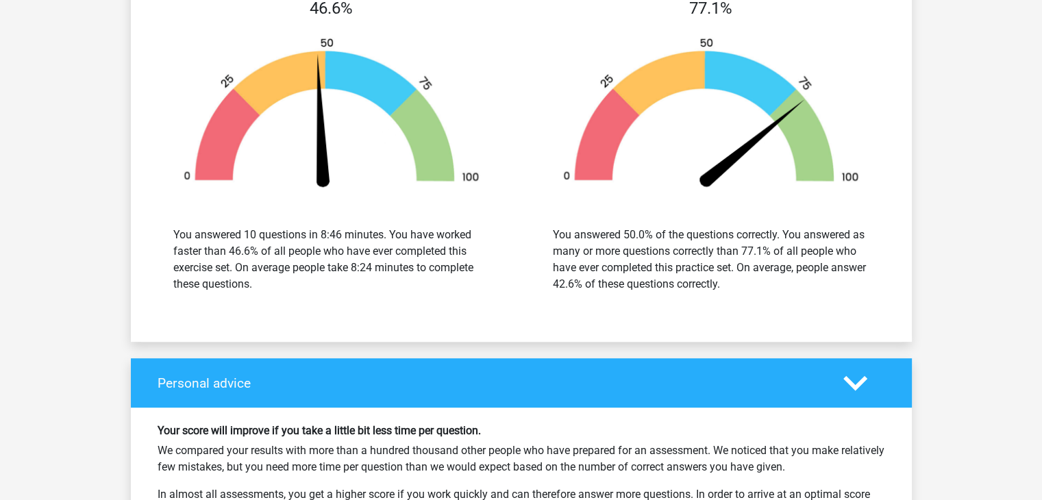
scroll to position [5686, 0]
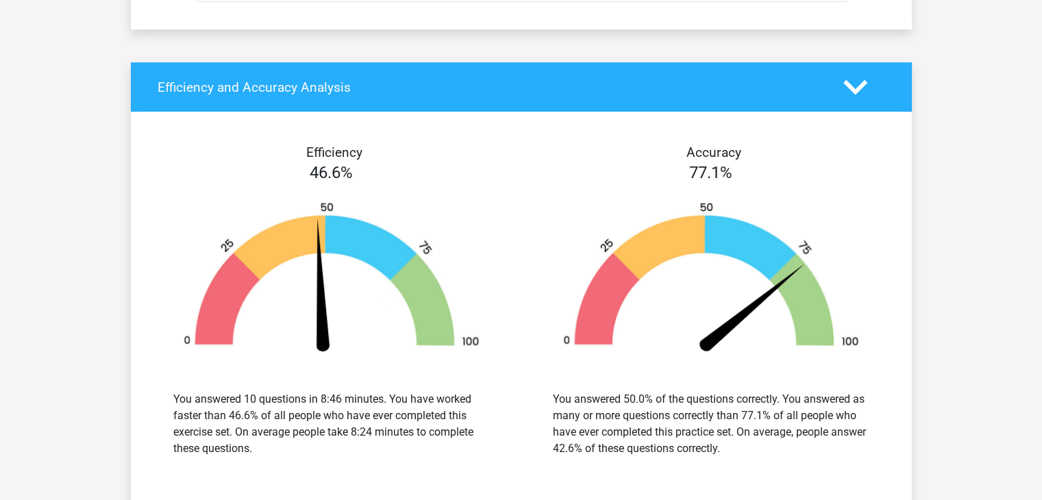
click at [321, 232] on img at bounding box center [331, 279] width 338 height 157
click at [740, 256] on img at bounding box center [711, 279] width 338 height 157
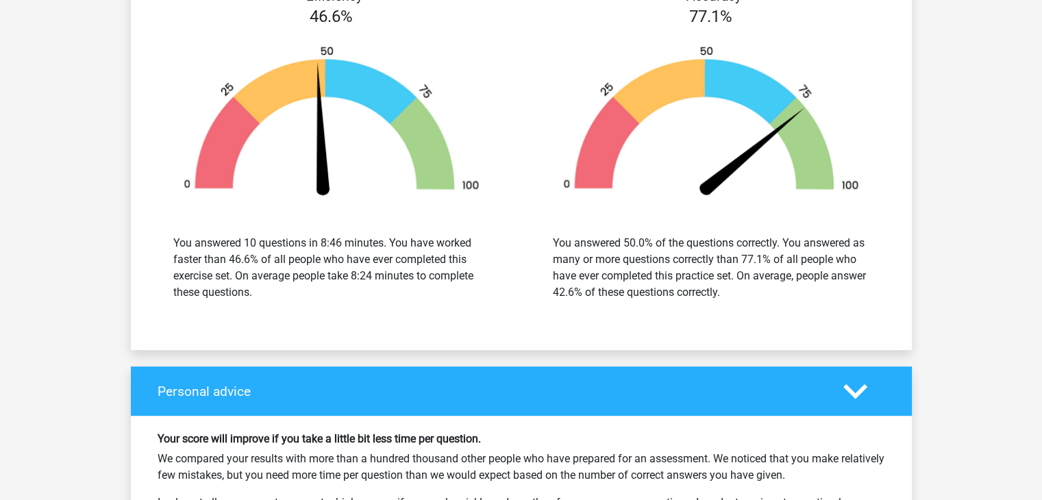
scroll to position [5823, 0]
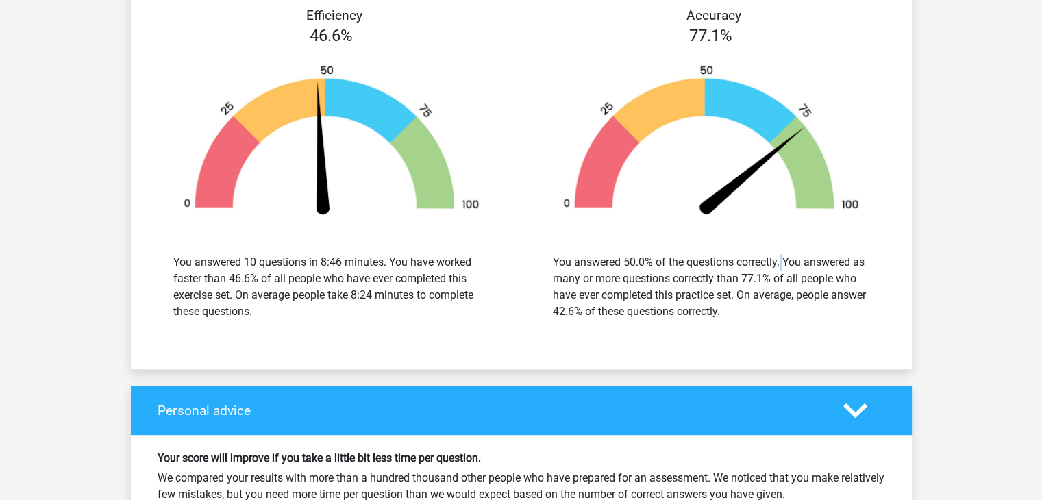
drag, startPoint x: 716, startPoint y: 258, endPoint x: 782, endPoint y: 261, distance: 65.8
click at [781, 261] on div "You answered 50.0% of the questions correctly. You answered as many or more que…" at bounding box center [711, 287] width 316 height 66
click at [782, 261] on div "You answered 50.0% of the questions correctly. You answered as many or more que…" at bounding box center [711, 287] width 316 height 66
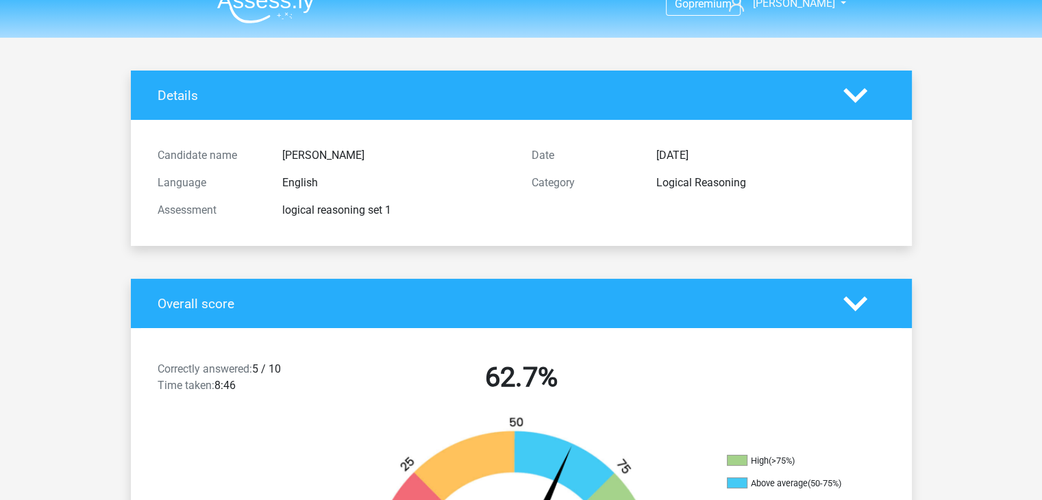
scroll to position [0, 0]
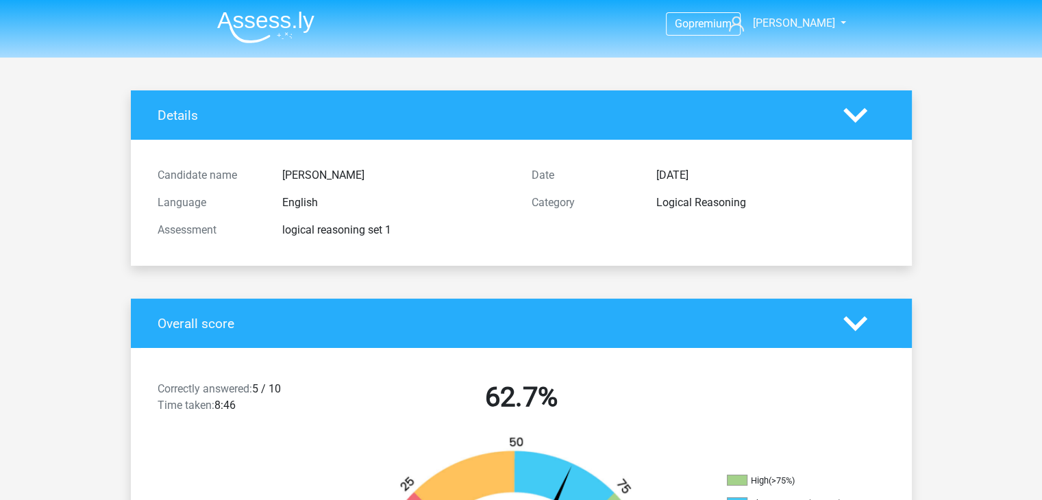
click at [264, 17] on img at bounding box center [265, 27] width 97 height 32
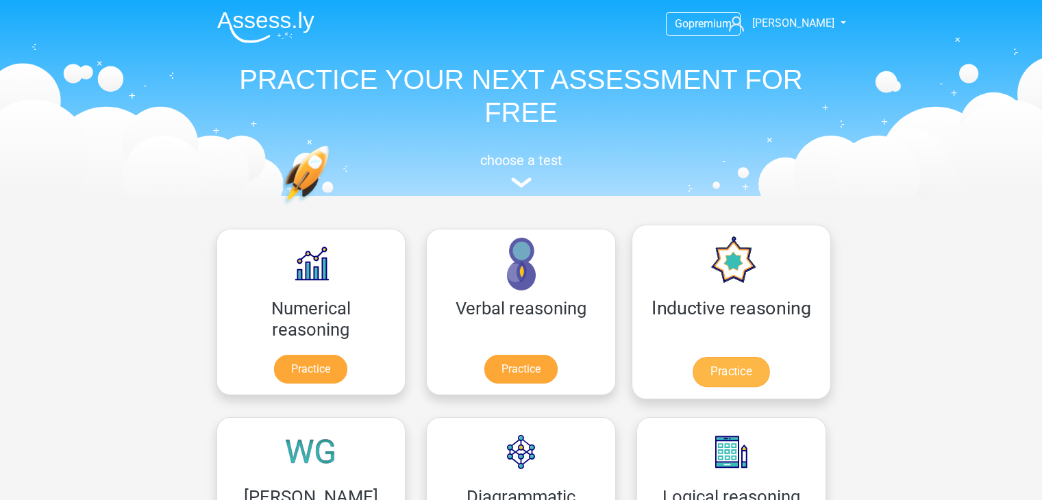
scroll to position [206, 0]
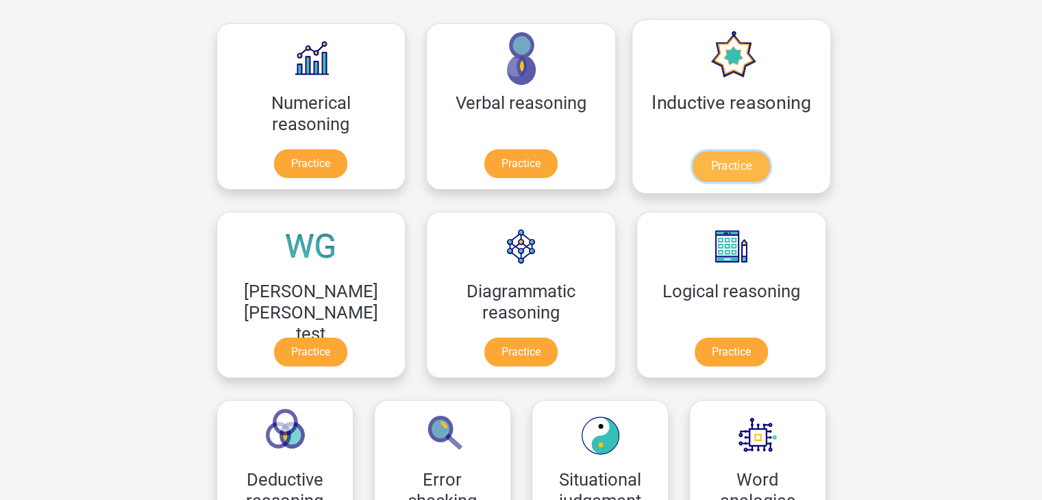
click at [693, 165] on link "Practice" at bounding box center [731, 166] width 77 height 30
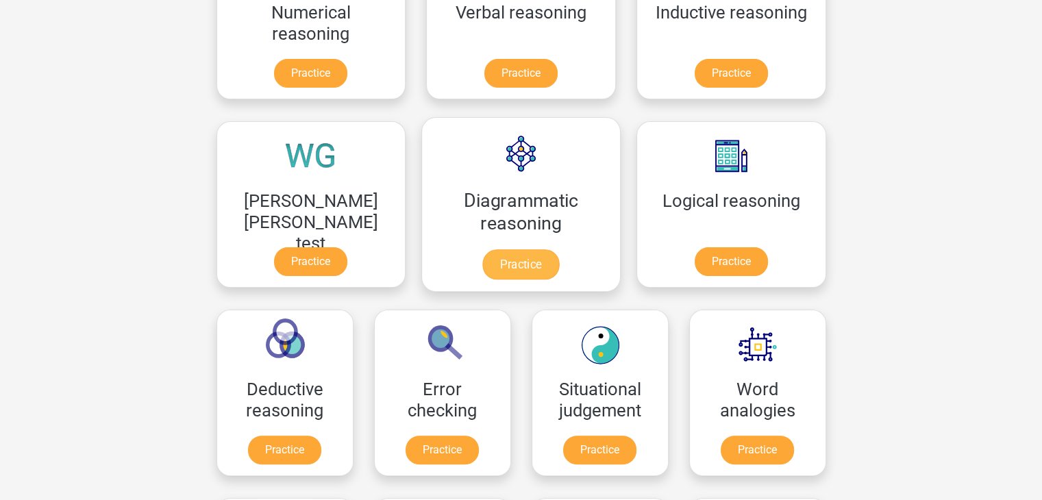
scroll to position [274, 0]
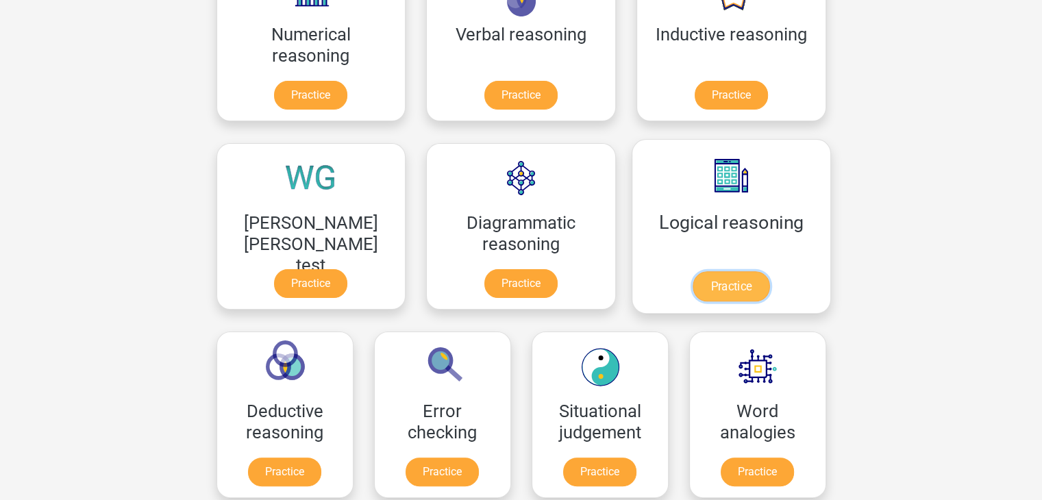
click at [693, 282] on link "Practice" at bounding box center [731, 286] width 77 height 30
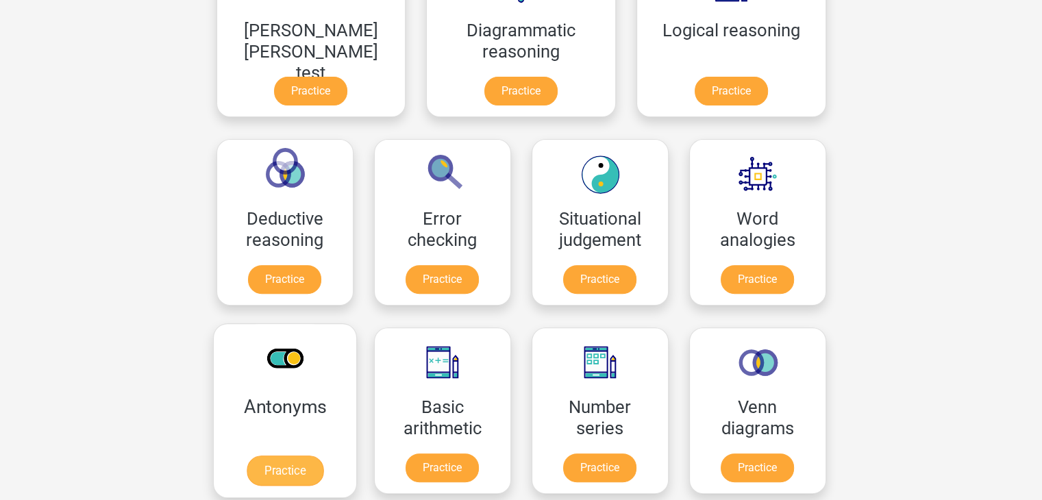
scroll to position [548, 0]
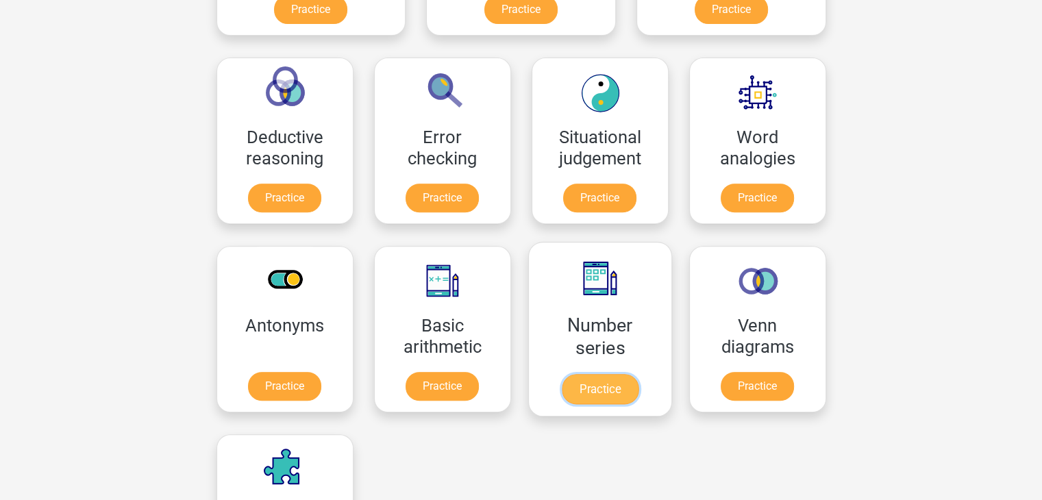
click at [561, 387] on link "Practice" at bounding box center [599, 389] width 77 height 30
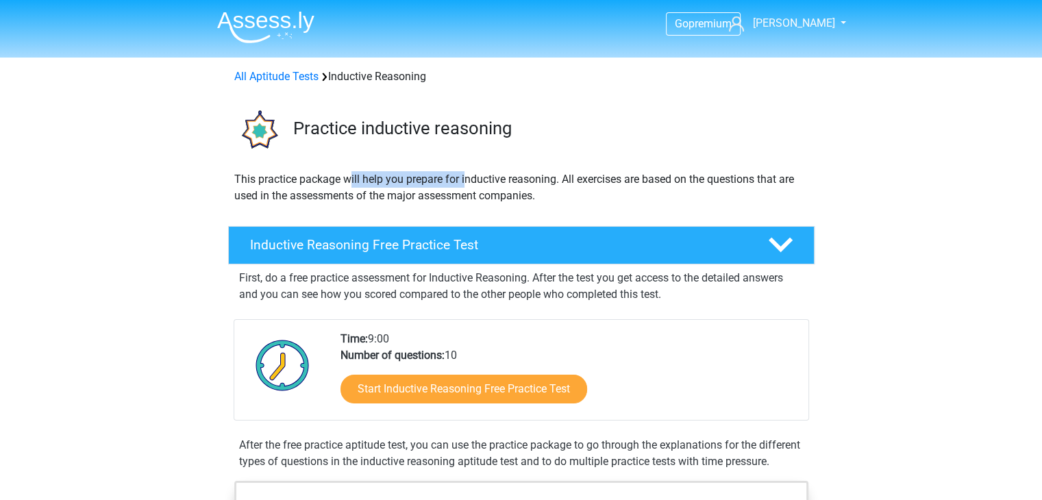
drag, startPoint x: 408, startPoint y: 182, endPoint x: 544, endPoint y: 173, distance: 135.9
click at [535, 174] on p "This practice package will help you prepare for inductive reasoning. All exerci…" at bounding box center [521, 187] width 574 height 33
drag, startPoint x: 571, startPoint y: 175, endPoint x: 667, endPoint y: 175, distance: 95.9
click at [667, 175] on p "This practice package will help you prepare for inductive reasoning. All exerci…" at bounding box center [521, 187] width 574 height 33
drag, startPoint x: 707, startPoint y: 176, endPoint x: 780, endPoint y: 175, distance: 72.6
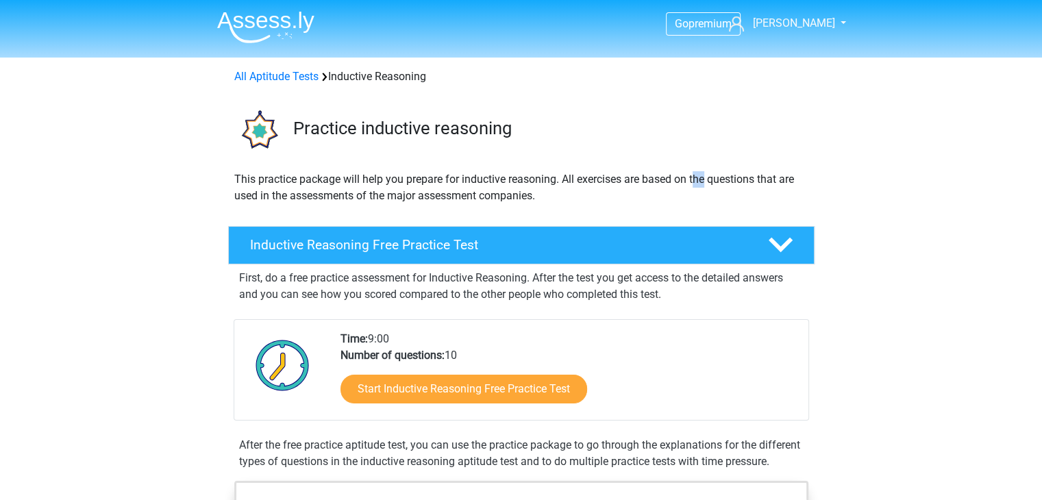
click at [749, 176] on p "This practice package will help you prepare for inductive reasoning. All exerci…" at bounding box center [521, 187] width 574 height 33
click at [781, 175] on p "This practice package will help you prepare for inductive reasoning. All exerci…" at bounding box center [521, 187] width 574 height 33
drag, startPoint x: 369, startPoint y: 197, endPoint x: 458, endPoint y: 191, distance: 88.5
click at [458, 191] on p "This practice package will help you prepare for inductive reasoning. All exerci…" at bounding box center [521, 187] width 574 height 33
click at [458, 190] on p "This practice package will help you prepare for inductive reasoning. All exerci…" at bounding box center [521, 187] width 574 height 33
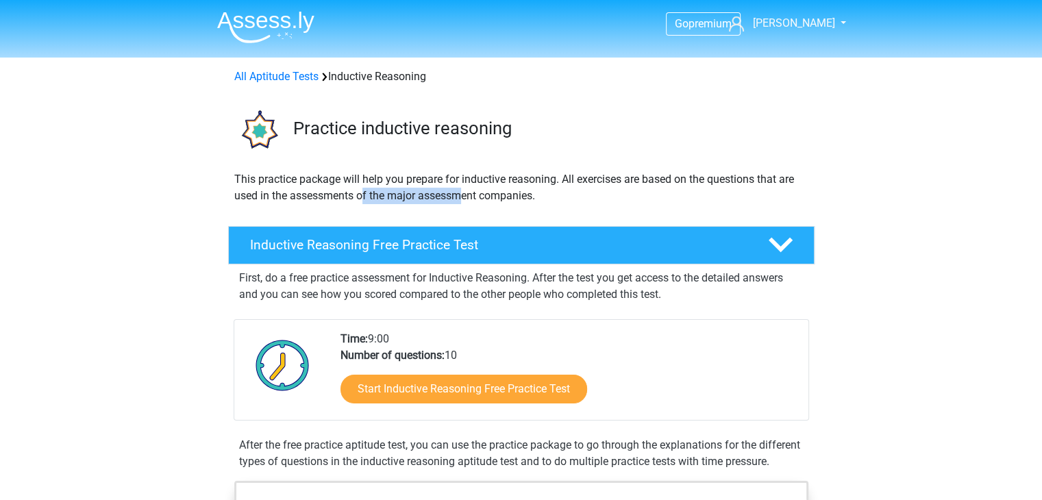
drag, startPoint x: 458, startPoint y: 190, endPoint x: 518, endPoint y: 190, distance: 60.3
click at [499, 192] on p "This practice package will help you prepare for inductive reasoning. All exerci…" at bounding box center [521, 187] width 574 height 33
click at [518, 190] on p "This practice package will help you prepare for inductive reasoning. All exerci…" at bounding box center [521, 187] width 574 height 33
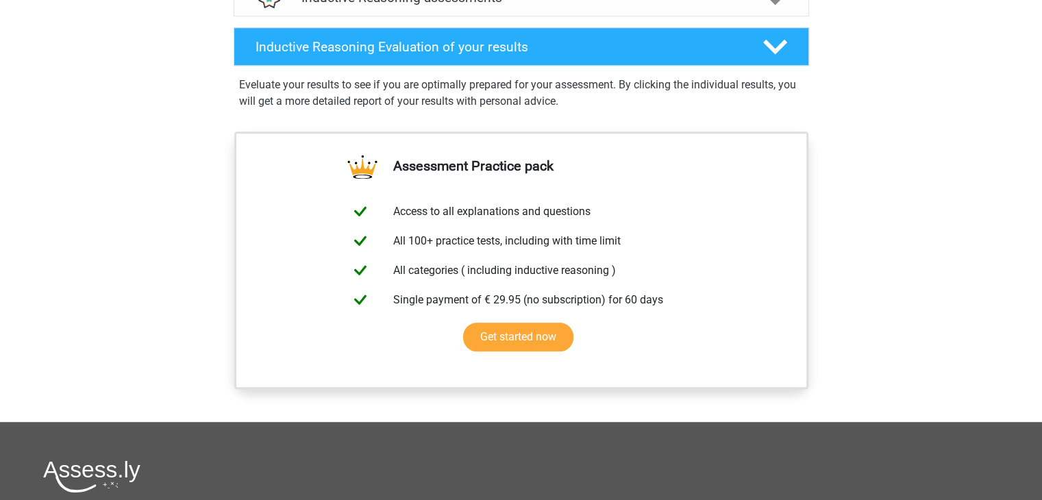
scroll to position [891, 0]
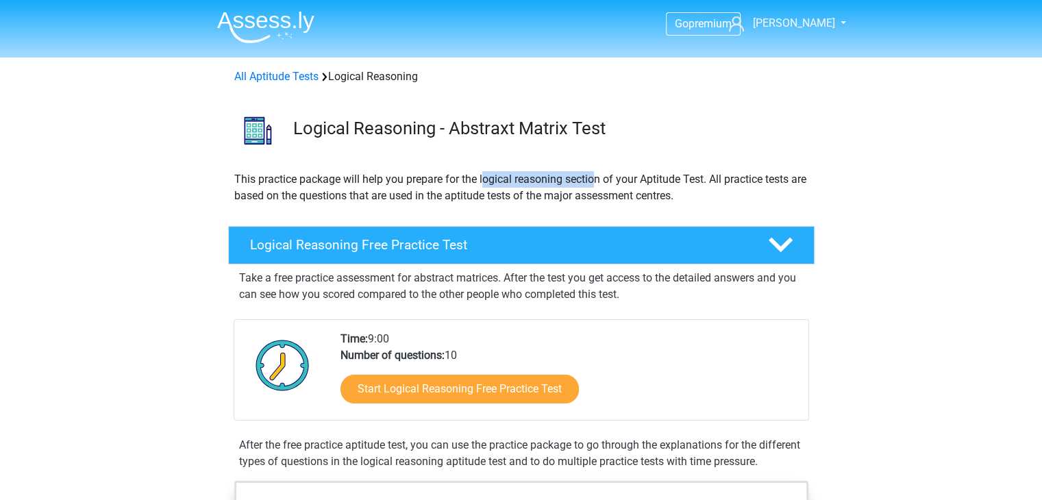
click at [614, 171] on p "This practice package will help you prepare for the logical reasoning section o…" at bounding box center [521, 187] width 574 height 33
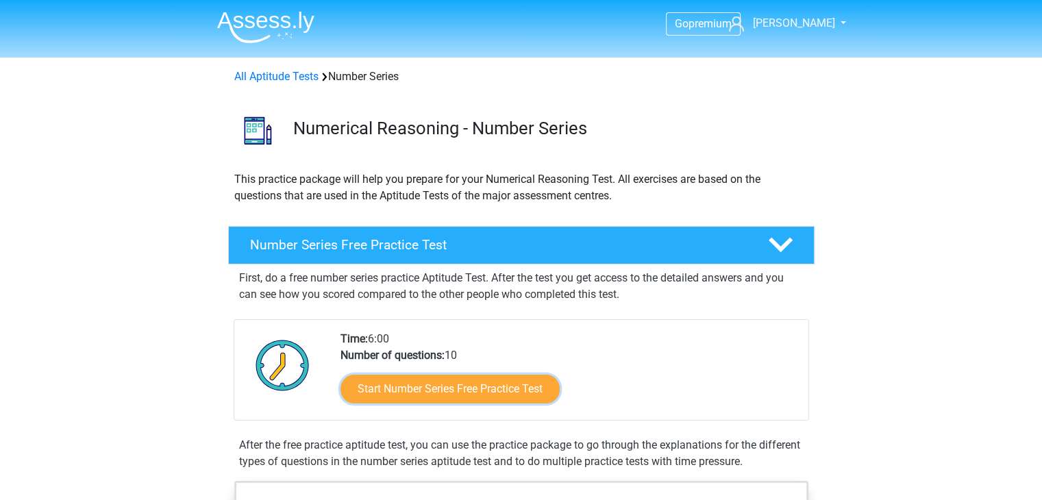
click at [419, 397] on link "Start Number Series Free Practice Test" at bounding box center [449, 389] width 219 height 29
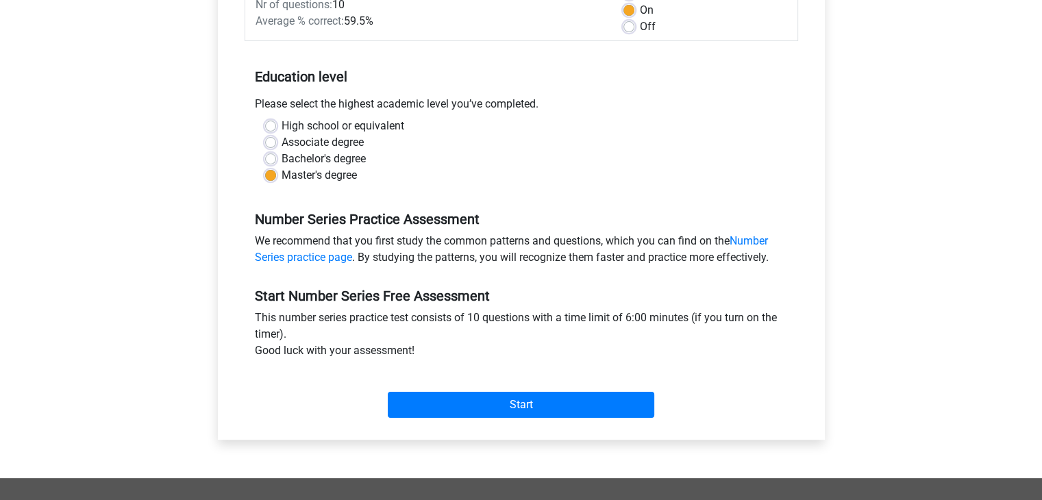
scroll to position [274, 0]
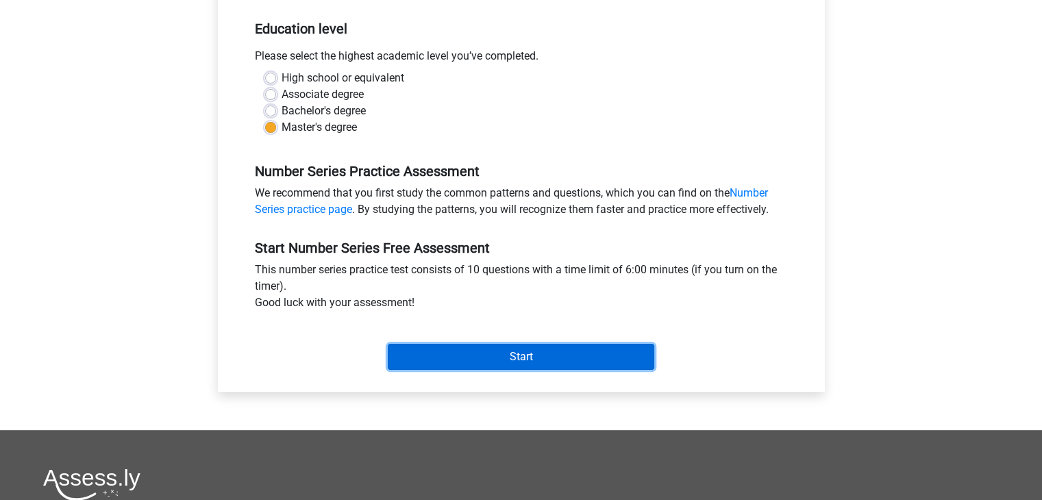
click at [512, 361] on input "Start" at bounding box center [521, 357] width 266 height 26
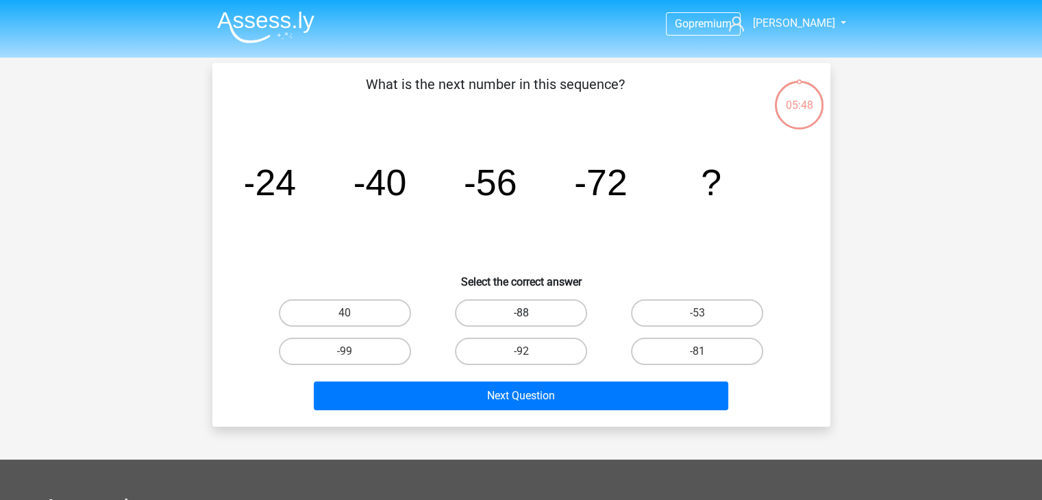
click at [536, 310] on label "-88" at bounding box center [521, 312] width 132 height 27
click at [530, 313] on input "-88" at bounding box center [525, 317] width 9 height 9
radio input "true"
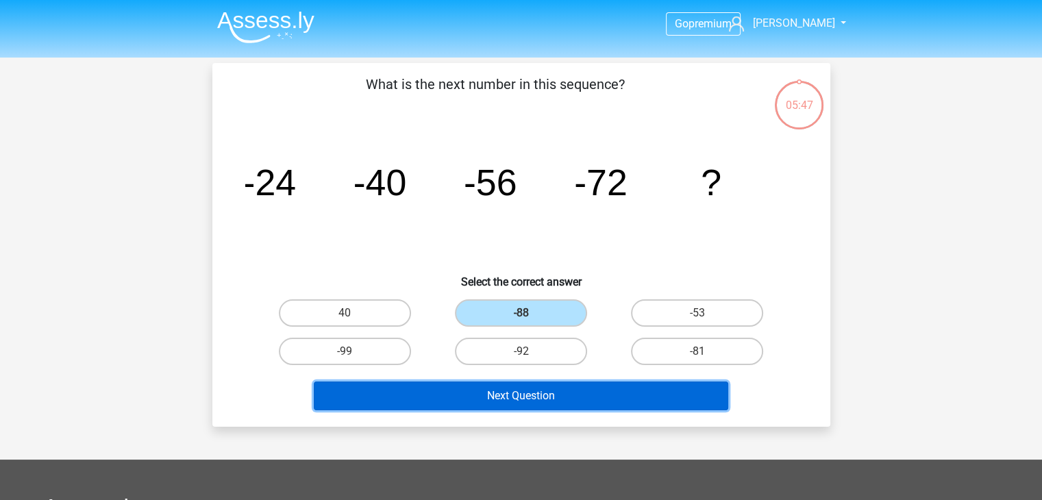
click at [552, 397] on button "Next Question" at bounding box center [521, 396] width 414 height 29
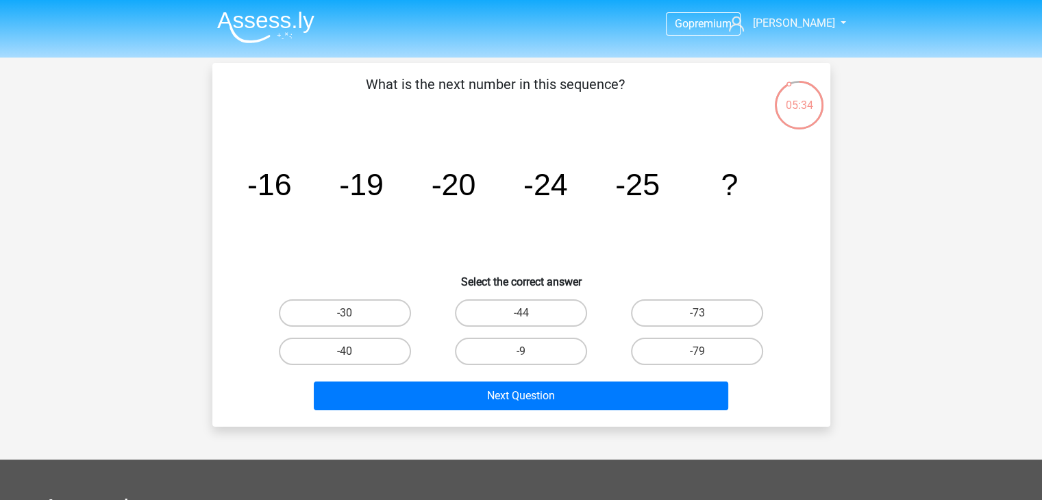
click at [349, 314] on input "-30" at bounding box center [349, 317] width 9 height 9
radio input "true"
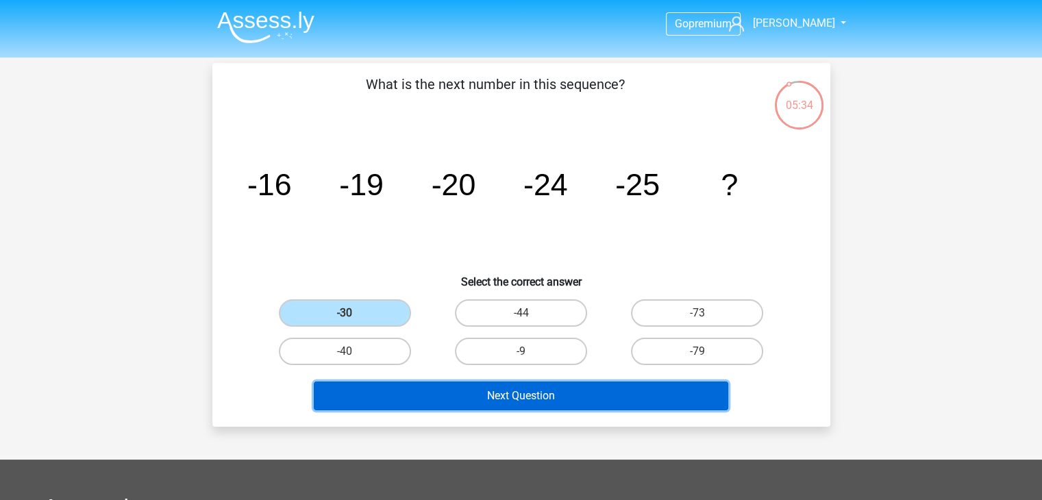
click at [406, 387] on button "Next Question" at bounding box center [521, 396] width 414 height 29
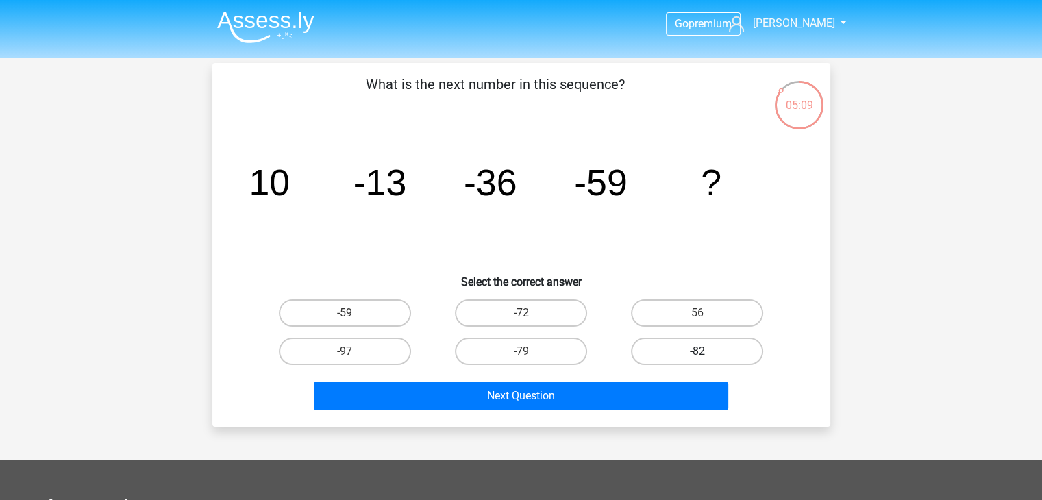
click at [651, 355] on label "-82" at bounding box center [697, 351] width 132 height 27
click at [697, 355] on input "-82" at bounding box center [701, 355] width 9 height 9
radio input "true"
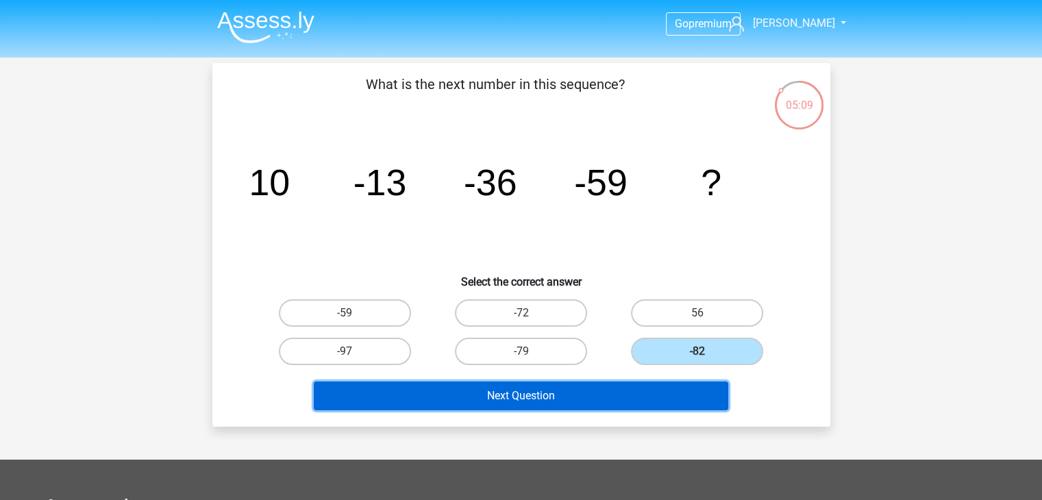
click at [592, 397] on button "Next Question" at bounding box center [521, 396] width 414 height 29
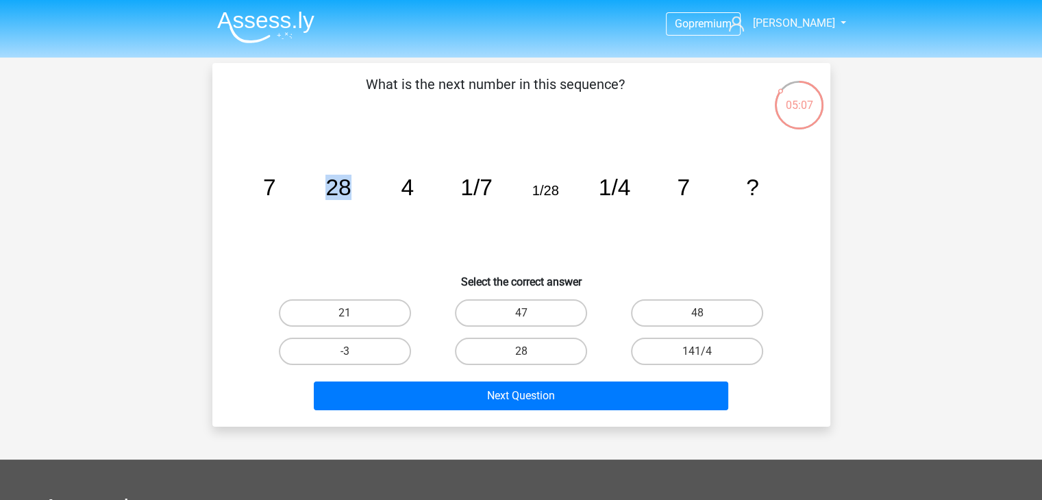
drag, startPoint x: 340, startPoint y: 189, endPoint x: 353, endPoint y: 189, distance: 13.7
click at [353, 189] on icon "image/svg+xml 7 28 4 1/7 1/28 1/4 7 ?" at bounding box center [521, 195] width 552 height 138
click at [380, 187] on icon "image/svg+xml 7 28 4 1/7 1/28 1/4 7 ?" at bounding box center [521, 195] width 552 height 138
drag, startPoint x: 288, startPoint y: 179, endPoint x: 414, endPoint y: 182, distance: 126.1
click at [290, 179] on icon "image/svg+xml 7 28 4 1/7 1/28 1/4 7 ?" at bounding box center [521, 195] width 552 height 138
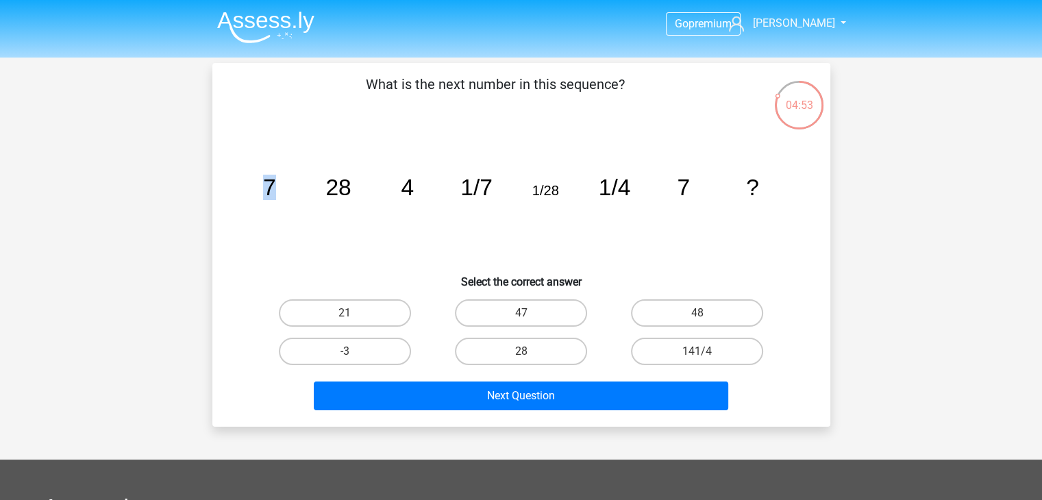
drag, startPoint x: 265, startPoint y: 184, endPoint x: 293, endPoint y: 185, distance: 27.4
click at [293, 185] on icon "image/svg+xml 7 28 4 1/7 1/28 1/4 7 ?" at bounding box center [521, 195] width 552 height 138
click at [275, 187] on tspan "4" at bounding box center [268, 187] width 13 height 25
drag, startPoint x: 411, startPoint y: 186, endPoint x: 401, endPoint y: 183, distance: 10.8
click at [275, 183] on tspan "4" at bounding box center [268, 187] width 13 height 25
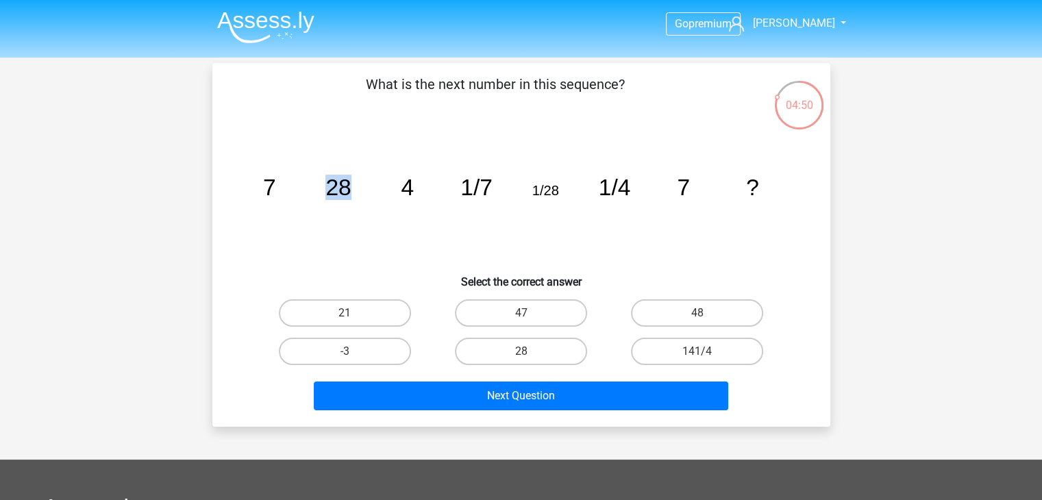
drag, startPoint x: 349, startPoint y: 183, endPoint x: 327, endPoint y: 183, distance: 21.2
click at [275, 183] on tspan "28" at bounding box center [268, 187] width 13 height 25
click at [501, 353] on label "28" at bounding box center [521, 351] width 132 height 27
click at [521, 353] on input "28" at bounding box center [525, 355] width 9 height 9
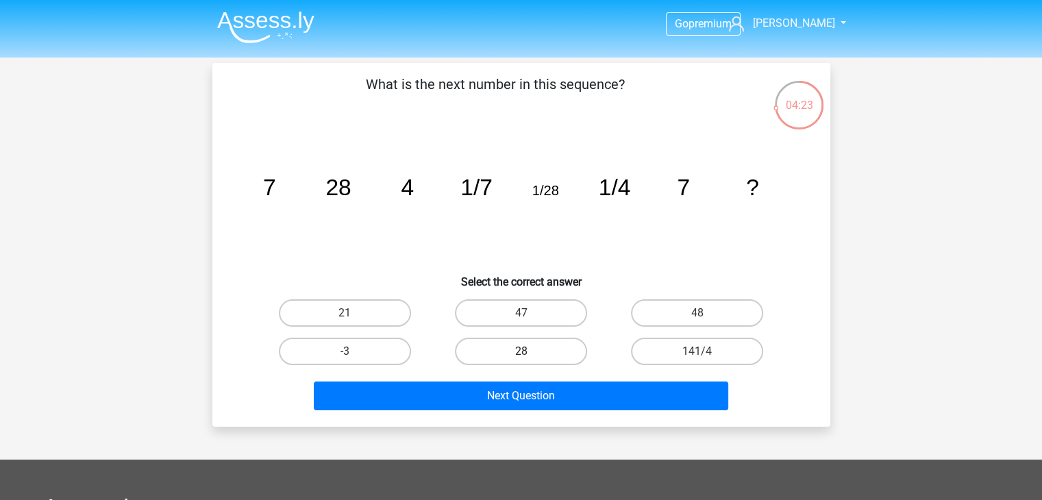
radio input "true"
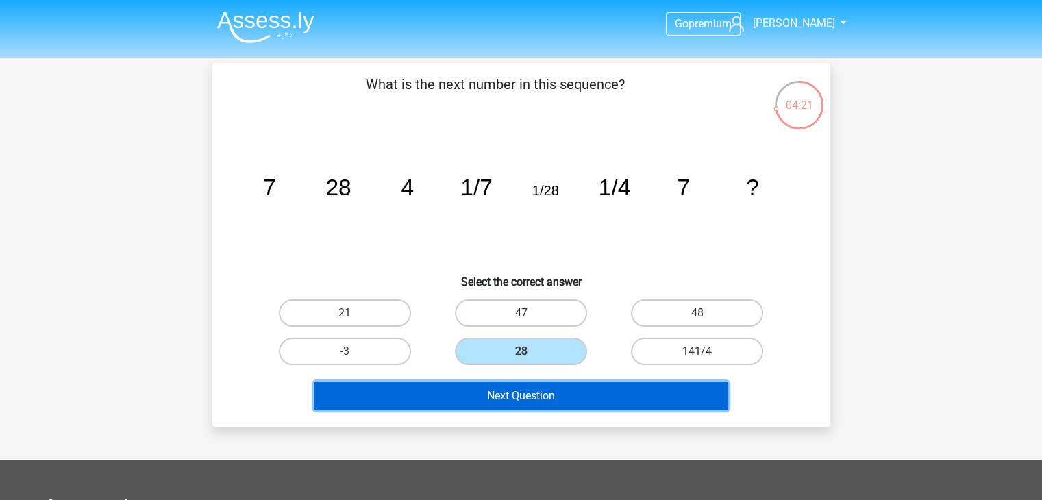
click at [510, 393] on button "Next Question" at bounding box center [521, 396] width 414 height 29
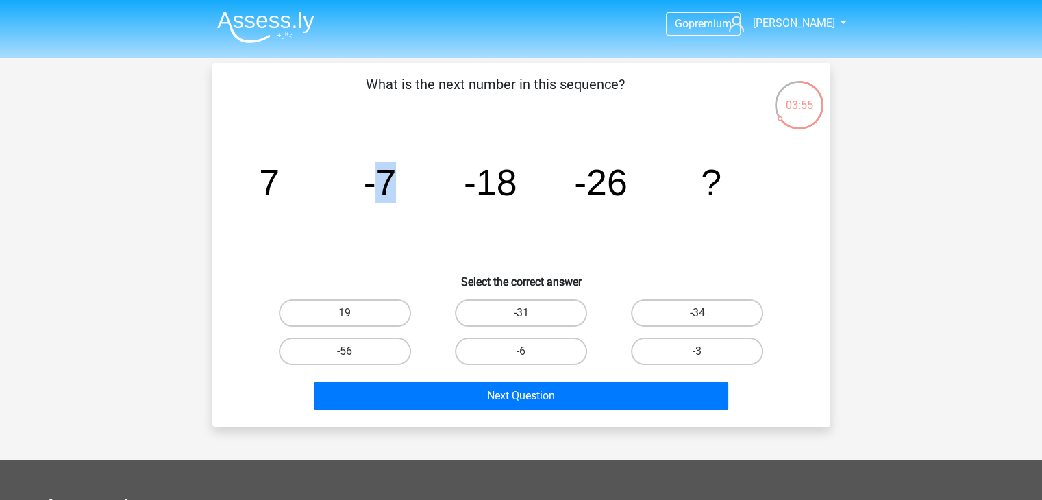
click at [279, 182] on tspan "-7" at bounding box center [269, 182] width 21 height 41
drag, startPoint x: 376, startPoint y: 181, endPoint x: 390, endPoint y: 181, distance: 14.4
click at [279, 181] on tspan "-7" at bounding box center [269, 182] width 21 height 41
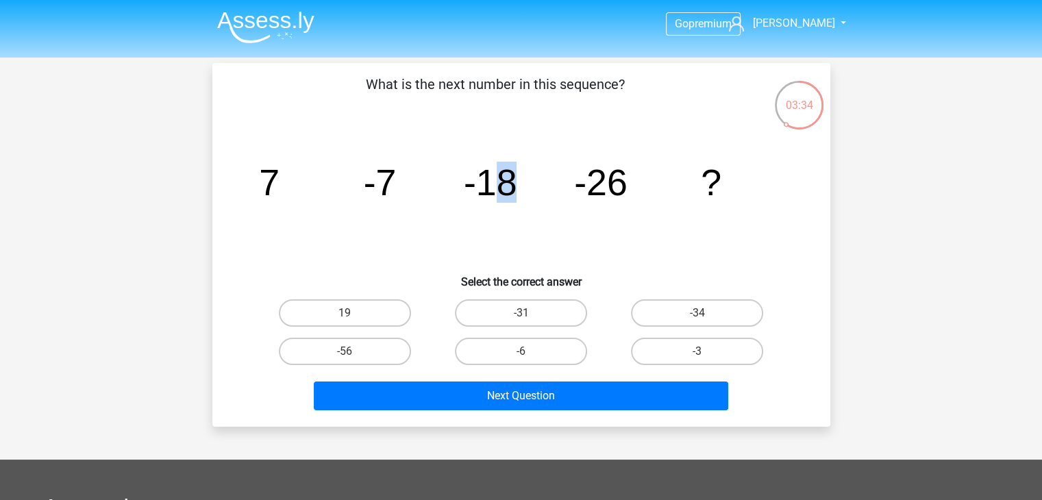
drag, startPoint x: 486, startPoint y: 185, endPoint x: 536, endPoint y: 186, distance: 50.0
click at [541, 186] on icon "image/svg+xml 7 -7 -18 -26 ?" at bounding box center [521, 195] width 552 height 138
drag, startPoint x: 599, startPoint y: 184, endPoint x: 632, endPoint y: 182, distance: 32.3
click at [632, 182] on icon "image/svg+xml 7 -7 -18 -26 ?" at bounding box center [521, 195] width 552 height 138
click at [279, 184] on tspan "-26" at bounding box center [269, 182] width 21 height 41
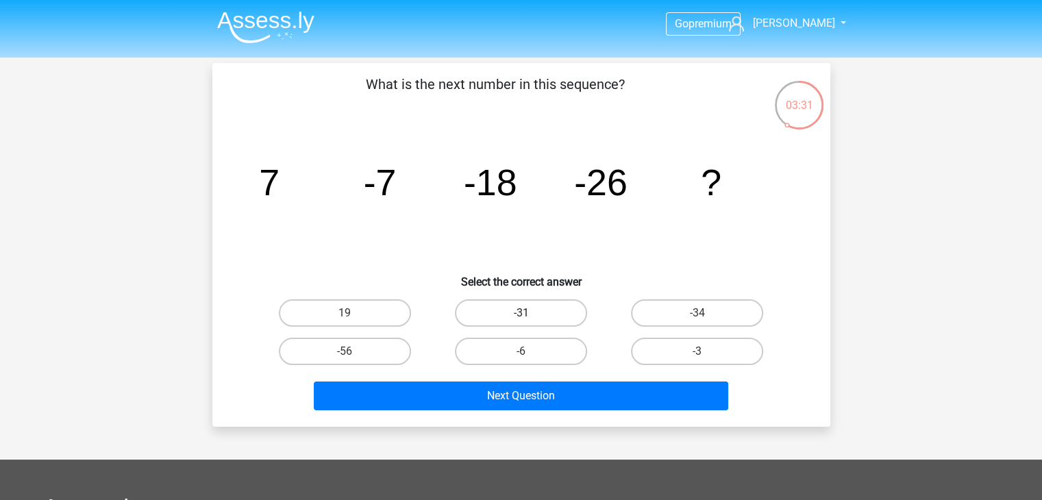
click at [542, 322] on label "-31" at bounding box center [521, 312] width 132 height 27
click at [530, 322] on input "-31" at bounding box center [525, 317] width 9 height 9
radio input "true"
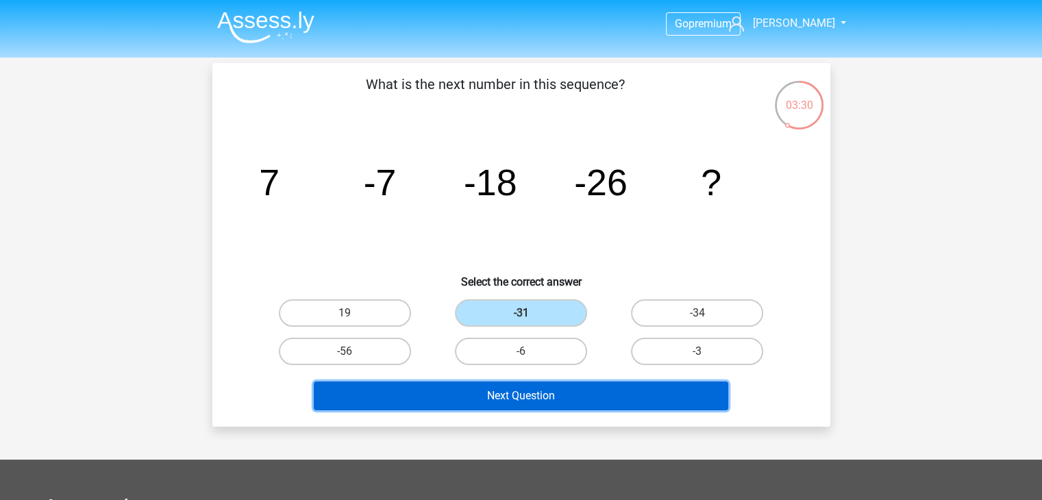
click at [504, 403] on button "Next Question" at bounding box center [521, 396] width 414 height 29
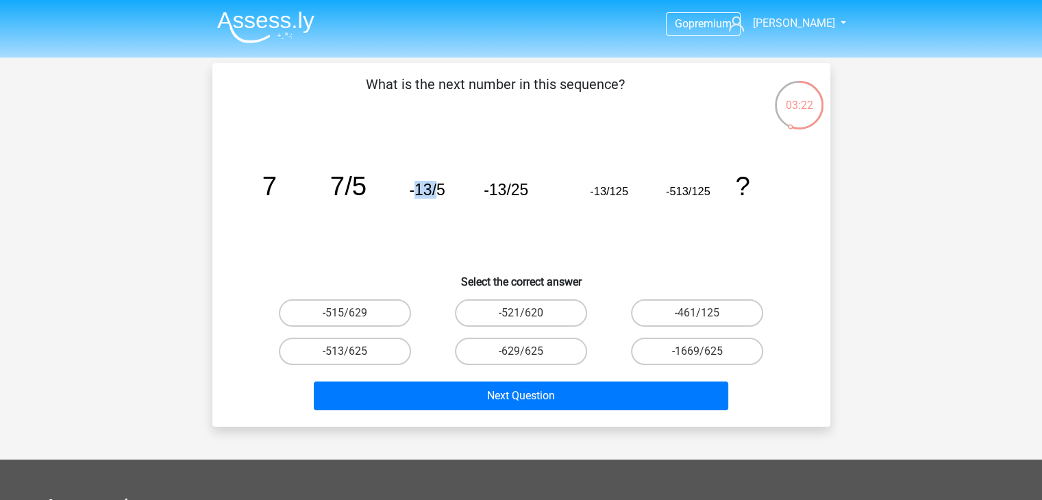
drag, startPoint x: 414, startPoint y: 190, endPoint x: 438, endPoint y: 192, distance: 24.8
click at [276, 192] on tspan "-13/5" at bounding box center [269, 185] width 14 height 29
drag, startPoint x: 410, startPoint y: 189, endPoint x: 447, endPoint y: 190, distance: 37.0
click at [447, 190] on icon "image/svg+xml 7 7/5 -13/5 -13/25 -13/125 -513/125 ?" at bounding box center [521, 195] width 552 height 138
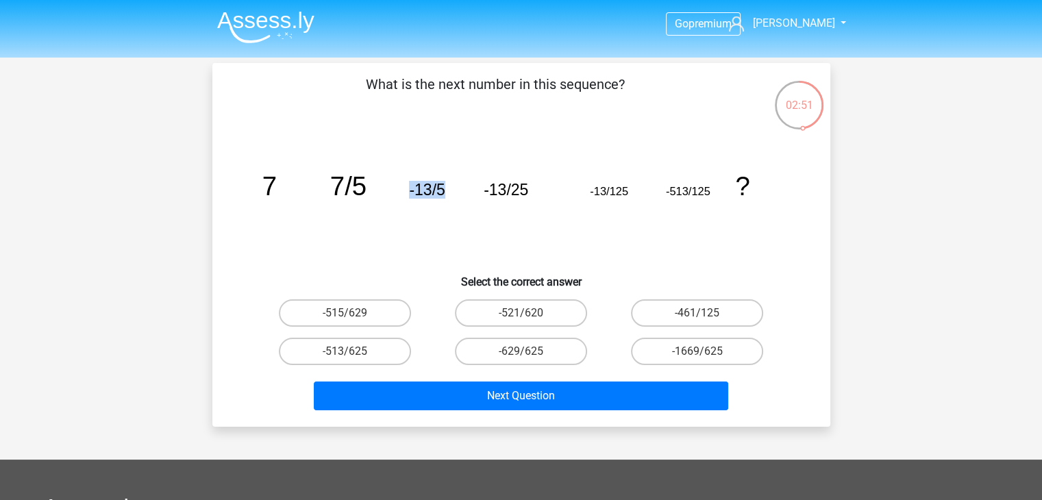
click at [447, 190] on icon "image/svg+xml 7 7/5 -13/5 -13/25 -13/125 -513/125 ?" at bounding box center [521, 195] width 552 height 138
drag, startPoint x: 480, startPoint y: 188, endPoint x: 519, endPoint y: 188, distance: 39.1
click at [519, 188] on icon "image/svg+xml 7 7/5 -13/5 -13/25 -13/125 -513/125 ?" at bounding box center [521, 195] width 552 height 138
click at [276, 188] on tspan "-13/25" at bounding box center [269, 185] width 14 height 29
click at [276, 191] on tspan "-13/5" at bounding box center [269, 185] width 14 height 29
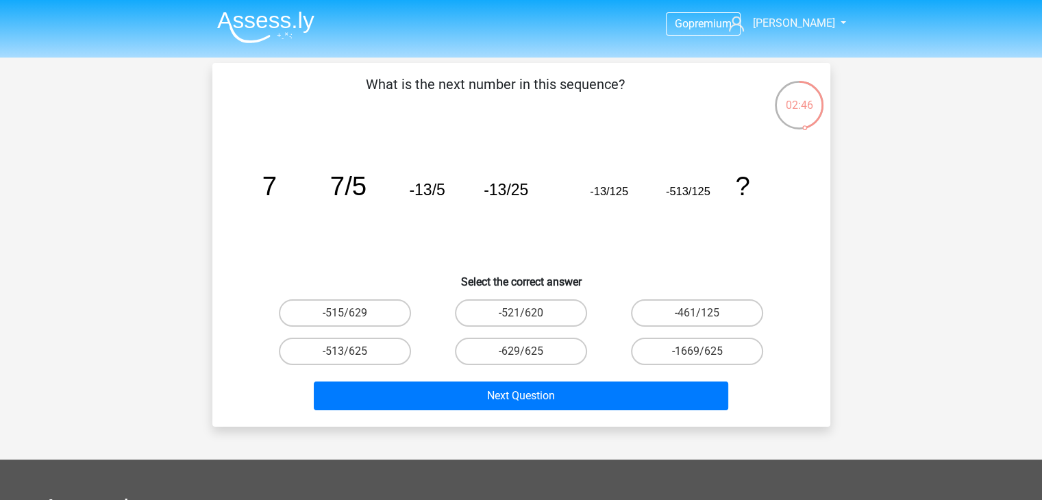
click at [529, 191] on icon "image/svg+xml 7 7/5 -13/5 -13/25 -13/125 -513/125 ?" at bounding box center [521, 195] width 552 height 138
click at [276, 190] on tspan "-13/125" at bounding box center [269, 185] width 14 height 29
click at [276, 188] on tspan "-513/125" at bounding box center [269, 185] width 14 height 29
click at [608, 184] on icon "image/svg+xml 7 7/5 -13/5 -13/25 -13/125 -513/125 ?" at bounding box center [521, 195] width 552 height 138
click at [276, 190] on tspan "-513/125" at bounding box center [269, 185] width 14 height 29
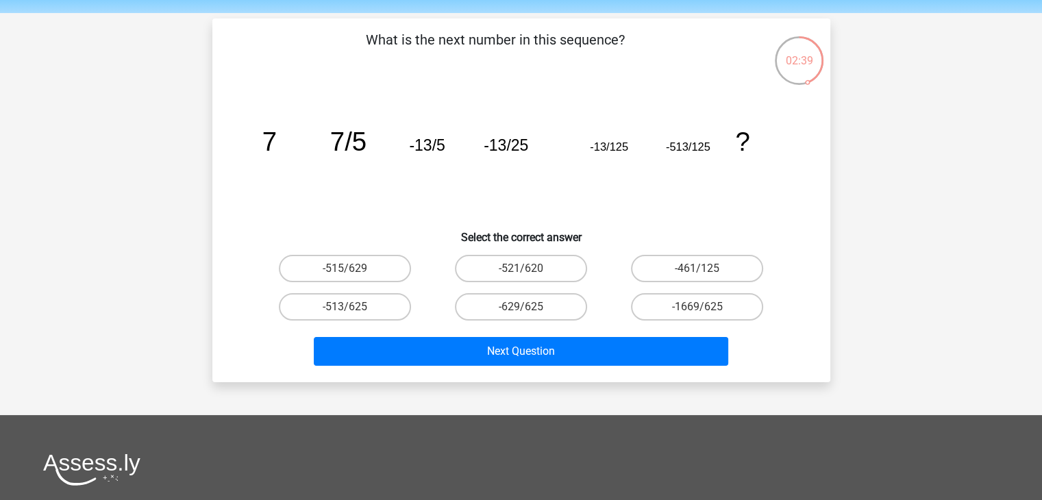
scroll to position [69, 0]
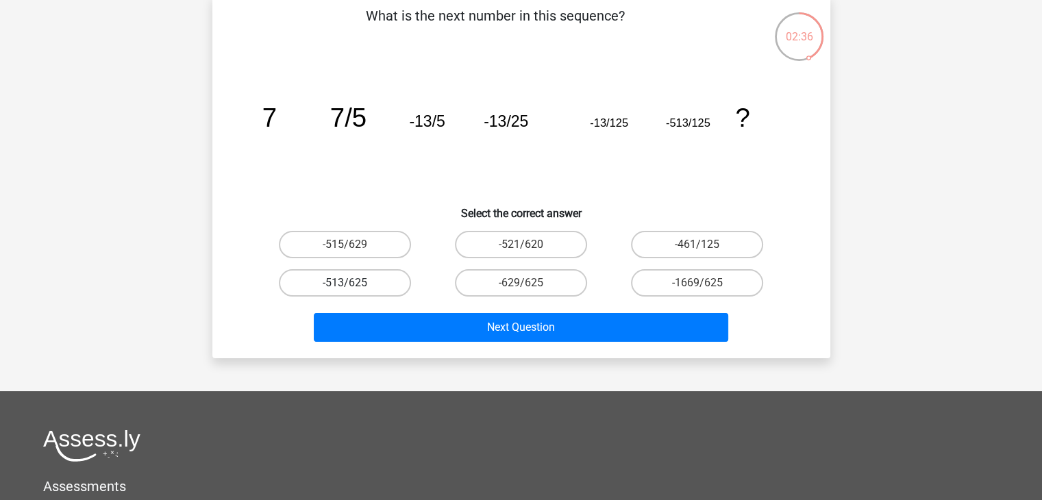
click at [369, 281] on label "-513/625" at bounding box center [345, 282] width 132 height 27
click at [353, 283] on input "-513/625" at bounding box center [349, 287] width 9 height 9
radio input "true"
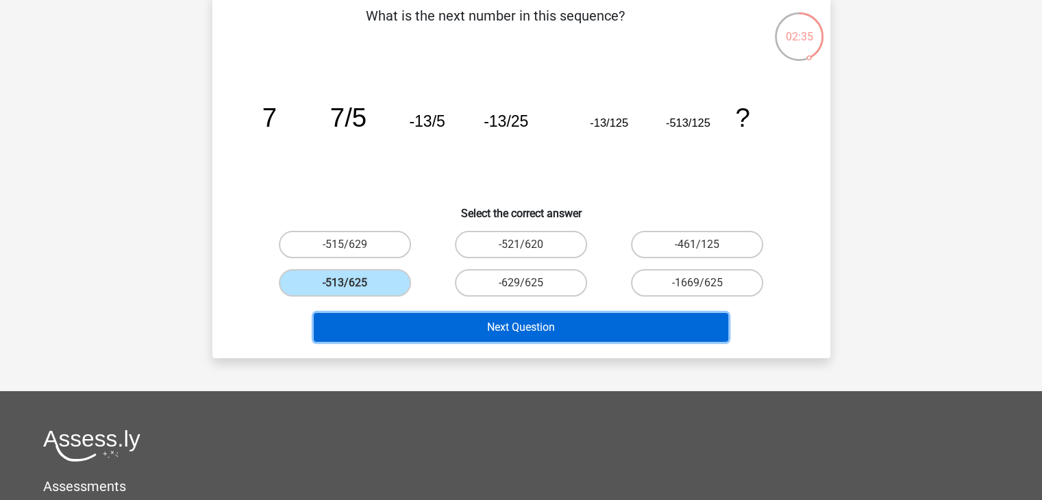
click at [396, 325] on button "Next Question" at bounding box center [521, 327] width 414 height 29
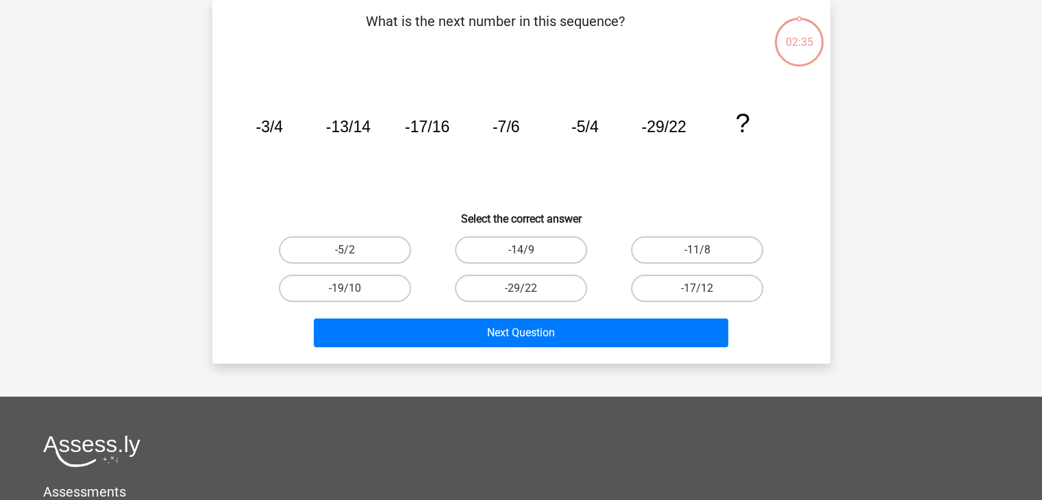
scroll to position [0, 0]
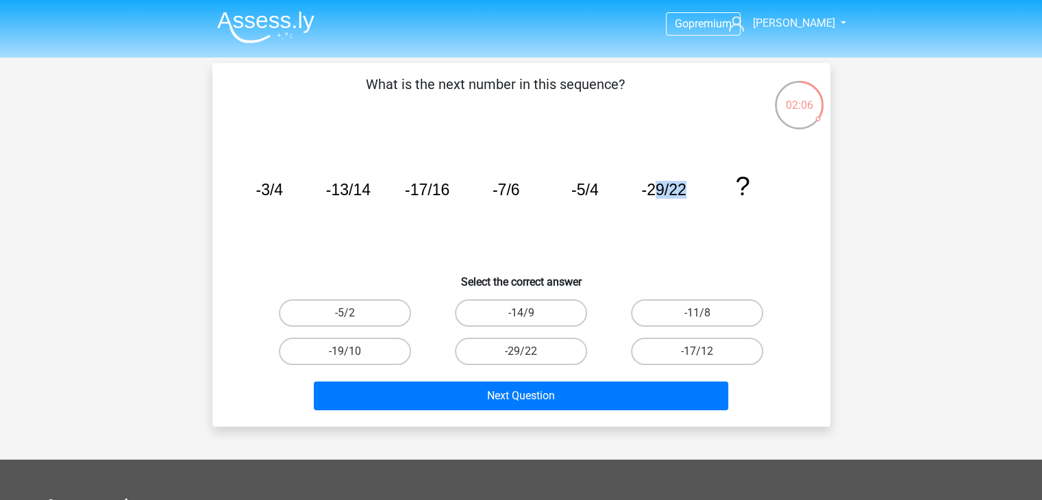
drag, startPoint x: 656, startPoint y: 190, endPoint x: 693, endPoint y: 190, distance: 36.3
click at [692, 190] on icon "image/svg+xml -3/4 -13/14 -17/16 -7/6 -5/4 -29/22 ?" at bounding box center [521, 195] width 552 height 138
click at [694, 190] on icon "image/svg+xml -3/4 -13/14 -17/16 -7/6 -5/4 -29/22 ?" at bounding box center [521, 195] width 552 height 138
click at [693, 188] on icon "image/svg+xml -3/4 -13/14 -17/16 -7/6 -5/4 -29/22 ?" at bounding box center [521, 195] width 552 height 138
click at [691, 191] on icon "image/svg+xml -3/4 -13/14 -17/16 -7/6 -5/4 -29/22 ?" at bounding box center [521, 195] width 552 height 138
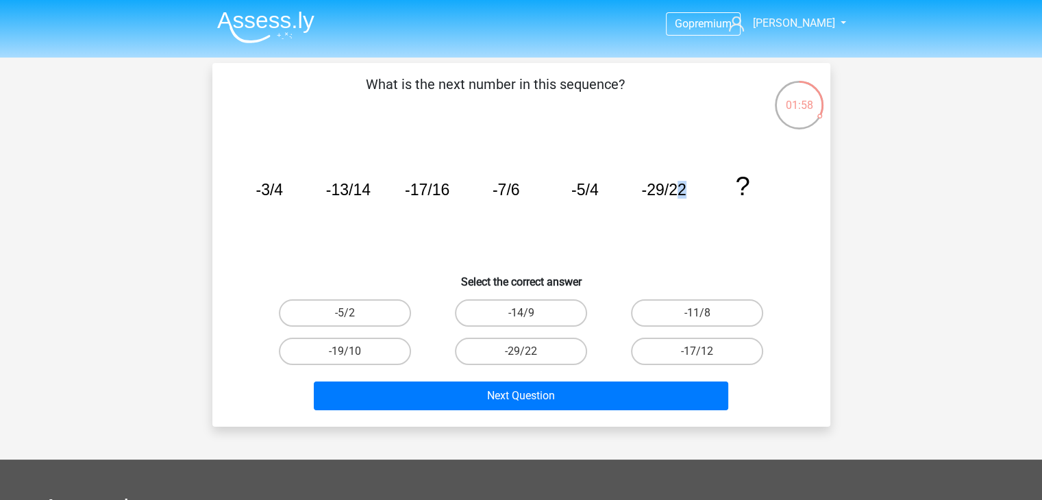
click at [691, 191] on icon "image/svg+xml -3/4 -13/14 -17/16 -7/6 -5/4 -29/22 ?" at bounding box center [521, 195] width 552 height 138
drag, startPoint x: 660, startPoint y: 191, endPoint x: 649, endPoint y: 190, distance: 10.4
click at [283, 190] on tspan "-29/22" at bounding box center [269, 190] width 27 height 18
drag, startPoint x: 411, startPoint y: 190, endPoint x: 420, endPoint y: 191, distance: 8.9
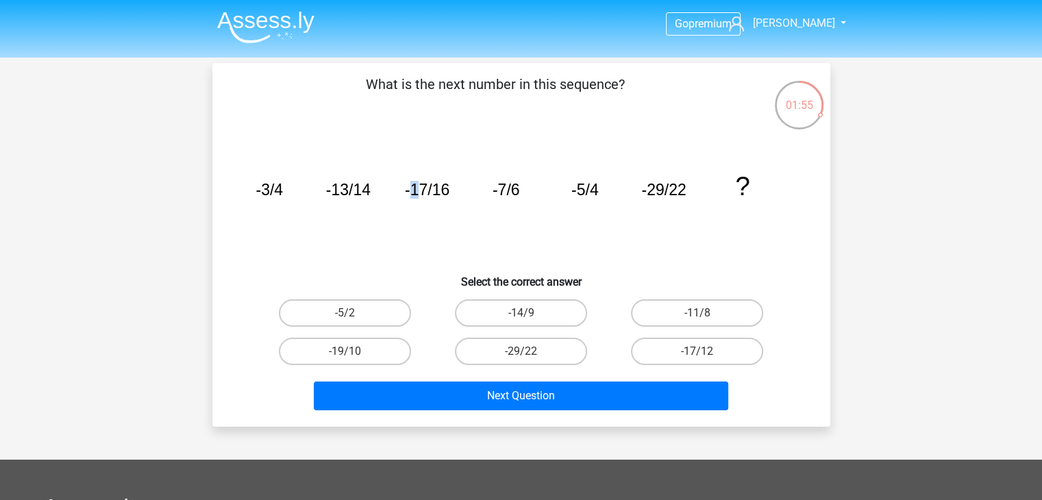
click at [283, 191] on tspan "-17/16" at bounding box center [269, 190] width 27 height 18
click at [283, 189] on tspan "-7/6" at bounding box center [269, 190] width 27 height 18
drag, startPoint x: 574, startPoint y: 188, endPoint x: 592, endPoint y: 187, distance: 17.9
click at [283, 187] on tspan "-5/4" at bounding box center [269, 190] width 27 height 18
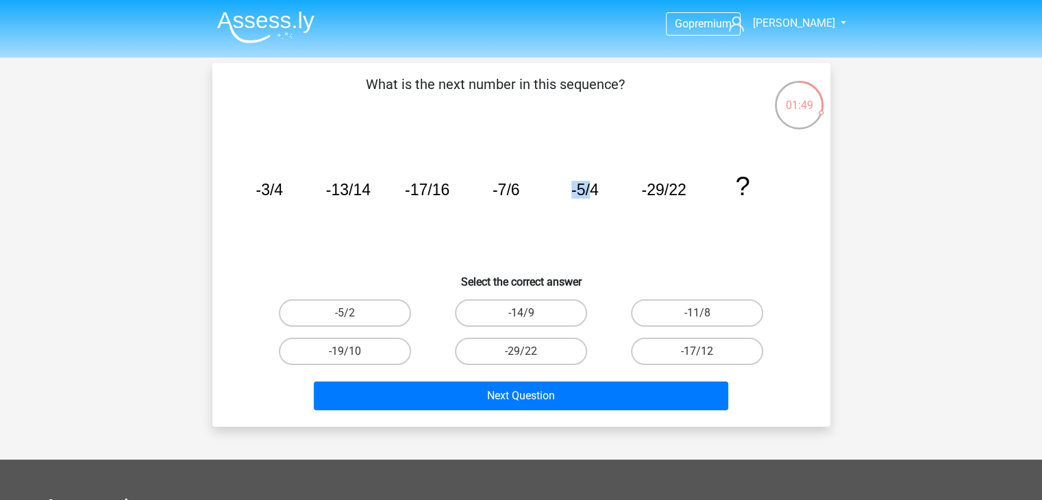
click at [283, 187] on tspan "-5/4" at bounding box center [269, 190] width 27 height 18
click at [378, 348] on label "-19/10" at bounding box center [345, 351] width 132 height 27
click at [353, 351] on input "-19/10" at bounding box center [349, 355] width 9 height 9
radio input "true"
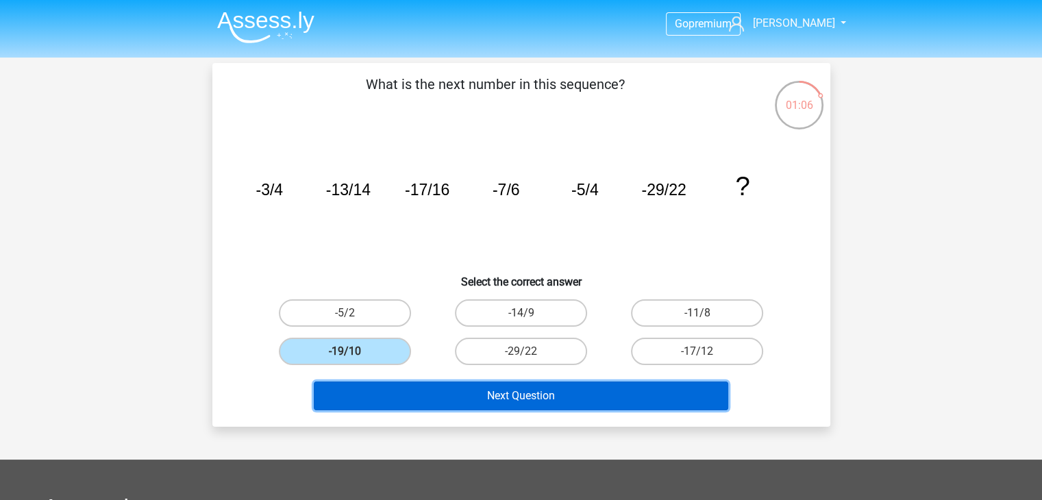
click at [435, 398] on button "Next Question" at bounding box center [521, 396] width 414 height 29
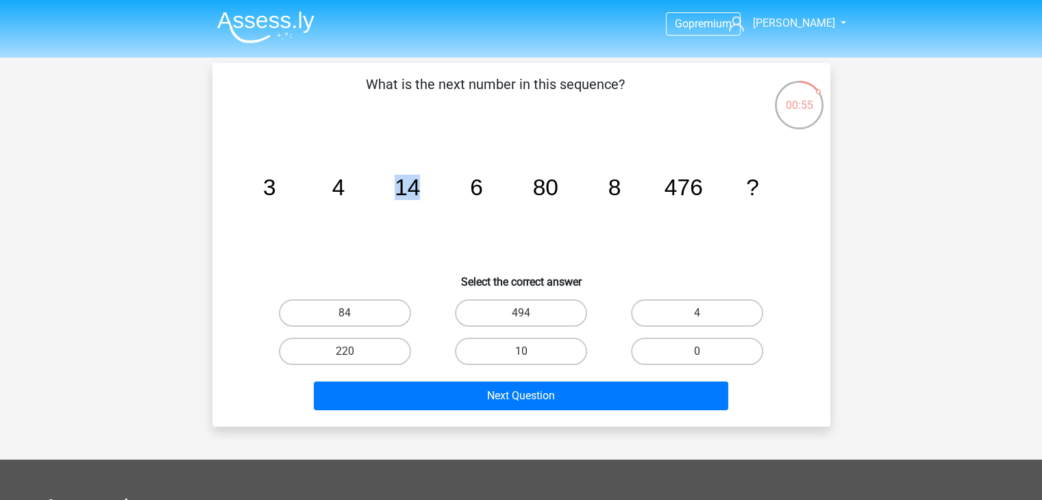
drag, startPoint x: 414, startPoint y: 186, endPoint x: 406, endPoint y: 184, distance: 9.0
click at [275, 185] on tspan "14" at bounding box center [268, 187] width 13 height 25
click at [275, 184] on tspan "14" at bounding box center [268, 187] width 13 height 25
click at [427, 186] on icon "image/svg+xml 3 4 14 6 80 8 476 ?" at bounding box center [521, 195] width 552 height 138
click at [426, 186] on icon "image/svg+xml 3 4 14 6 80 8 476 ?" at bounding box center [521, 195] width 552 height 138
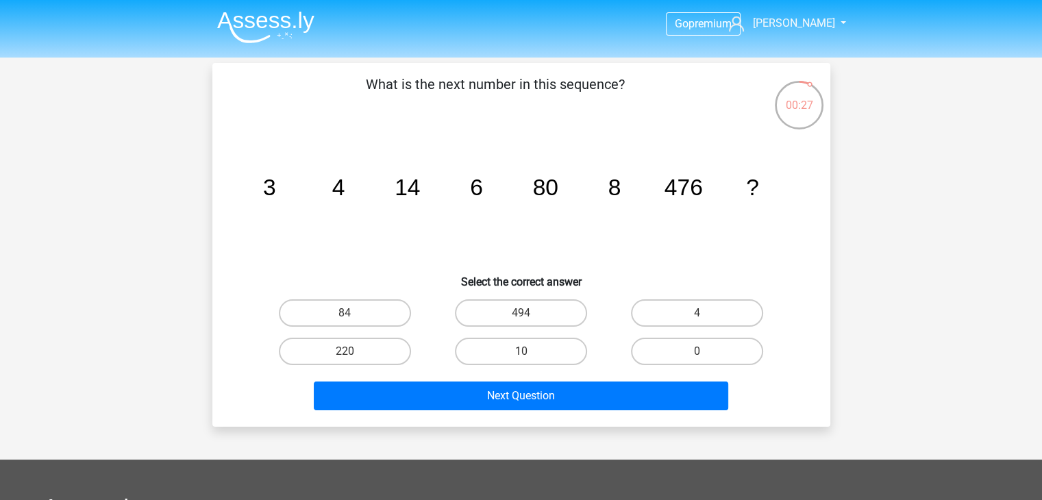
drag, startPoint x: 674, startPoint y: 193, endPoint x: 701, endPoint y: 184, distance: 28.8
click at [275, 190] on tspan "476" at bounding box center [268, 187] width 13 height 25
click at [275, 184] on tspan "476" at bounding box center [268, 187] width 13 height 25
drag, startPoint x: 678, startPoint y: 189, endPoint x: 686, endPoint y: 186, distance: 9.5
click at [275, 187] on tspan "476" at bounding box center [268, 187] width 13 height 25
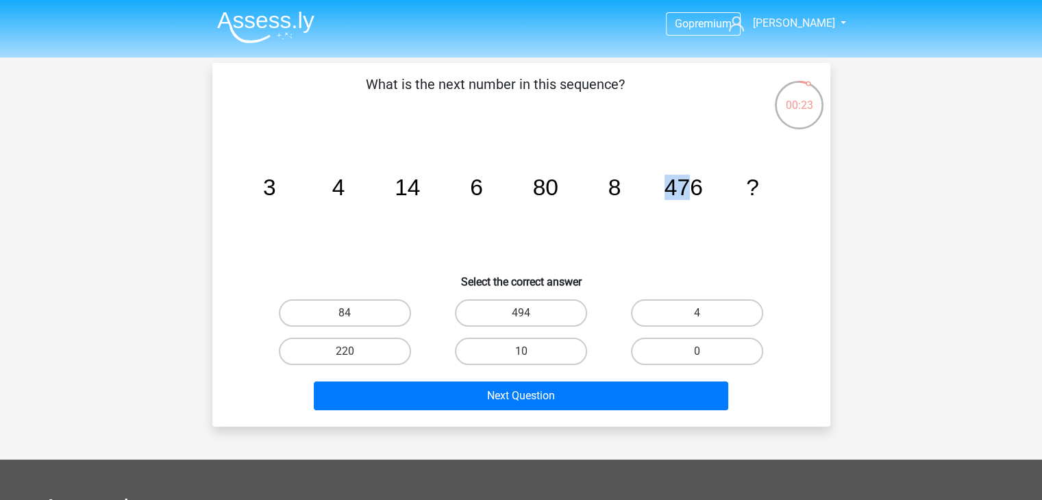
click at [275, 186] on tspan "476" at bounding box center [268, 187] width 13 height 25
click at [659, 197] on icon "image/svg+xml 3 4 14 6 80 8 476 ?" at bounding box center [521, 195] width 552 height 138
drag, startPoint x: 695, startPoint y: 185, endPoint x: 726, endPoint y: 178, distance: 31.6
click at [726, 178] on icon "image/svg+xml 3 4 14 6 80 8 476 ?" at bounding box center [521, 195] width 552 height 138
click at [725, 177] on icon "image/svg+xml 3 4 14 6 80 8 476 ?" at bounding box center [521, 195] width 552 height 138
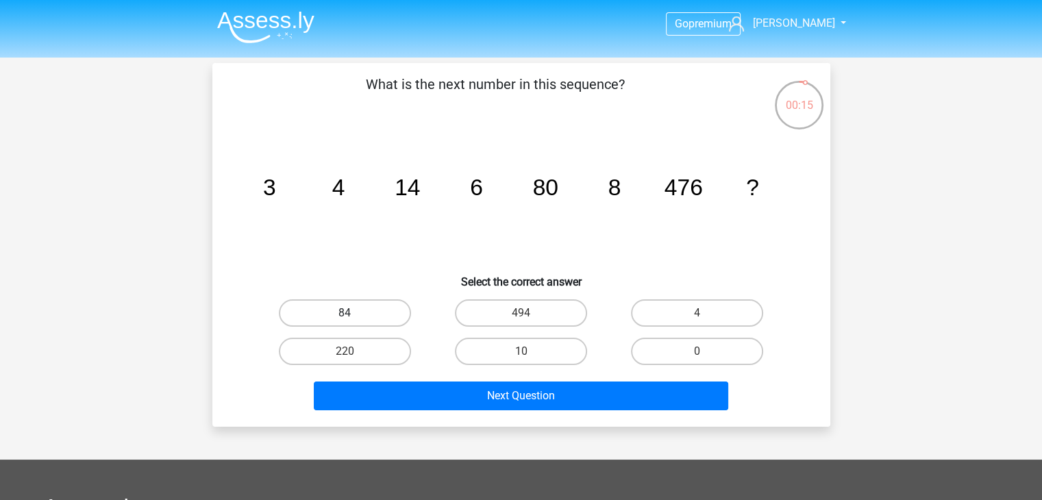
click at [371, 312] on label "84" at bounding box center [345, 312] width 132 height 27
click at [353, 313] on input "84" at bounding box center [349, 317] width 9 height 9
radio input "true"
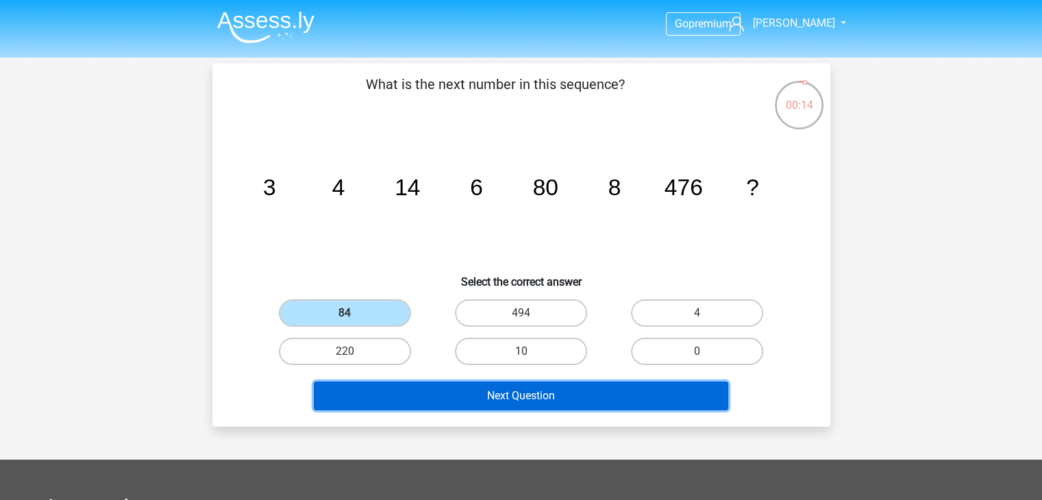
click at [459, 393] on button "Next Question" at bounding box center [521, 396] width 414 height 29
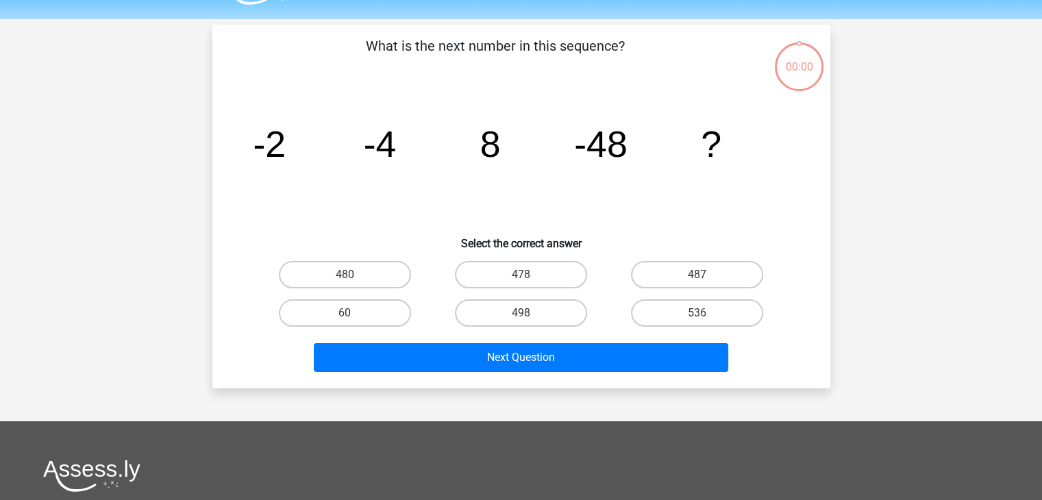
scroll to position [69, 0]
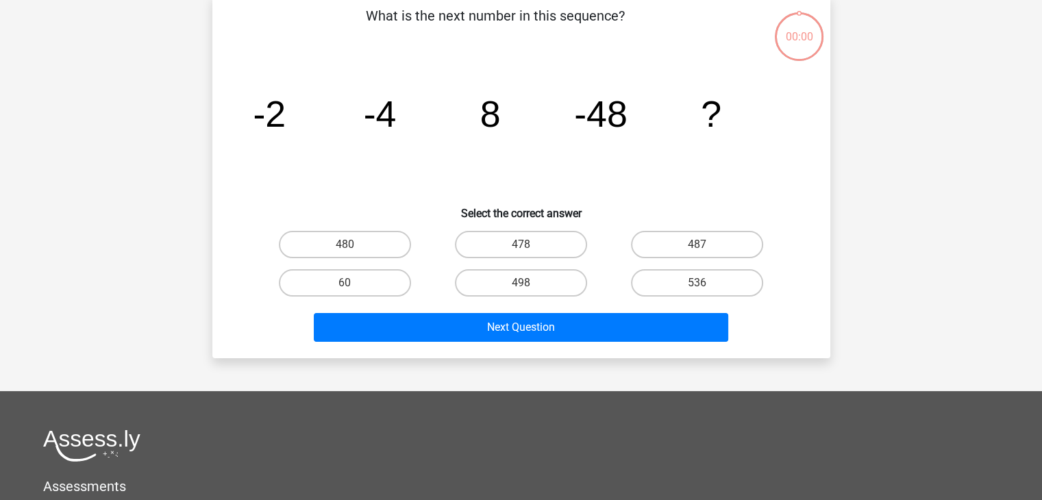
click at [523, 287] on input "498" at bounding box center [525, 287] width 9 height 9
radio input "true"
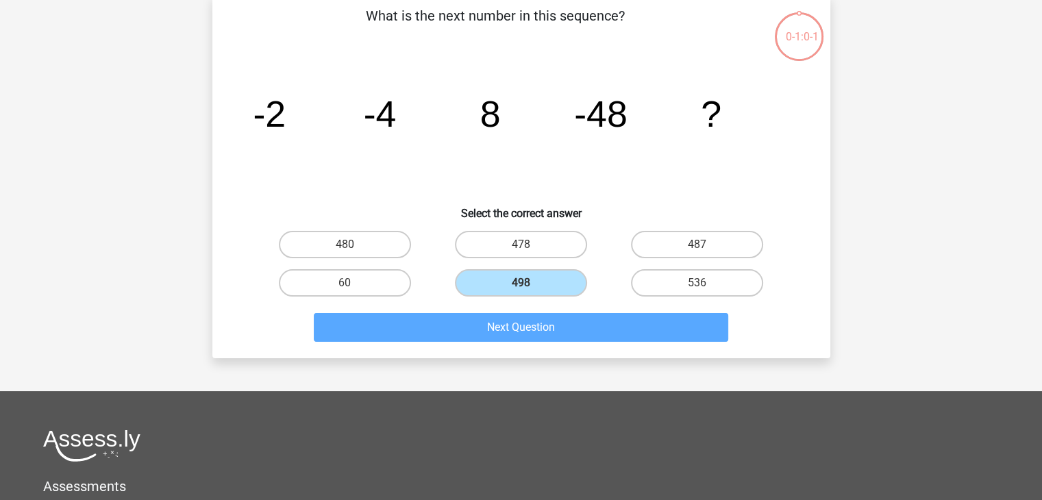
click at [506, 309] on div "Next Question" at bounding box center [521, 324] width 574 height 45
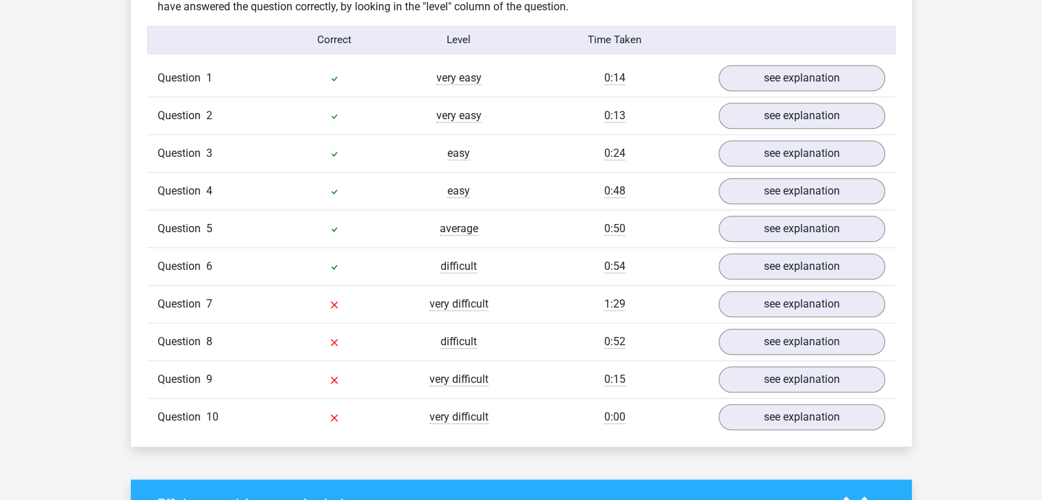
scroll to position [1165, 0]
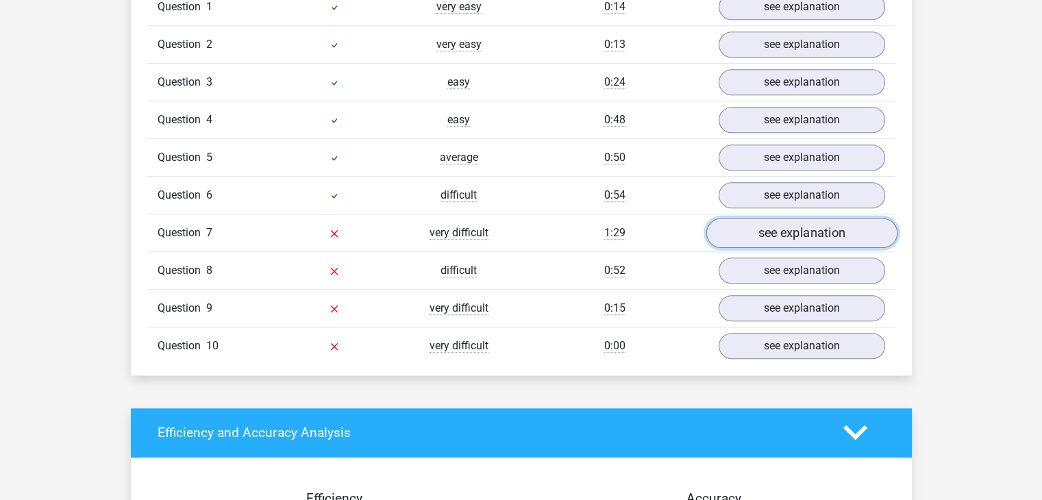
click at [763, 239] on link "see explanation" at bounding box center [801, 233] width 191 height 30
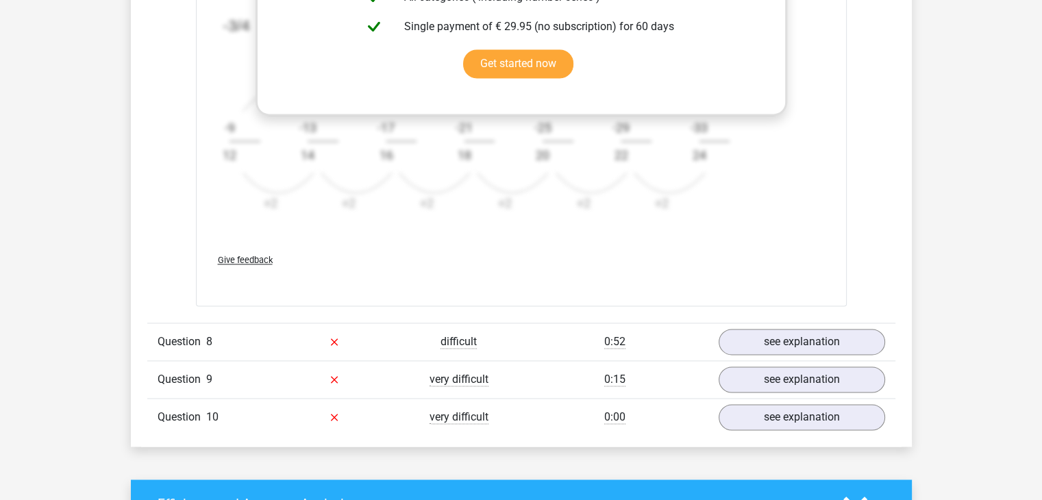
scroll to position [2124, 0]
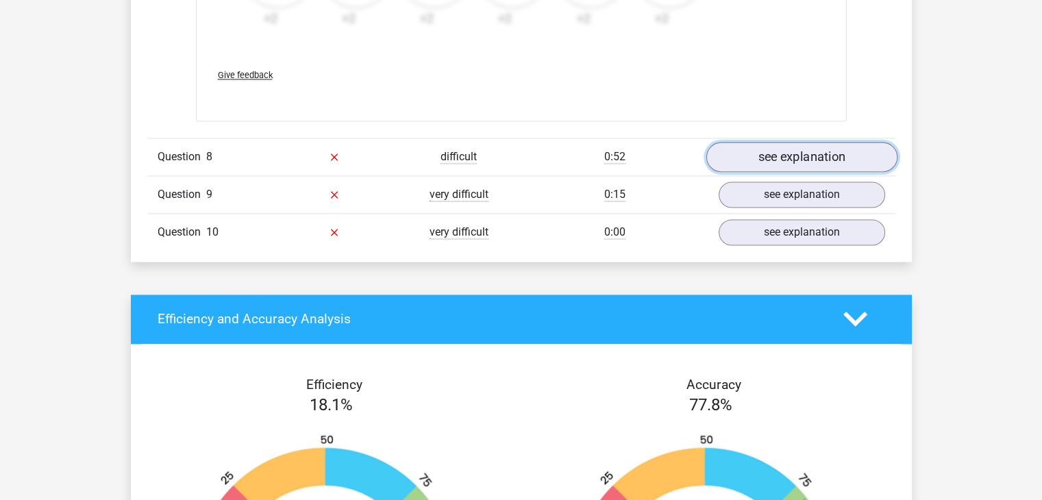
click at [759, 153] on link "see explanation" at bounding box center [801, 157] width 191 height 30
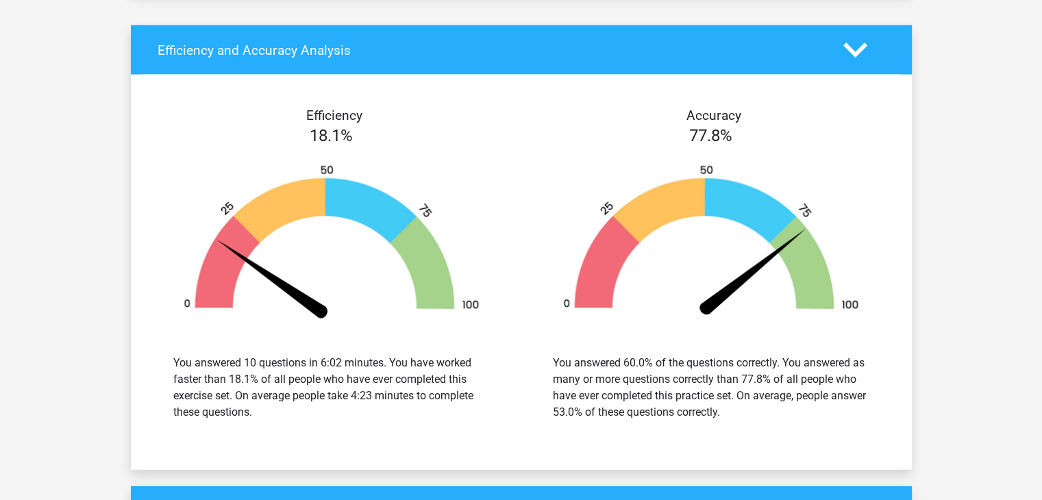
scroll to position [2877, 0]
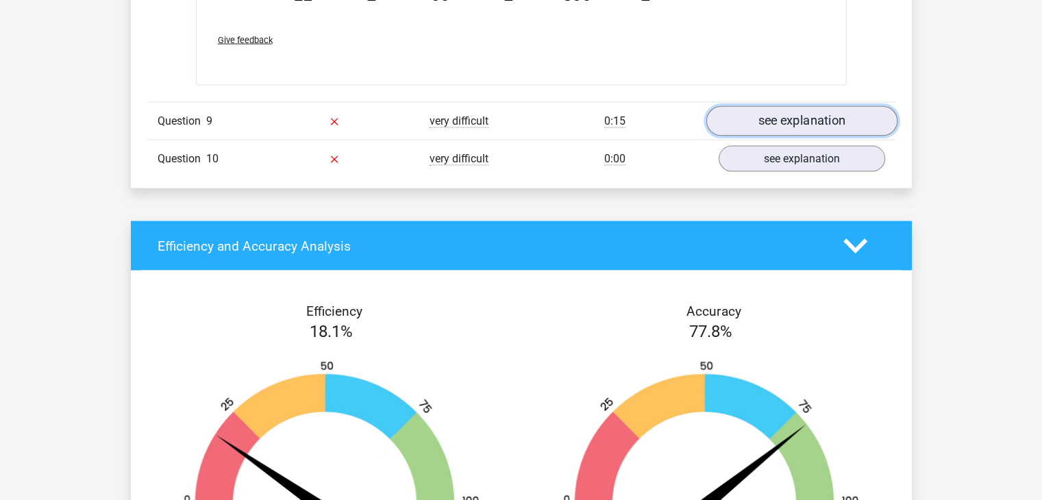
click at [769, 116] on link "see explanation" at bounding box center [801, 122] width 191 height 30
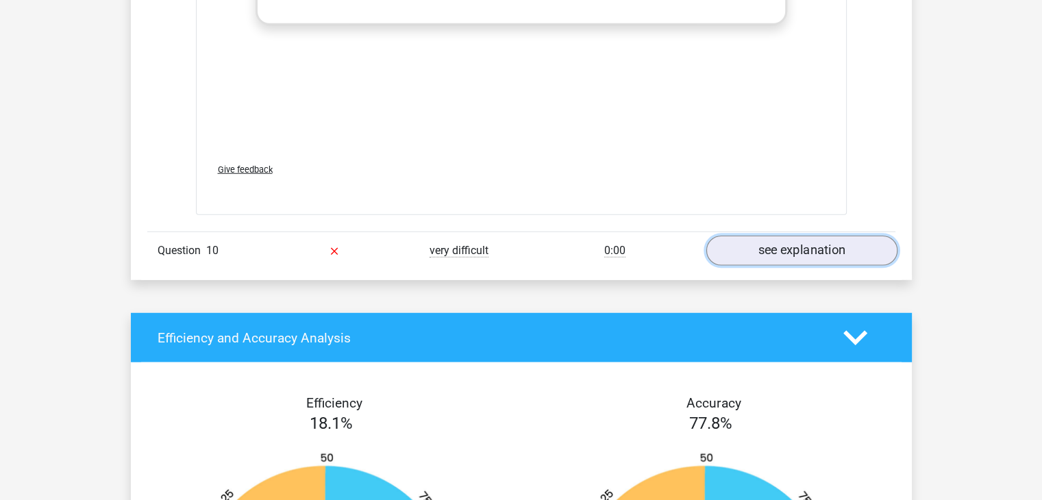
click at [739, 251] on link "see explanation" at bounding box center [801, 251] width 191 height 30
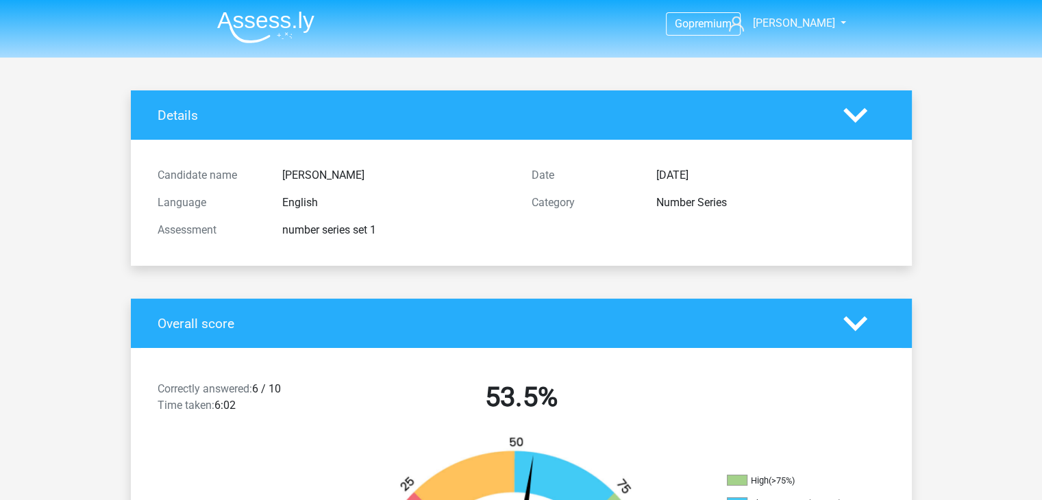
scroll to position [274, 0]
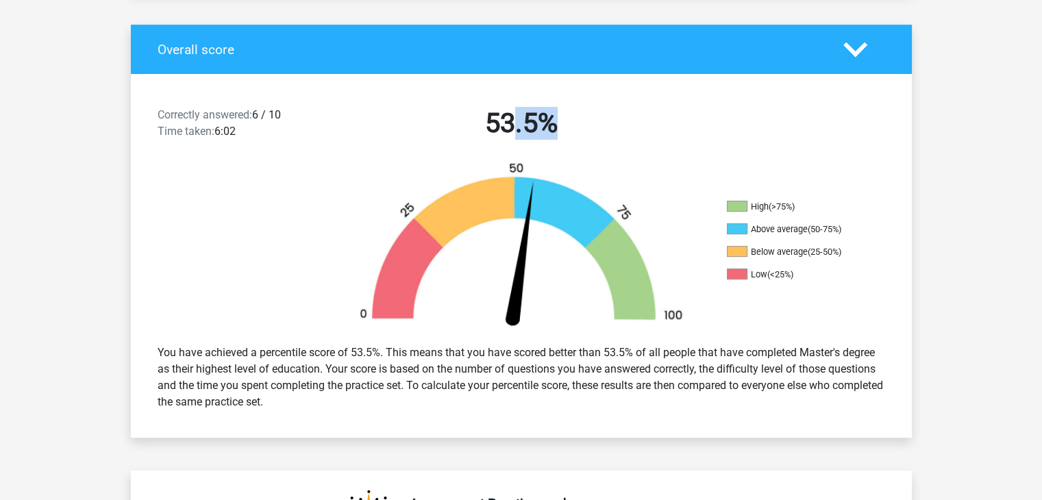
drag, startPoint x: 513, startPoint y: 123, endPoint x: 557, endPoint y: 122, distance: 43.9
click at [556, 122] on h2 "53.5%" at bounding box center [521, 123] width 353 height 33
click at [558, 122] on h2 "53.5%" at bounding box center [521, 123] width 353 height 33
click at [789, 201] on li "High (>75%)" at bounding box center [795, 207] width 137 height 12
click at [804, 201] on li "High (>75%)" at bounding box center [795, 207] width 137 height 12
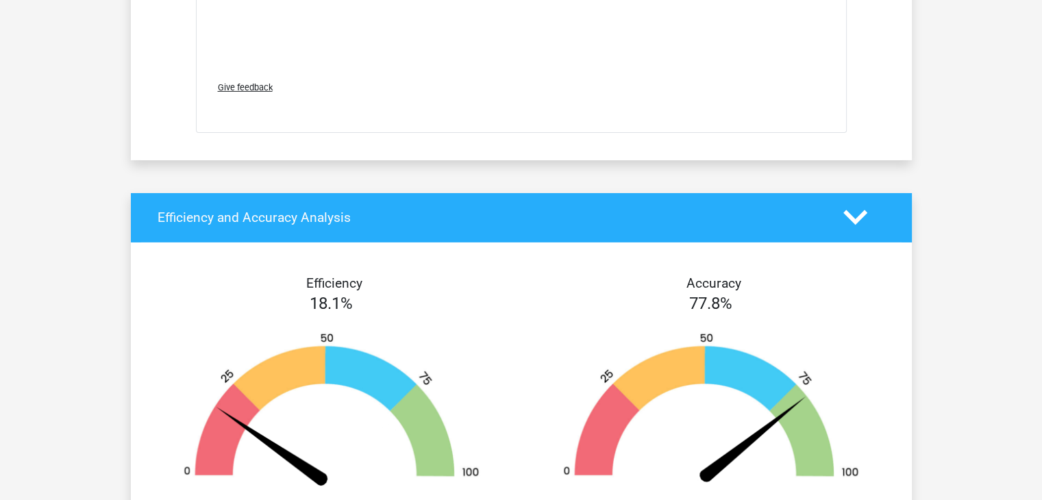
scroll to position [4864, 0]
